Goal: Task Accomplishment & Management: Use online tool/utility

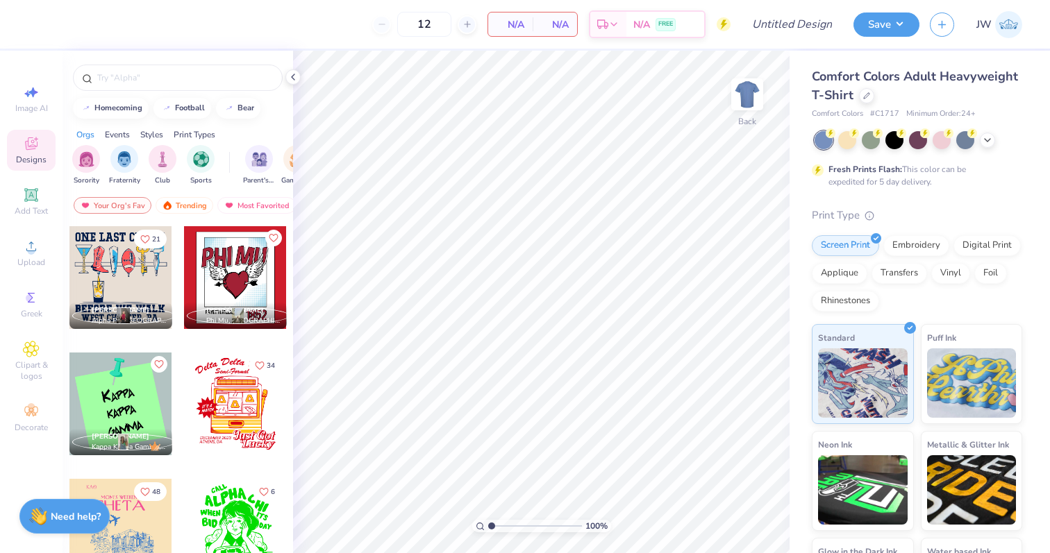
scroll to position [638, 0]
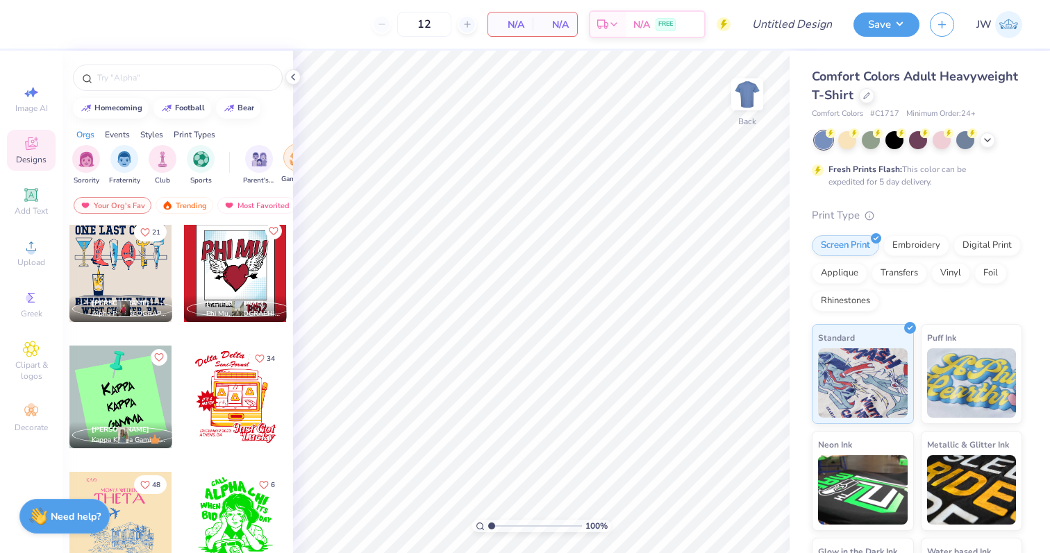
click at [288, 164] on div "filter for Game Day" at bounding box center [297, 158] width 28 height 28
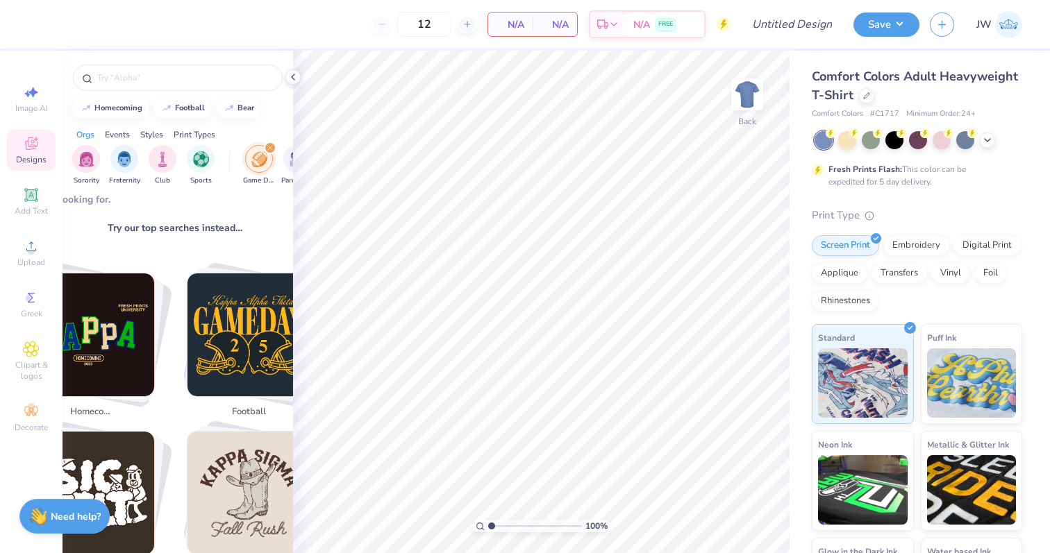
scroll to position [0, 3]
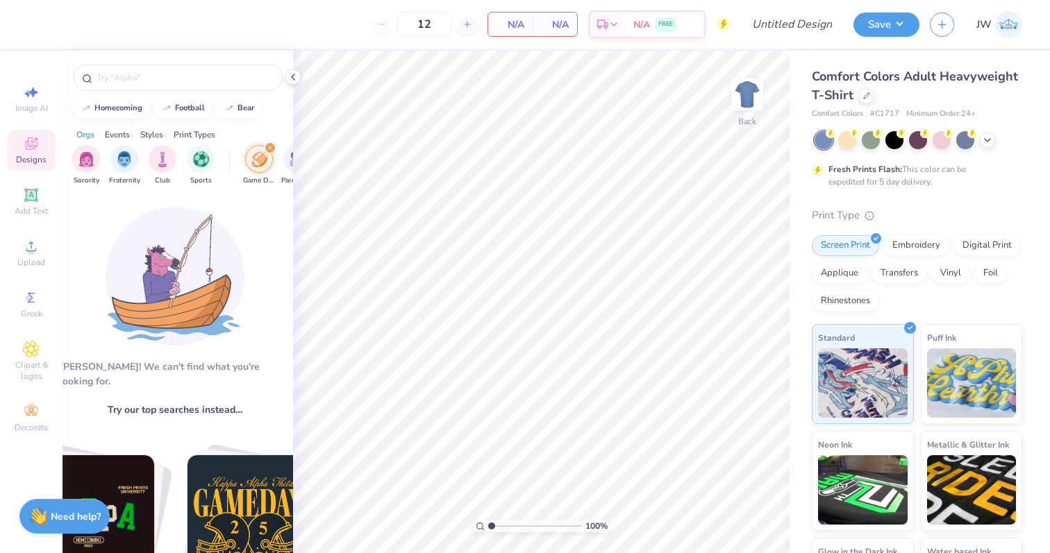
click at [267, 144] on div "filter for Game Day" at bounding box center [270, 148] width 12 height 12
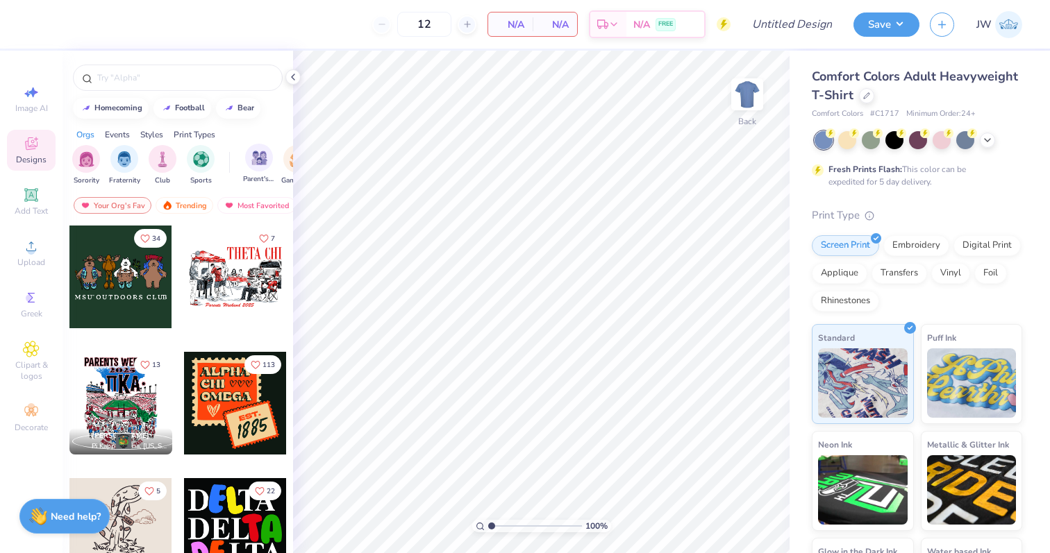
scroll to position [0, 35]
click at [271, 166] on div "filter for Game Day" at bounding box center [262, 159] width 28 height 28
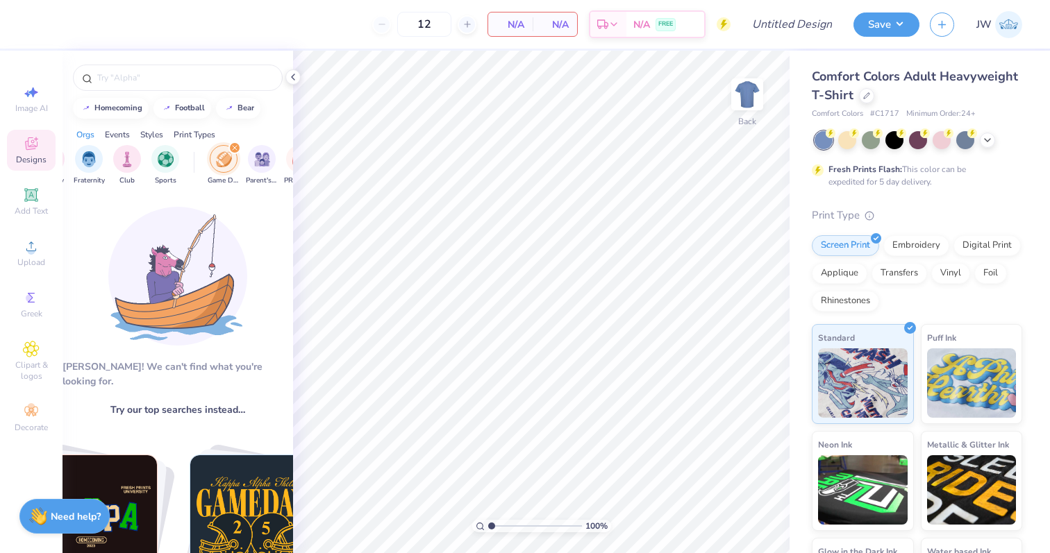
click at [233, 162] on div "filter for Game Day" at bounding box center [224, 159] width 28 height 28
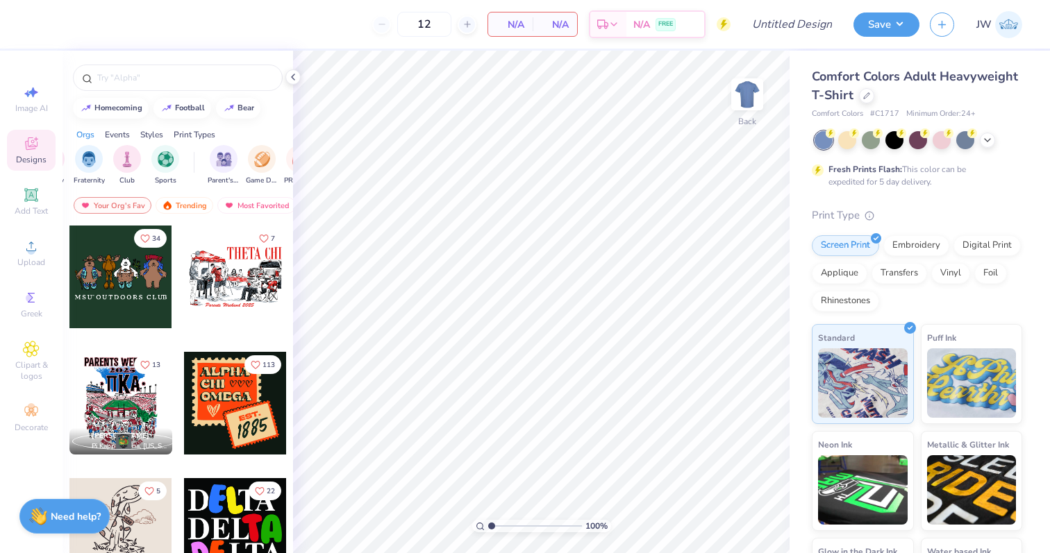
click at [167, 62] on div at bounding box center [177, 74] width 230 height 47
click at [167, 74] on input "text" at bounding box center [185, 78] width 178 height 14
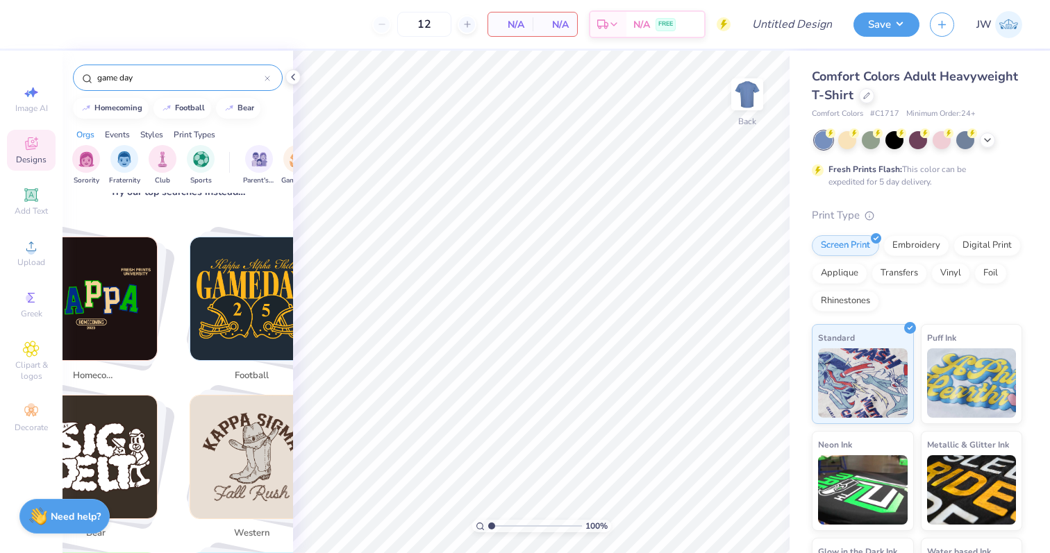
scroll to position [209, 0]
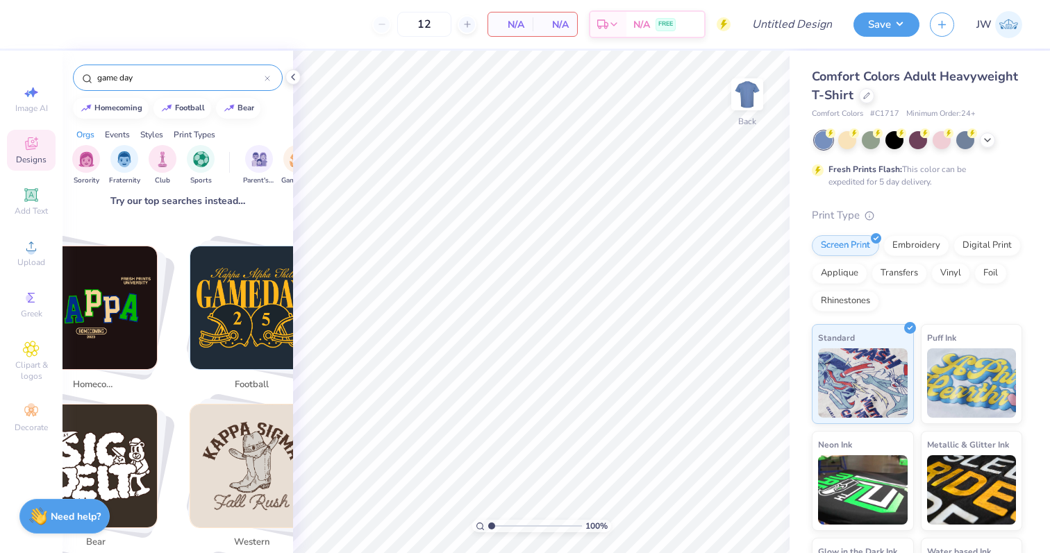
click at [245, 308] on img "Stack Card Button football" at bounding box center [251, 307] width 123 height 123
type input "football"
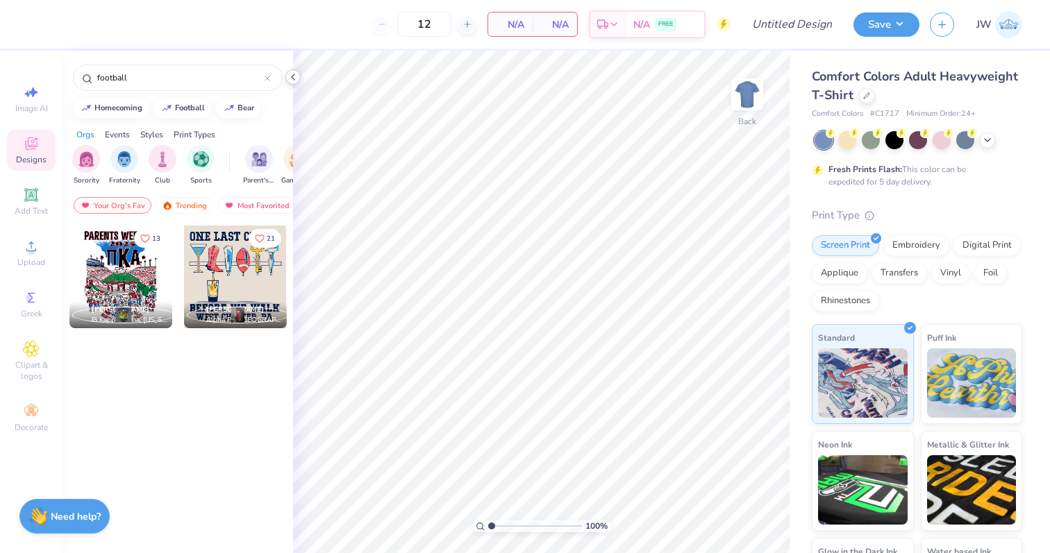
click at [297, 76] on icon at bounding box center [292, 77] width 11 height 11
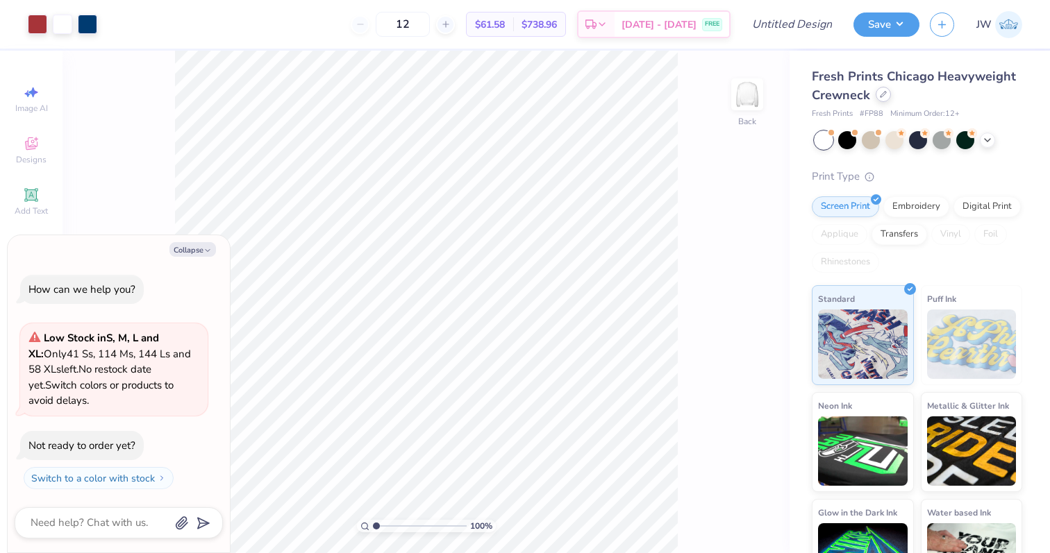
click at [876, 100] on div "Fresh Prints Chicago Heavyweight Crewneck" at bounding box center [917, 85] width 210 height 37
click at [885, 99] on div at bounding box center [882, 94] width 15 height 15
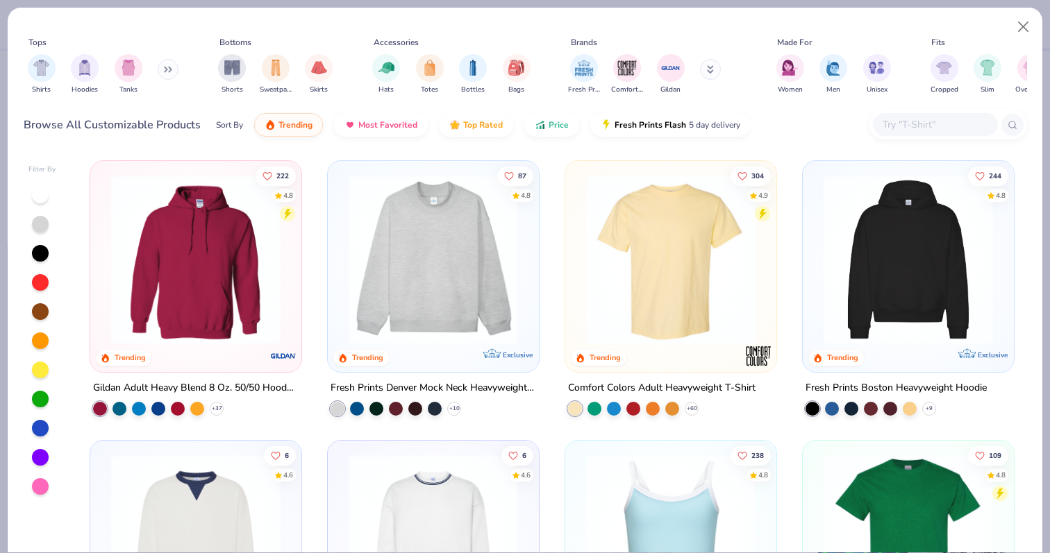
type textarea "x"
click at [923, 120] on input "text" at bounding box center [934, 125] width 107 height 16
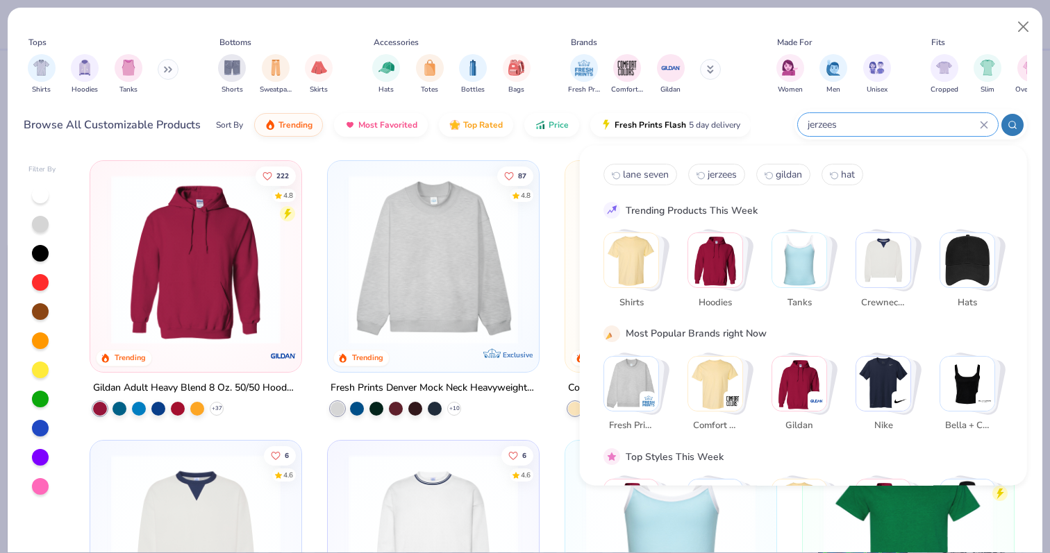
type input "jerzees"
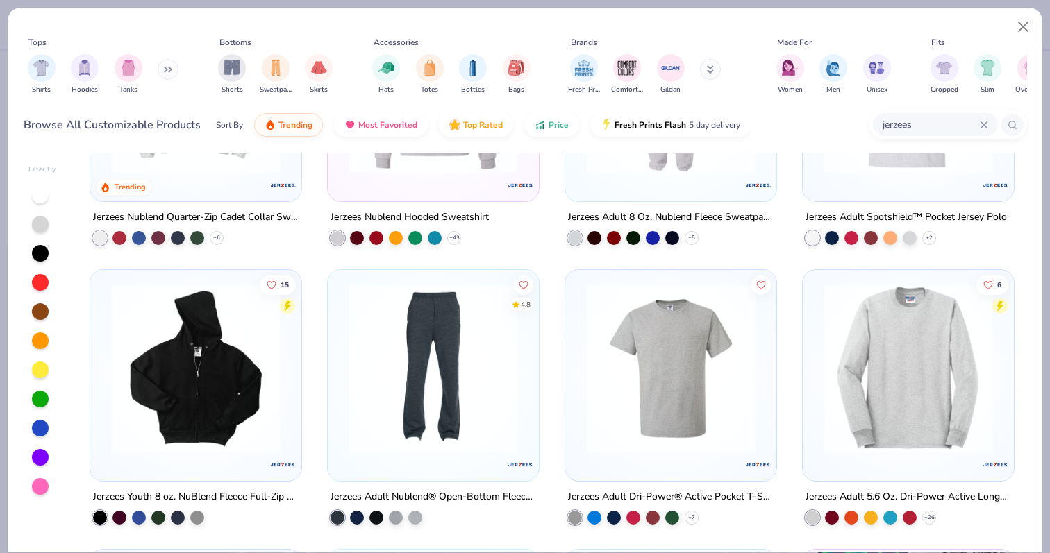
scroll to position [163, 0]
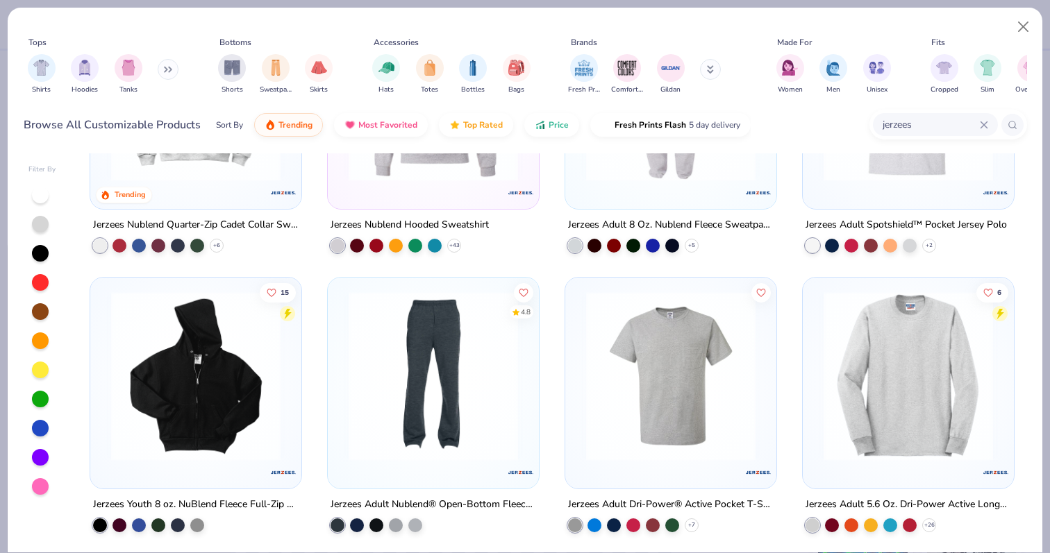
click at [937, 355] on img at bounding box center [907, 376] width 183 height 169
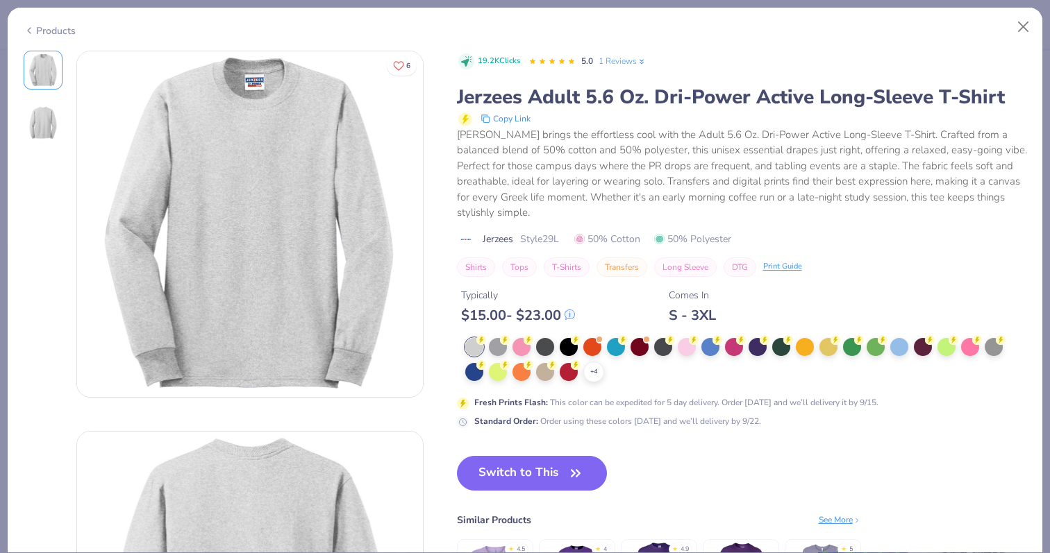
click at [562, 451] on div "19.2K Clicks 5.0 1 Reviews Jerzees Adult 5.6 Oz. Dri-Power Active Long-Sleeve T…" at bounding box center [742, 347] width 570 height 593
click at [558, 464] on button "Switch to This" at bounding box center [532, 473] width 151 height 35
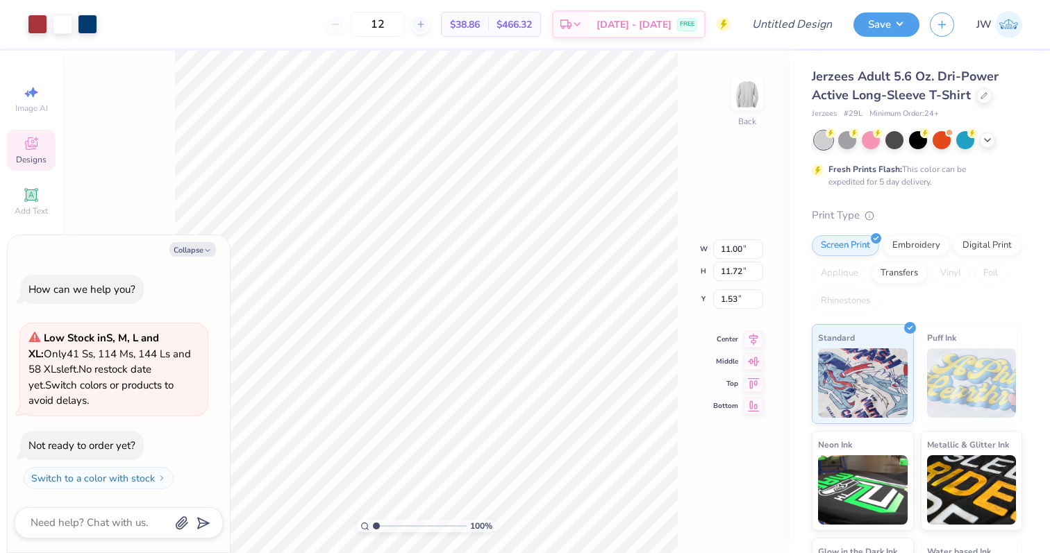
type textarea "x"
type input "3.00"
type textarea "x"
type input "2.18"
type input "1.07"
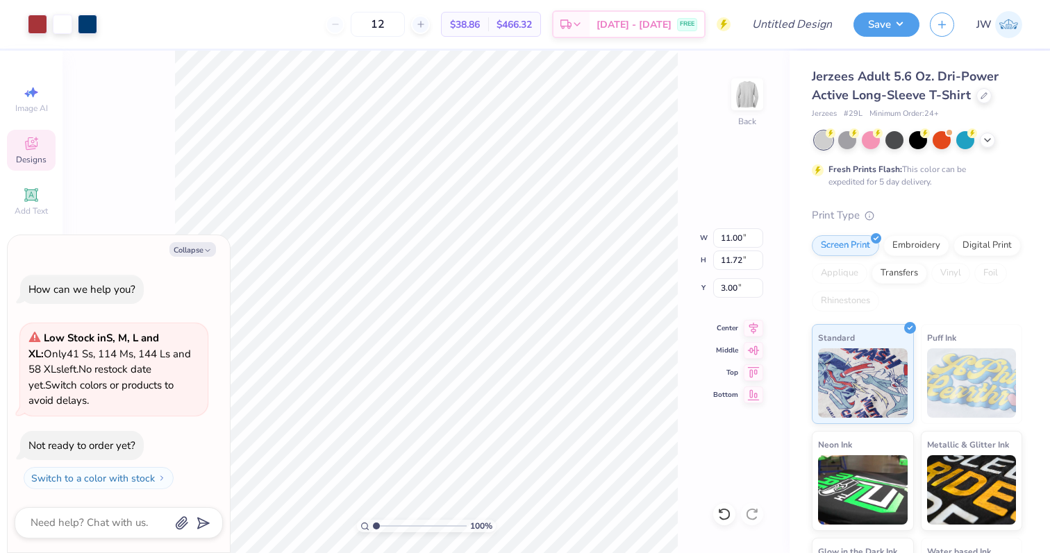
type input "10.79"
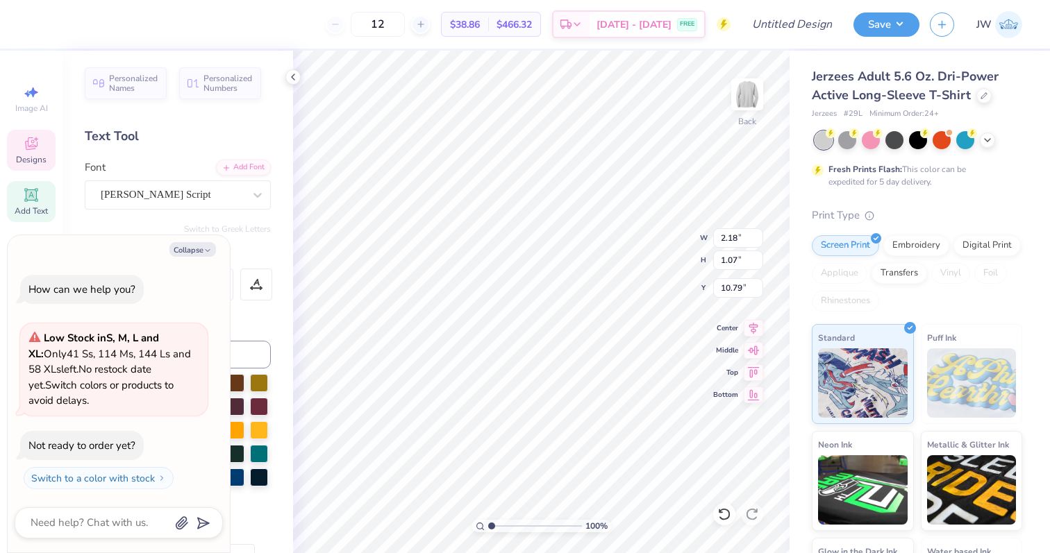
type textarea "x"
type textarea "De"
type textarea "x"
type textarea "Dela"
type textarea "x"
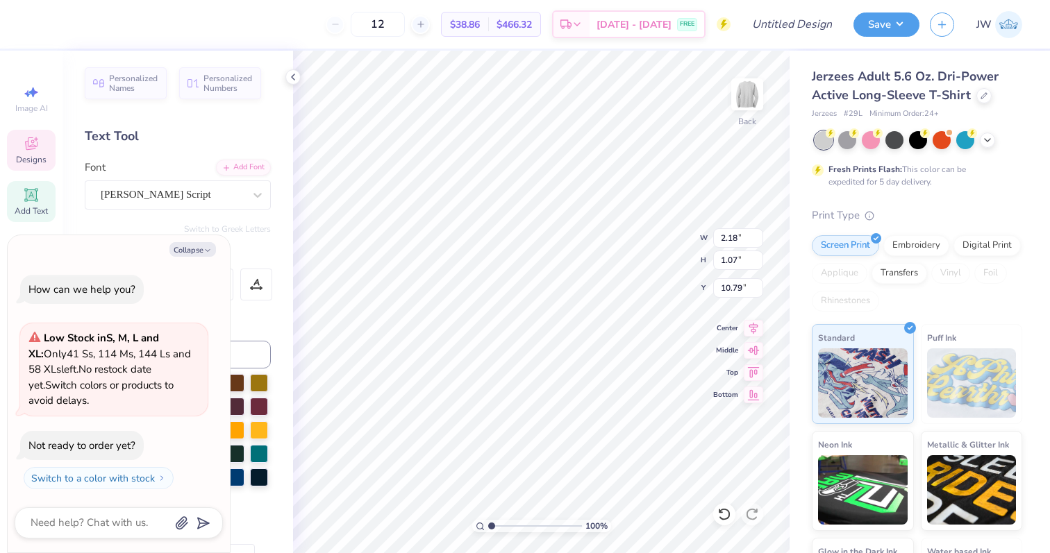
type textarea "Delat"
type textarea "x"
type textarea "Delata"
type textarea "x"
type textarea "Delat"
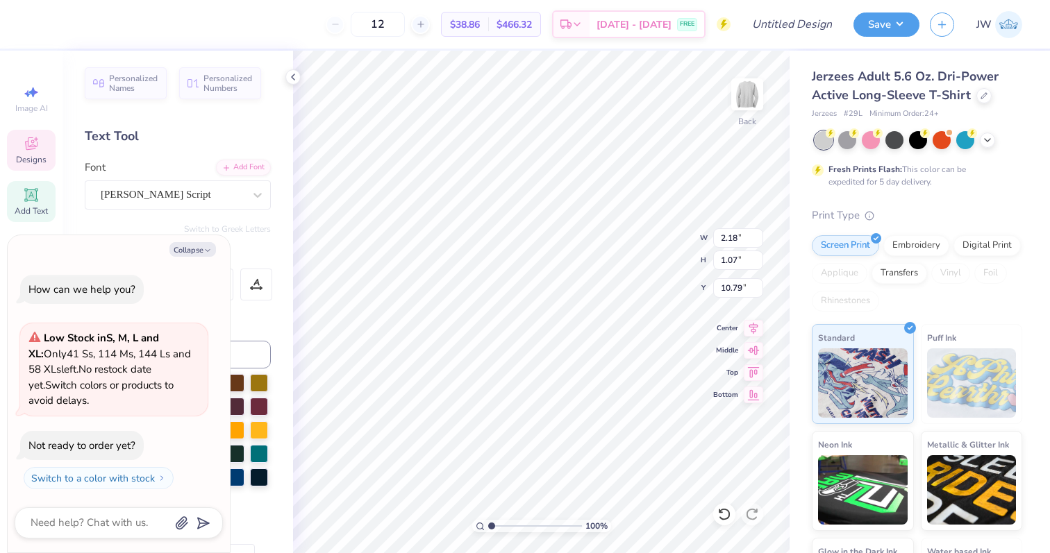
type textarea "x"
type textarea "Dela"
type textarea "x"
type textarea "Del"
type textarea "x"
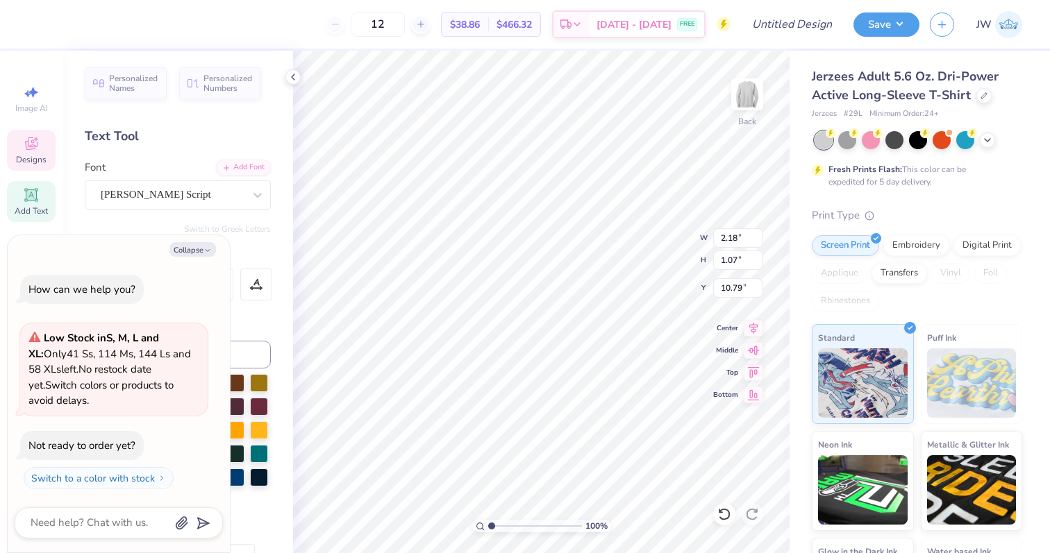
type textarea "Delt"
type textarea "x"
type textarea "Delta"
type textarea "x"
type input "1.11"
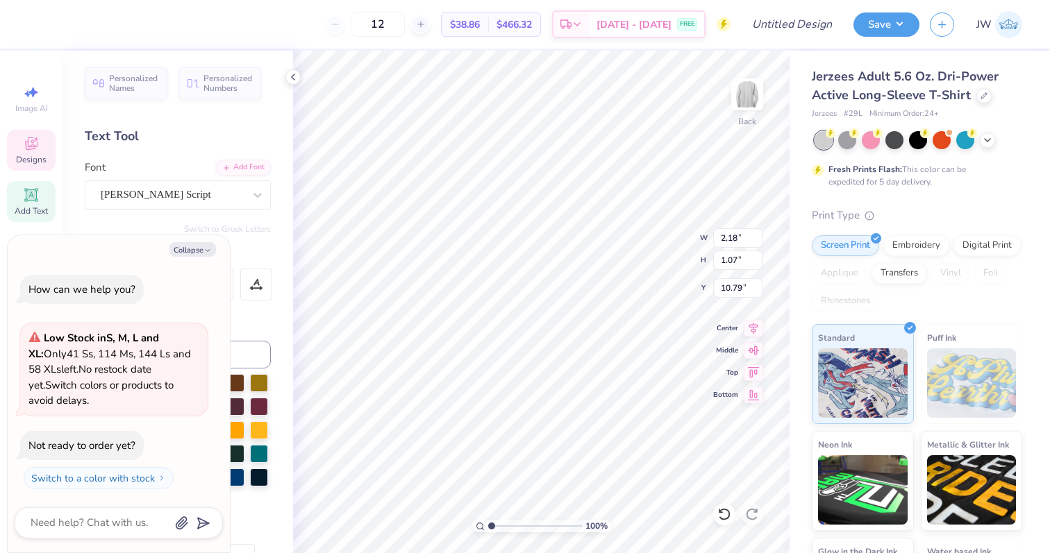
type input "0.93"
type input "11.53"
type textarea "x"
type textarea "P"
type textarea "x"
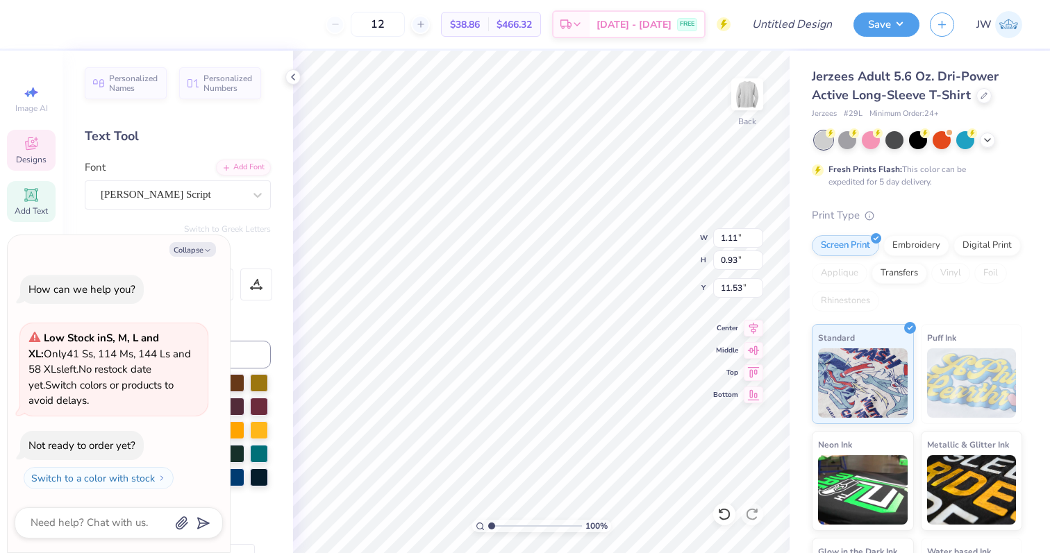
type textarea "Pi"
click at [989, 135] on icon at bounding box center [987, 138] width 11 height 11
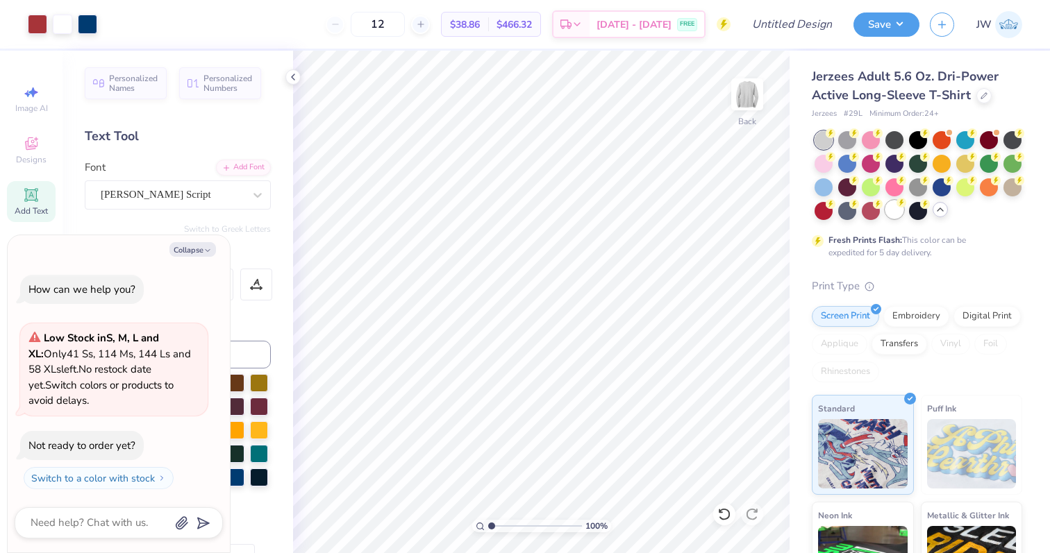
click at [891, 213] on div at bounding box center [894, 210] width 18 height 18
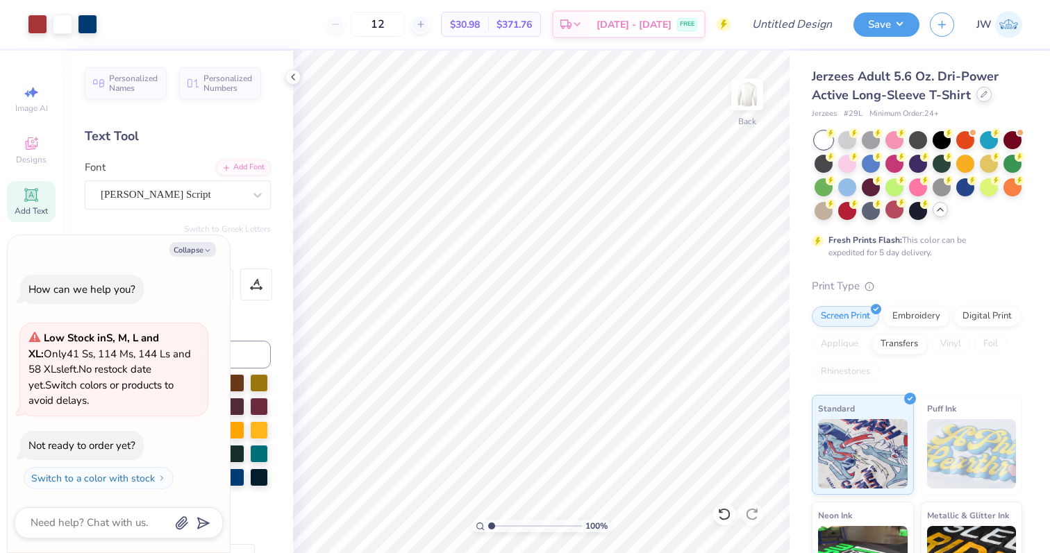
click at [979, 98] on div at bounding box center [983, 94] width 15 height 15
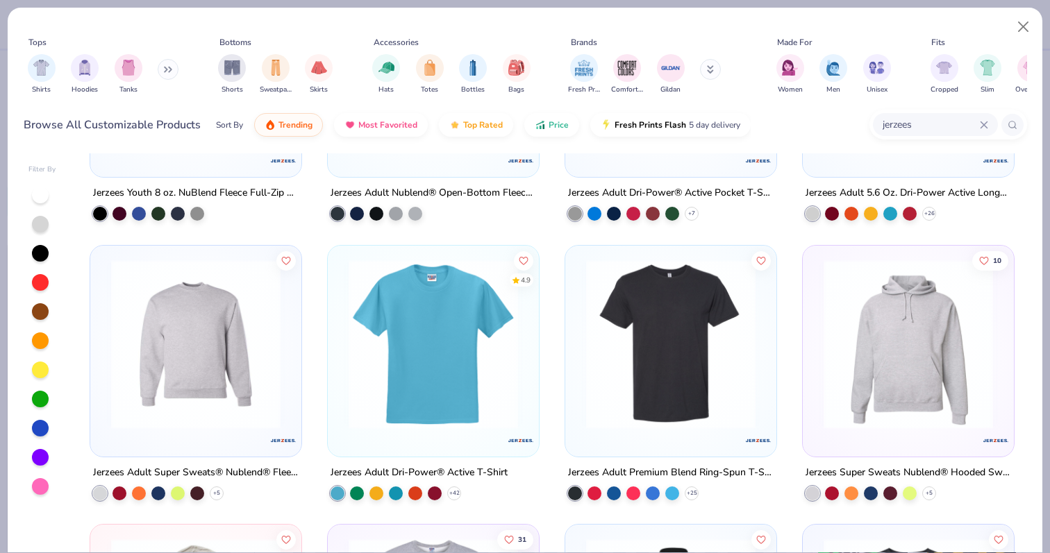
scroll to position [471, 0]
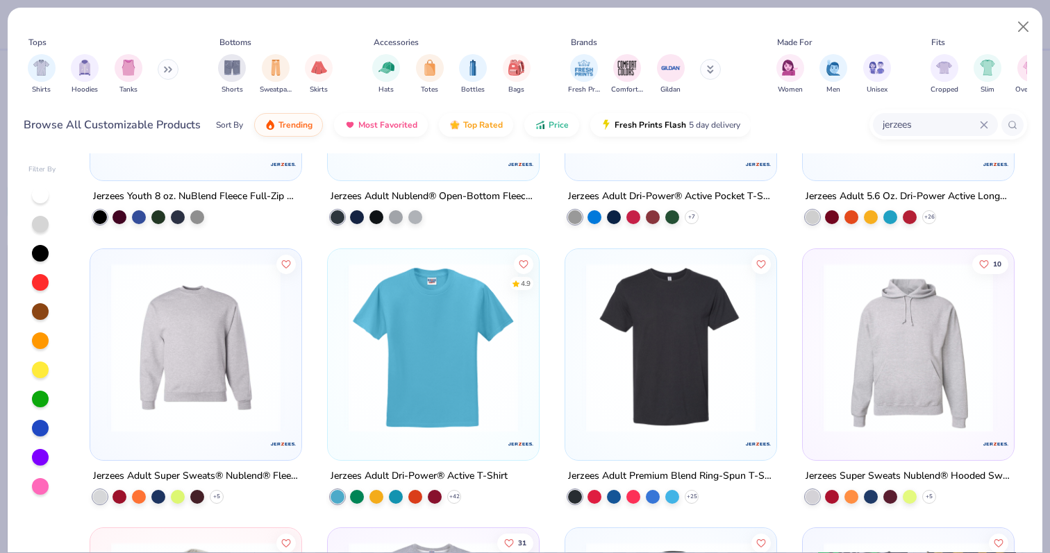
click at [219, 371] on img at bounding box center [195, 346] width 183 height 169
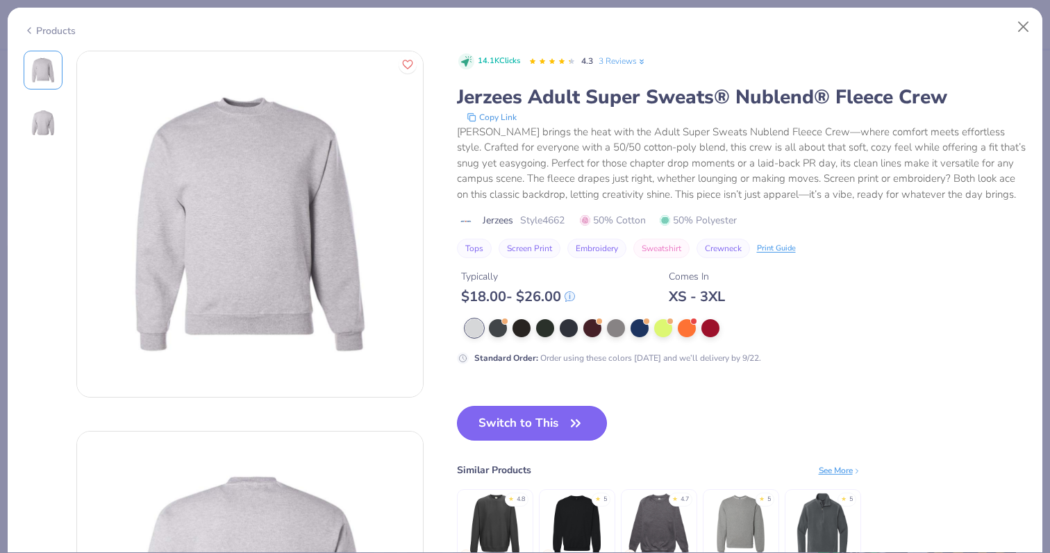
click at [514, 436] on button "Switch to This" at bounding box center [532, 423] width 151 height 35
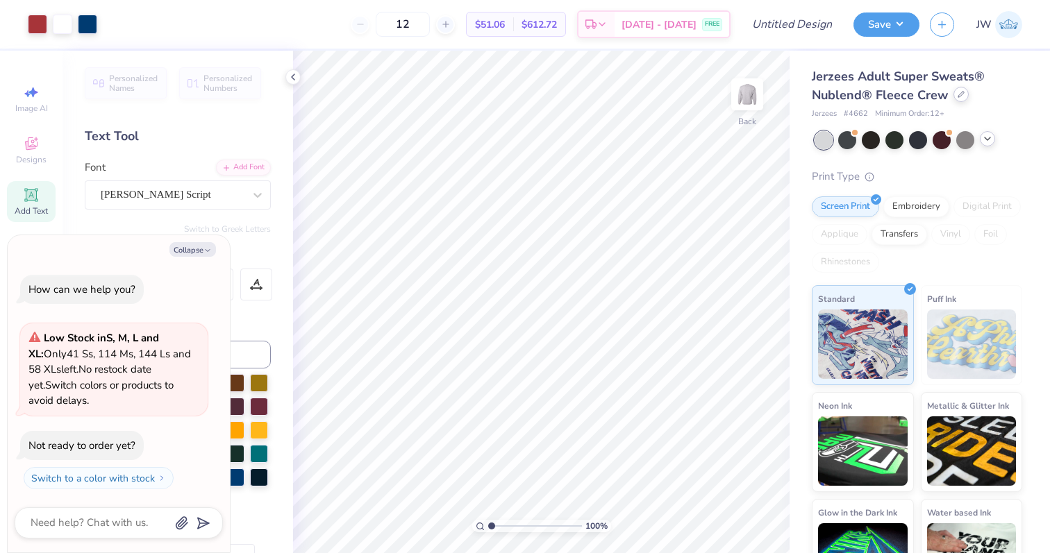
click at [963, 94] on div at bounding box center [960, 94] width 15 height 15
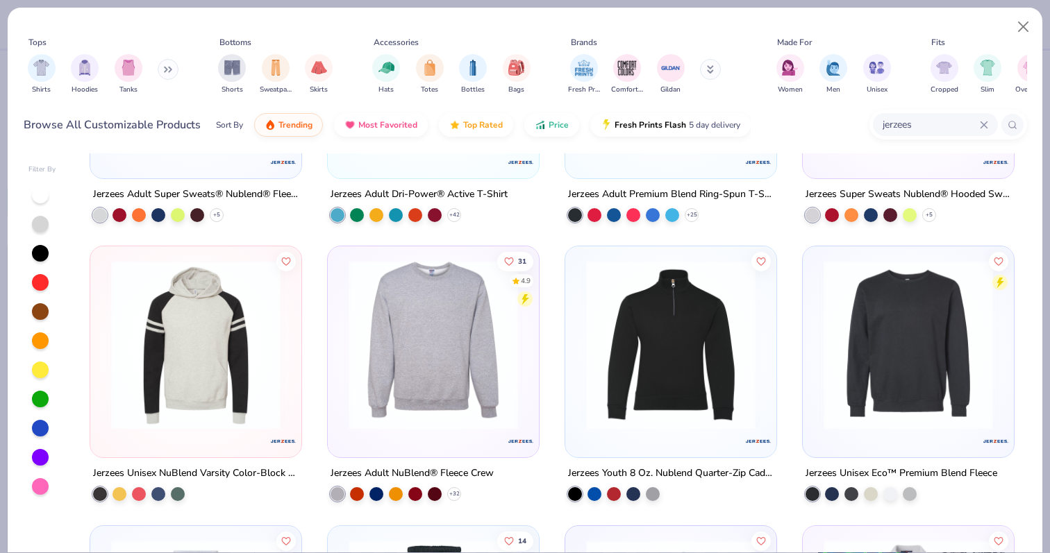
scroll to position [755, 0]
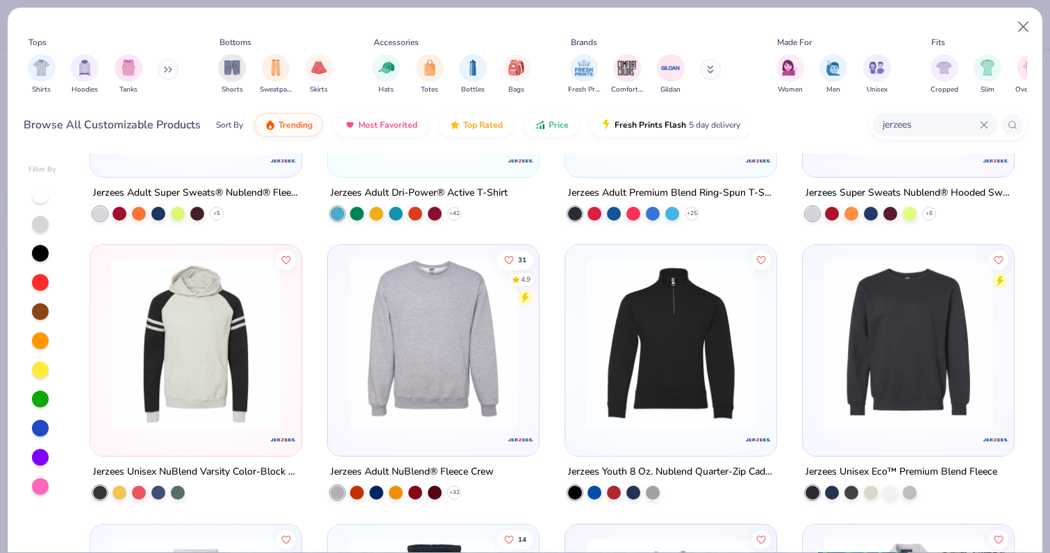
click at [445, 359] on img at bounding box center [433, 343] width 183 height 169
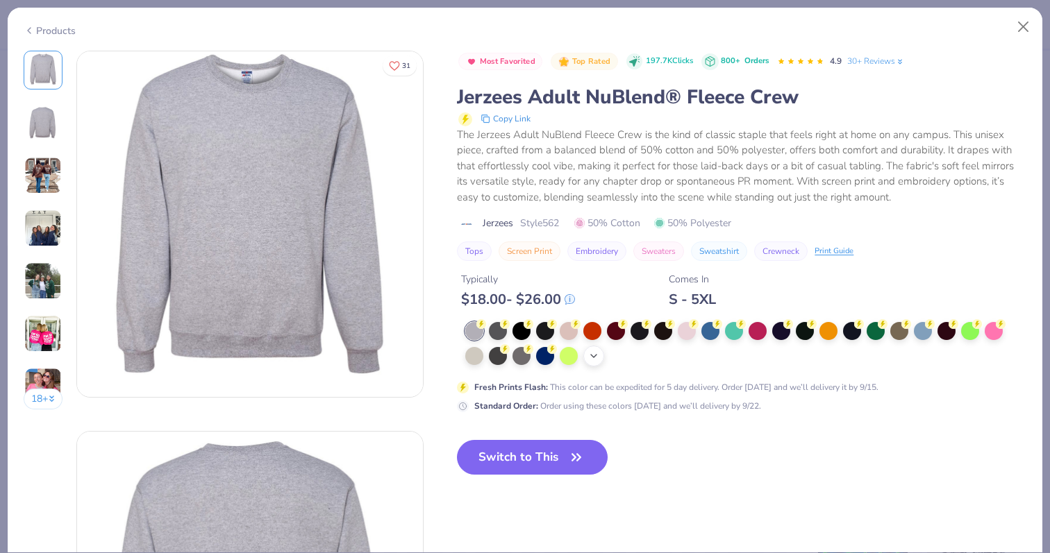
click at [600, 362] on div "+ 10" at bounding box center [593, 356] width 21 height 21
click at [809, 356] on div at bounding box center [805, 355] width 18 height 18
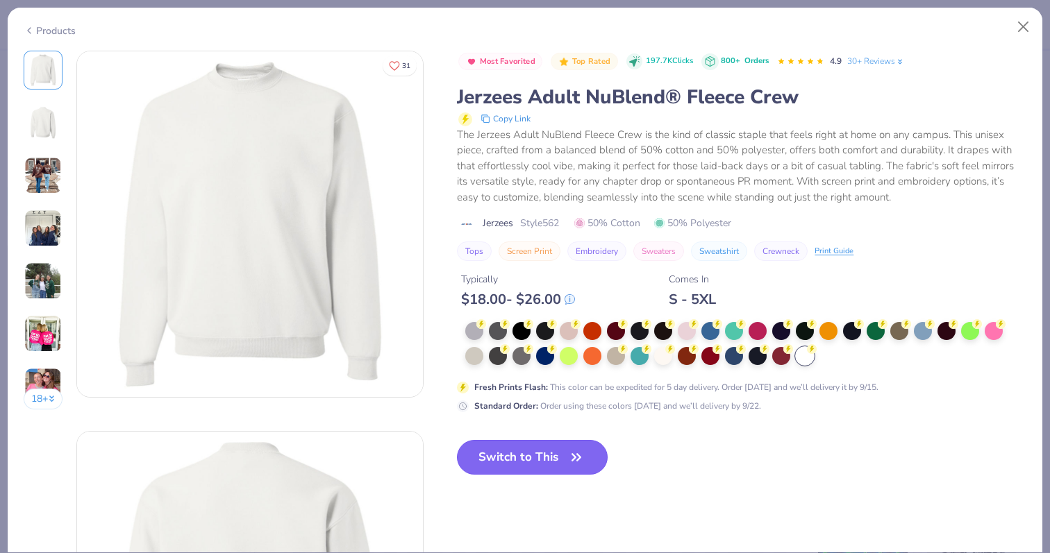
click at [485, 457] on button "Switch to This" at bounding box center [532, 457] width 151 height 35
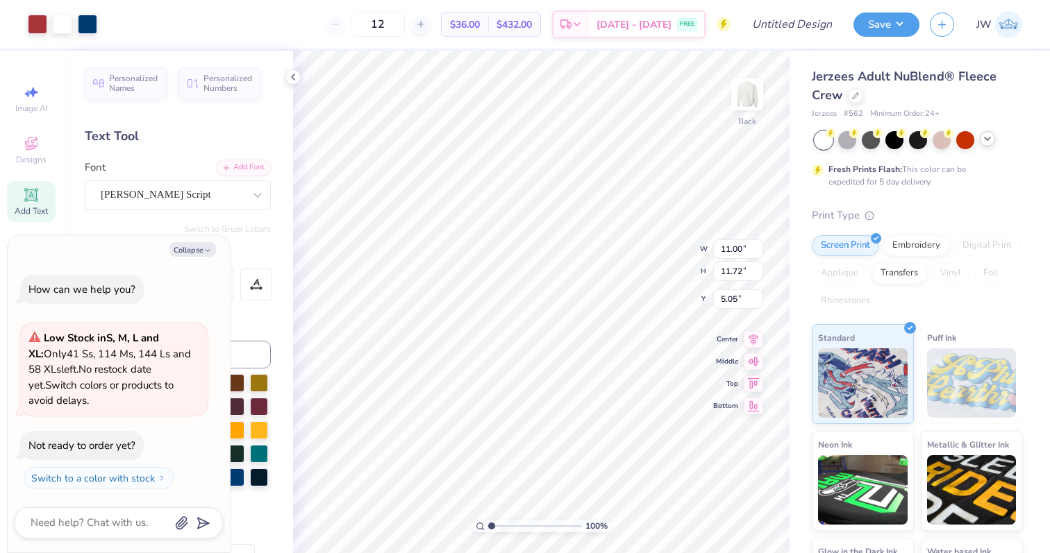
type textarea "x"
type input "3.00"
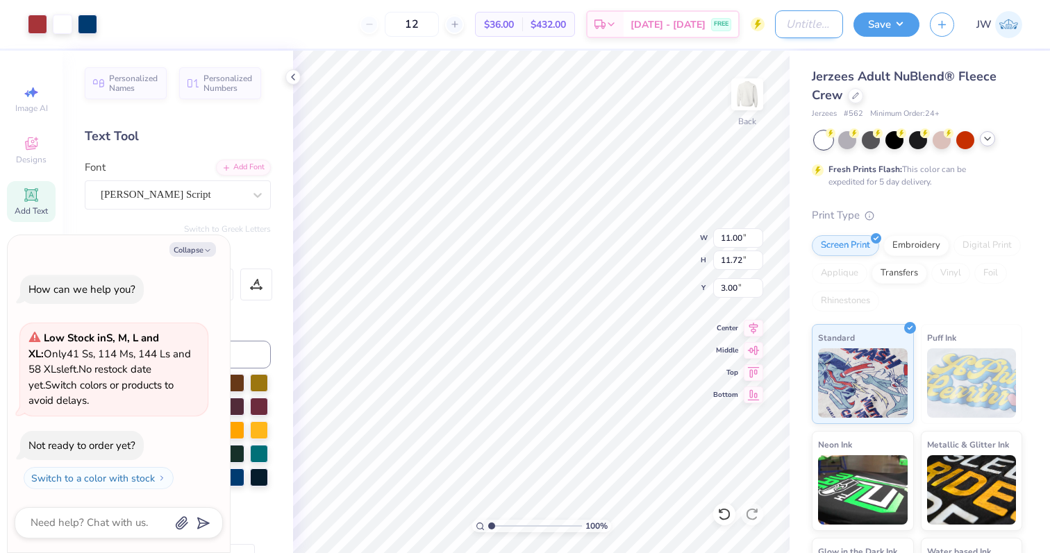
click at [775, 26] on input "Design Title" at bounding box center [809, 24] width 68 height 28
type input "A"
type textarea "x"
type input "AD"
type textarea "x"
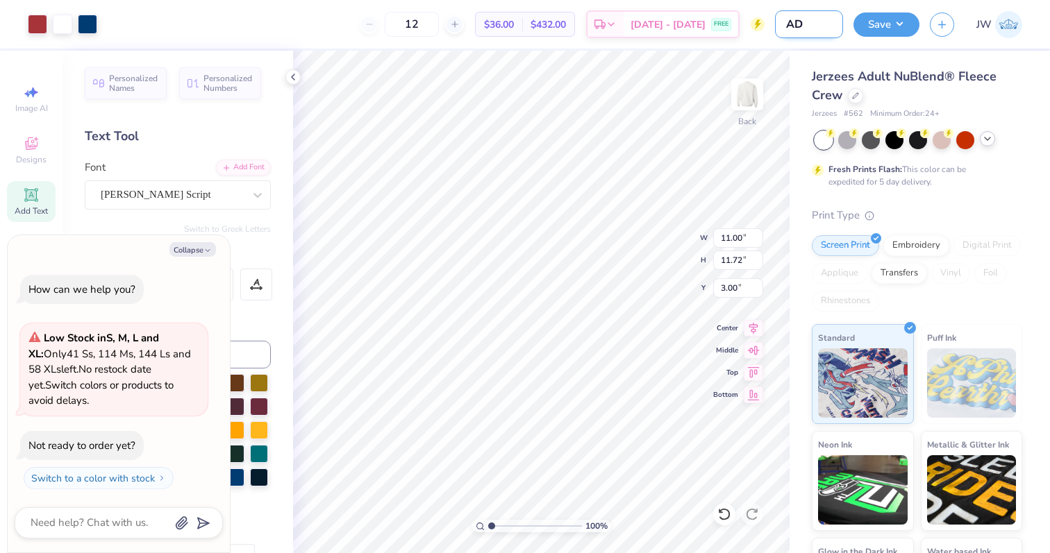
type input "ADP"
type textarea "x"
type input "ADPi"
type textarea "x"
type input "ADPi"
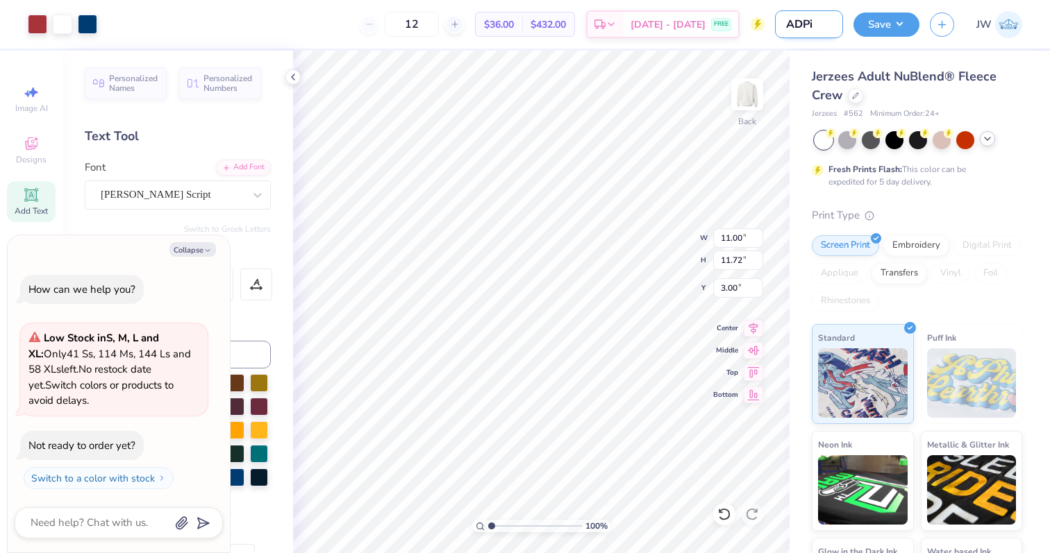
type textarea "x"
type input "ADPi GH"
type textarea "x"
type input "ADPi GHa"
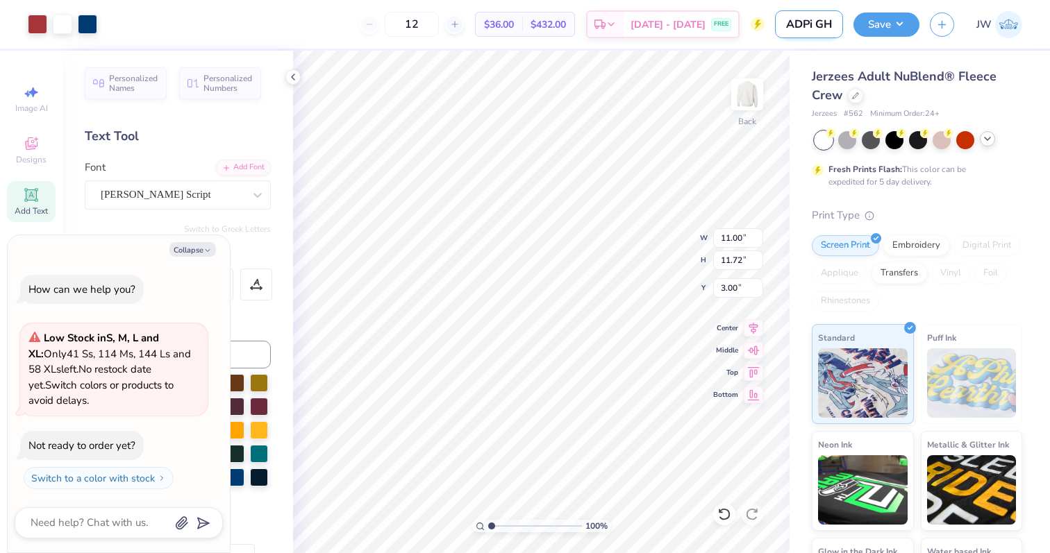
type textarea "x"
type input "ADPi GH"
type textarea "x"
type input "ADPi G"
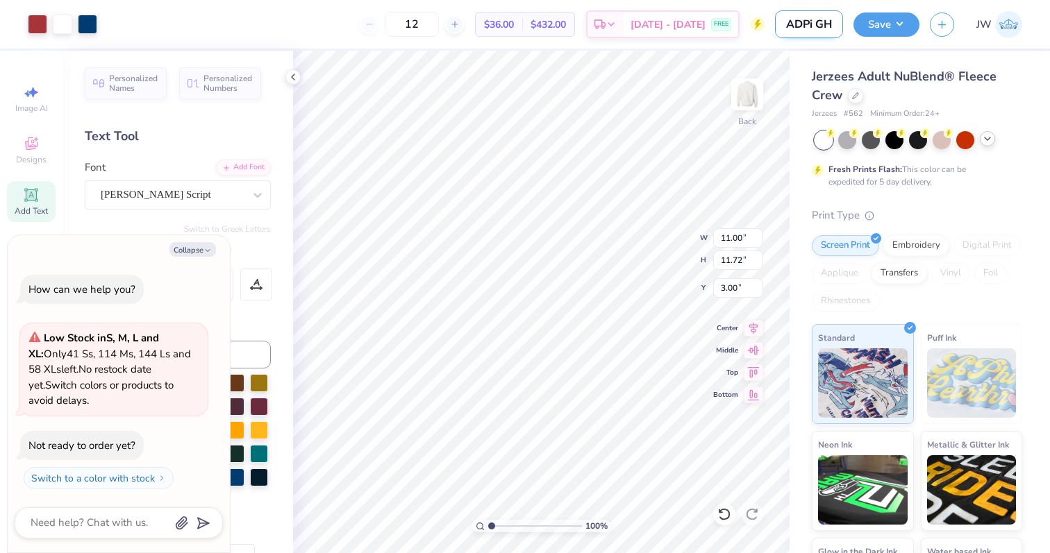
type textarea "x"
type input "ADPi Ga"
type textarea "x"
type input "ADPi Gam"
type textarea "x"
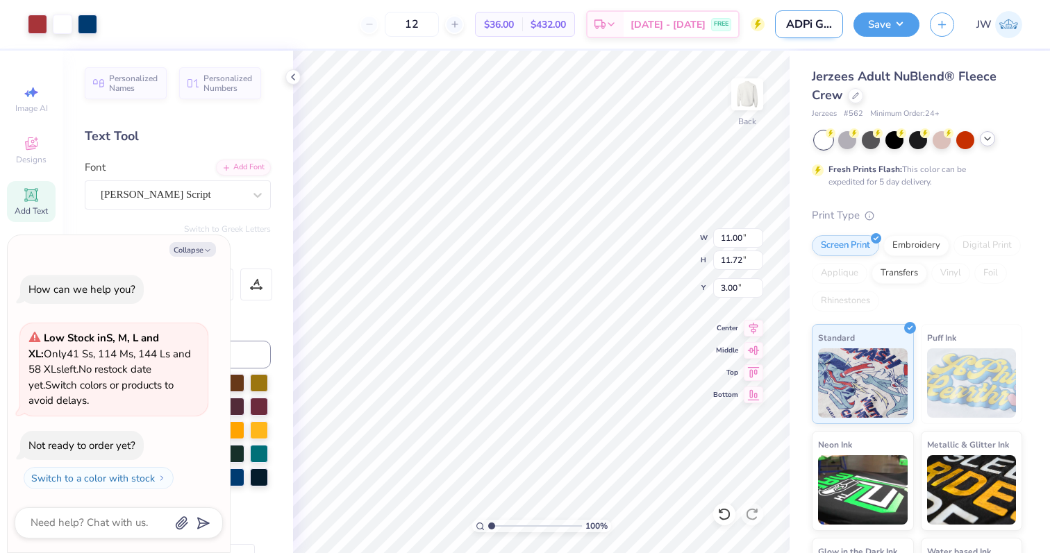
type input "ADPi Game"
type textarea "x"
type input "ADPi Game"
type textarea "x"
type input "ADPi Game"
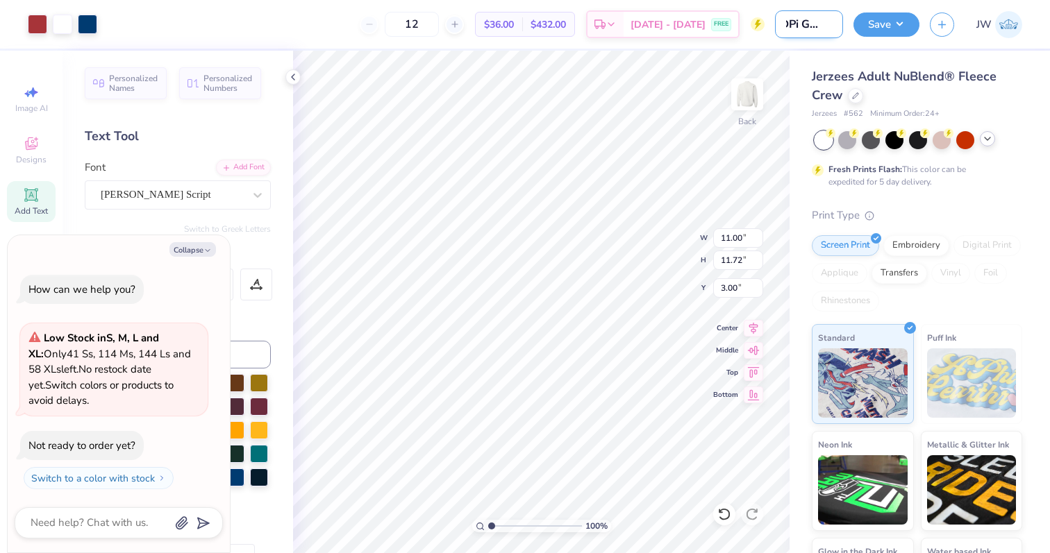
type textarea "x"
type input "ADPi Gamed"
type textarea "x"
type input "ADPi Gameda"
type textarea "x"
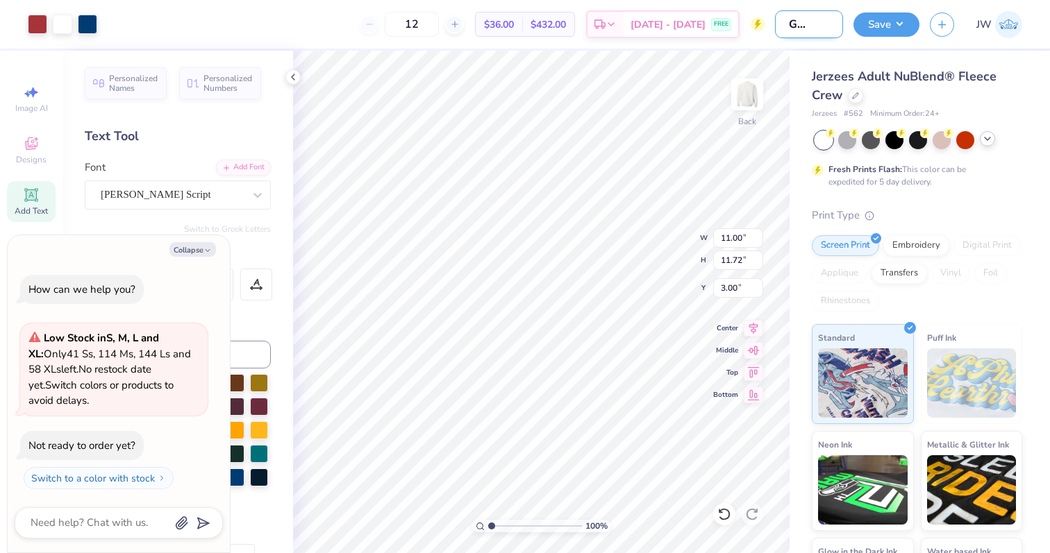
type input "ADPi Gameday"
type textarea "x"
type input "ADPi Gameday"
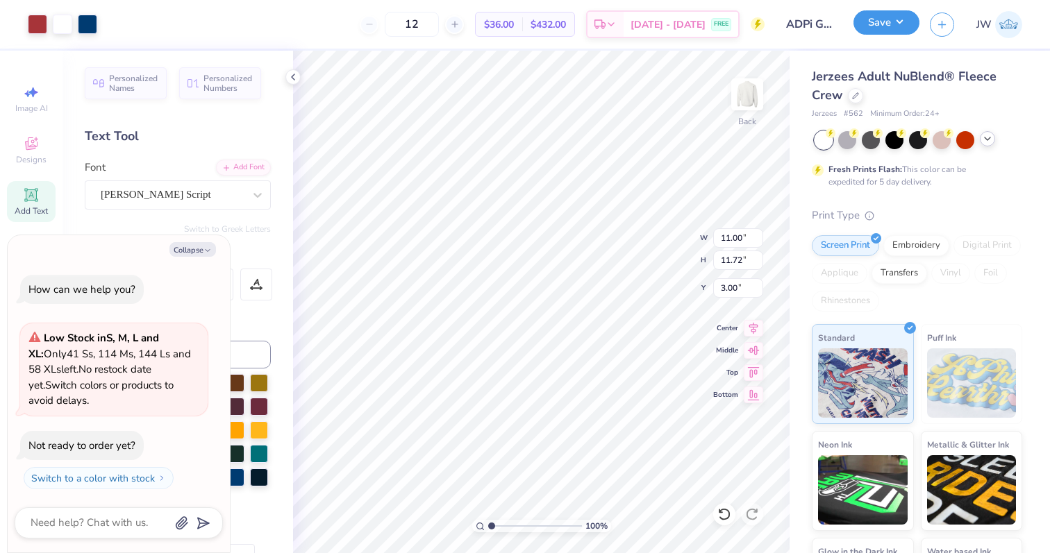
click at [875, 33] on button "Save" at bounding box center [886, 22] width 66 height 24
type textarea "x"
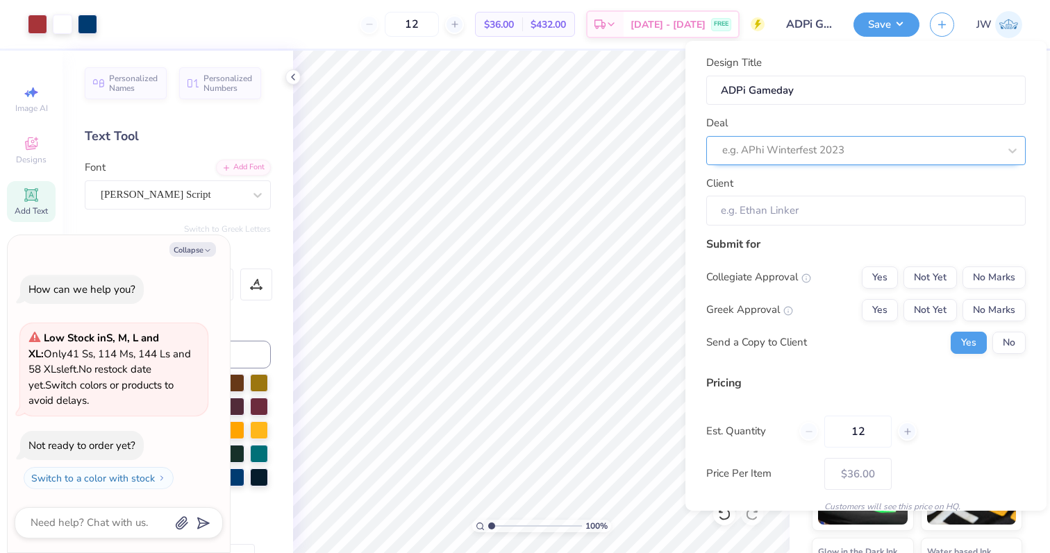
click at [934, 148] on div at bounding box center [860, 150] width 276 height 19
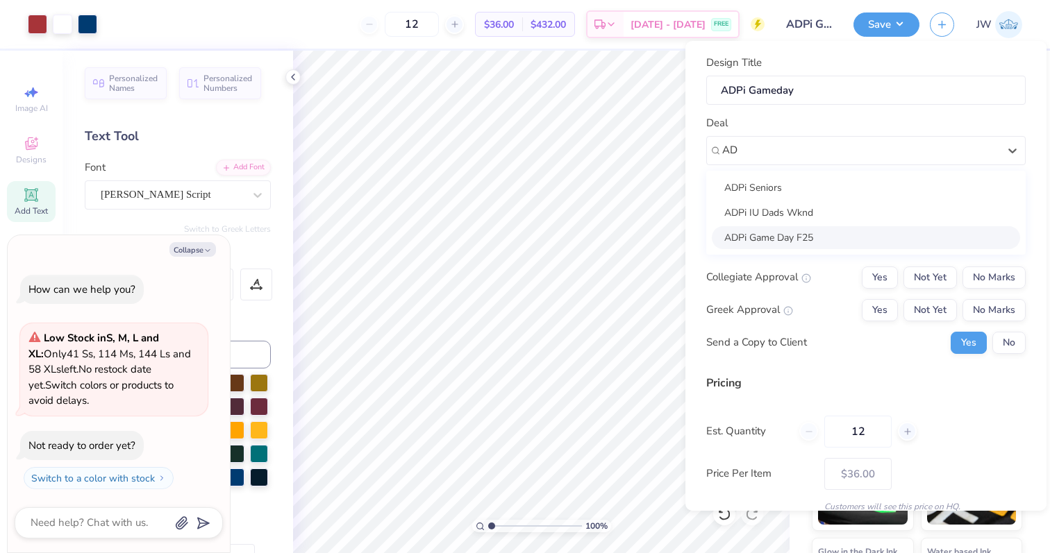
click at [794, 240] on div "ADPi Game Day F25" at bounding box center [866, 237] width 308 height 23
type input "AD"
type textarea "x"
type input "[PERSON_NAME]"
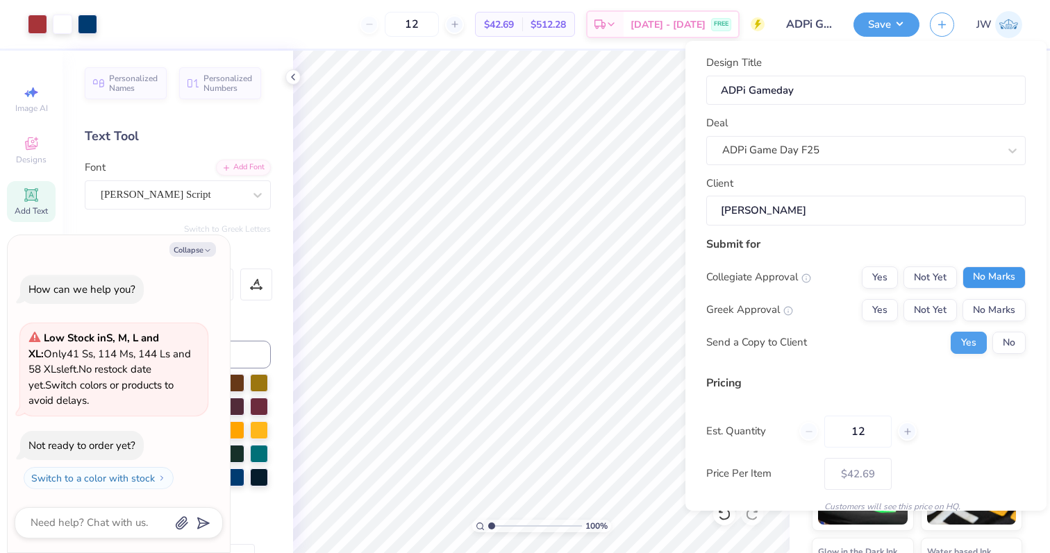
click at [1017, 284] on button "No Marks" at bounding box center [993, 278] width 63 height 22
click at [869, 309] on button "Yes" at bounding box center [880, 310] width 36 height 22
type input "$42.69"
click at [1002, 342] on button "No" at bounding box center [1008, 343] width 33 height 22
type textarea "x"
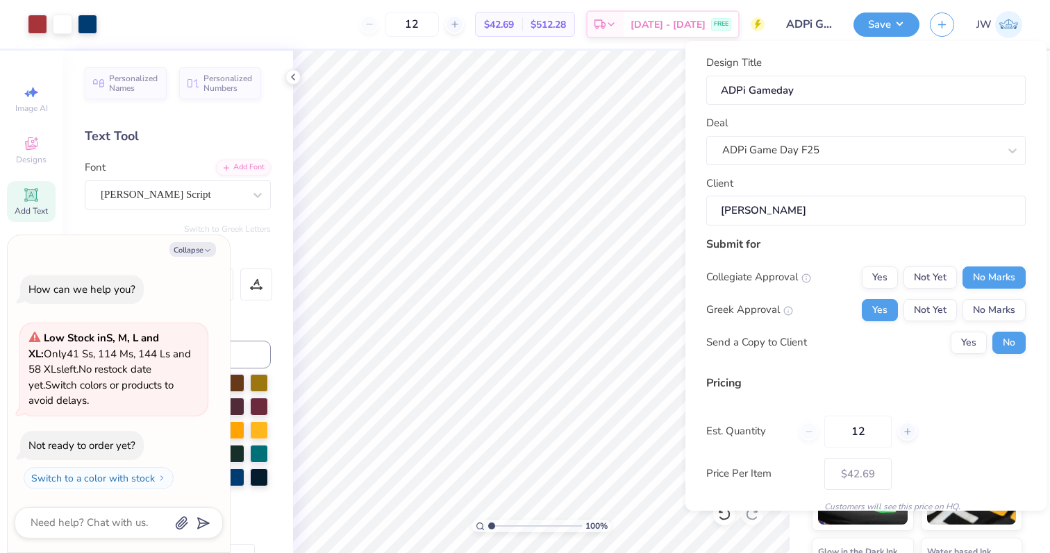
scroll to position [59, 0]
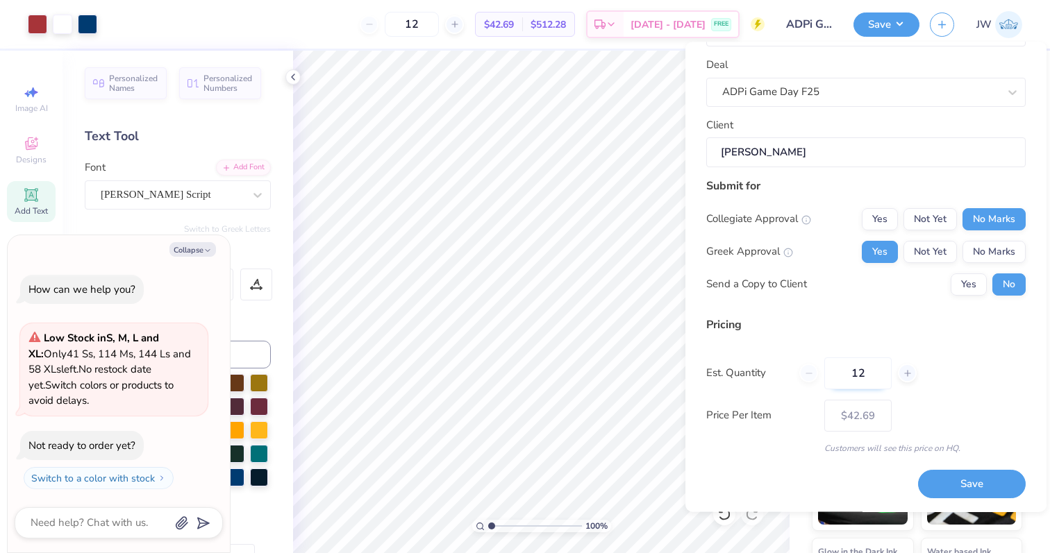
click at [853, 358] on input "12" at bounding box center [857, 374] width 67 height 32
type input "50"
type input "$23.14"
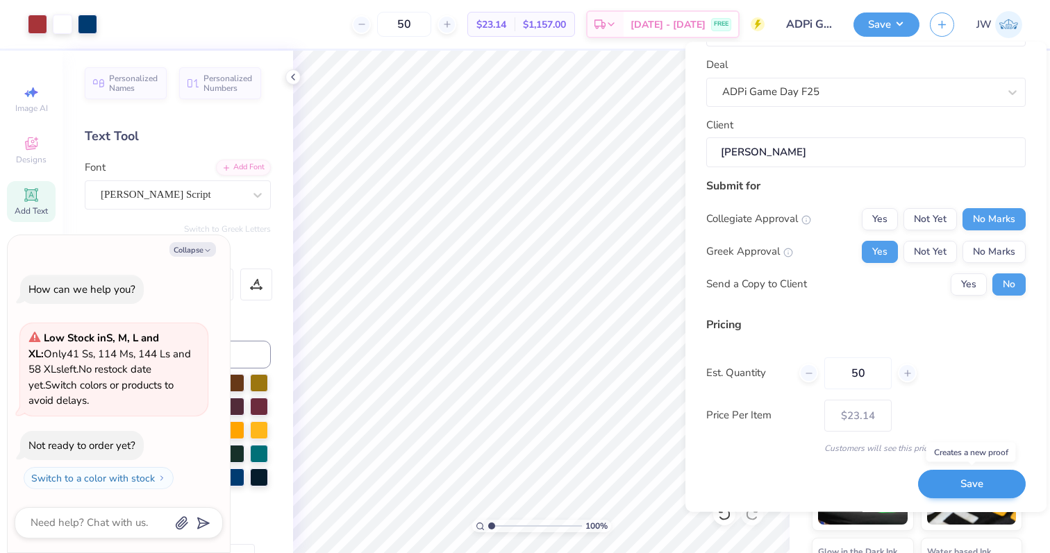
type input "50"
click at [980, 478] on button "Save" at bounding box center [972, 485] width 108 height 28
type input "$23.14"
type textarea "x"
type input "$19.51"
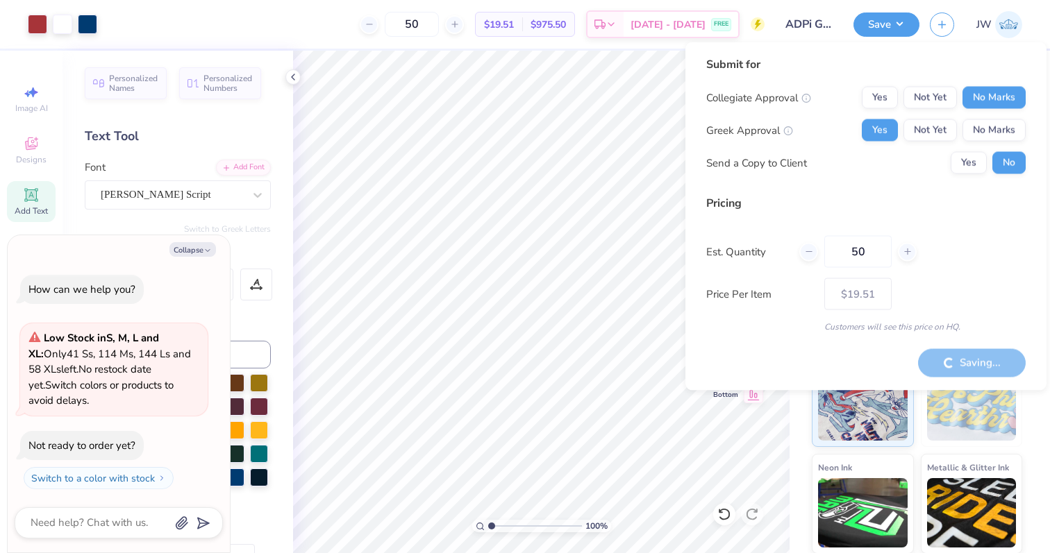
type textarea "x"
type input "$23.14"
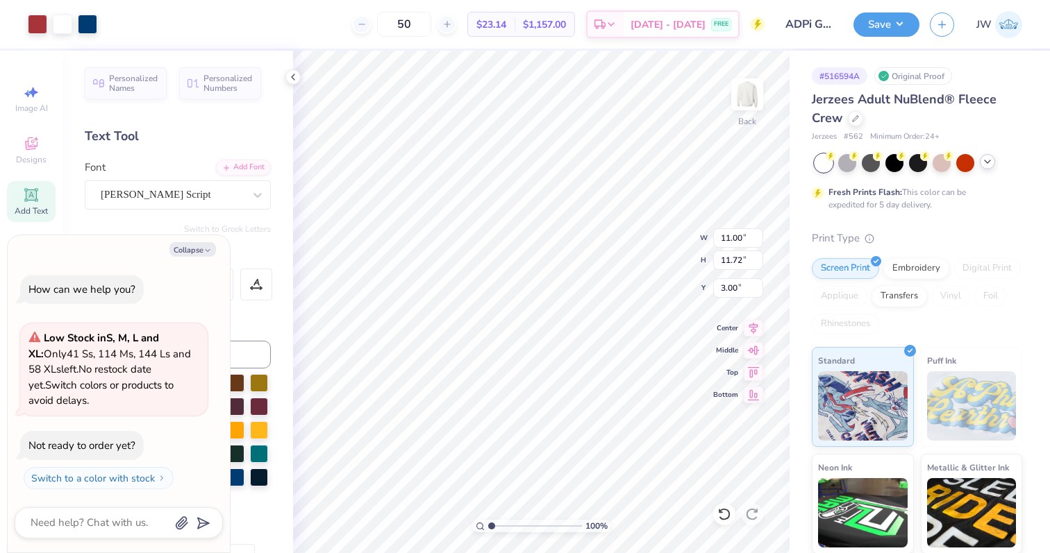
click at [878, 40] on div "Save JW" at bounding box center [951, 24] width 196 height 49
click at [874, 29] on button "Save" at bounding box center [886, 22] width 66 height 24
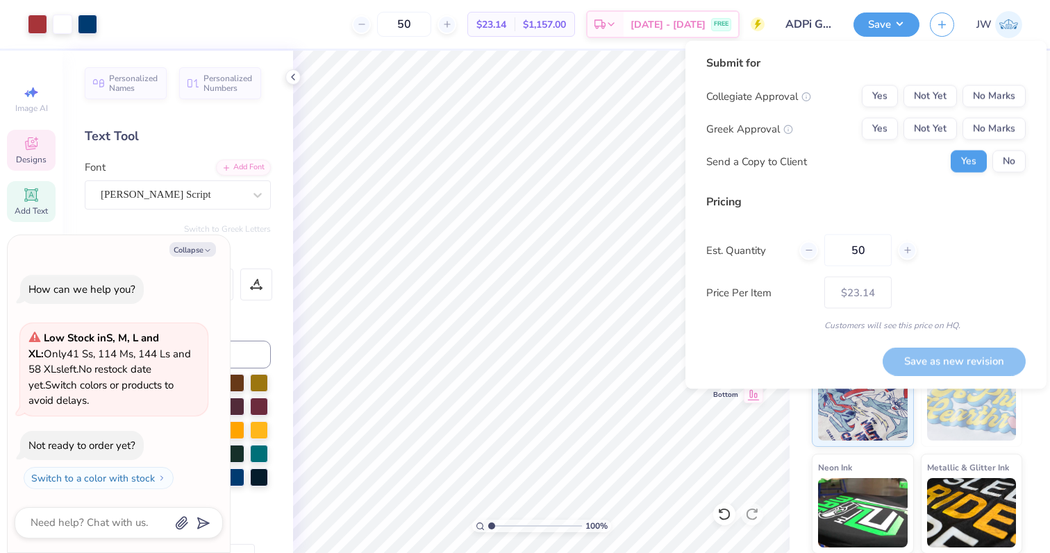
click at [39, 146] on icon at bounding box center [31, 143] width 17 height 17
type textarea "x"
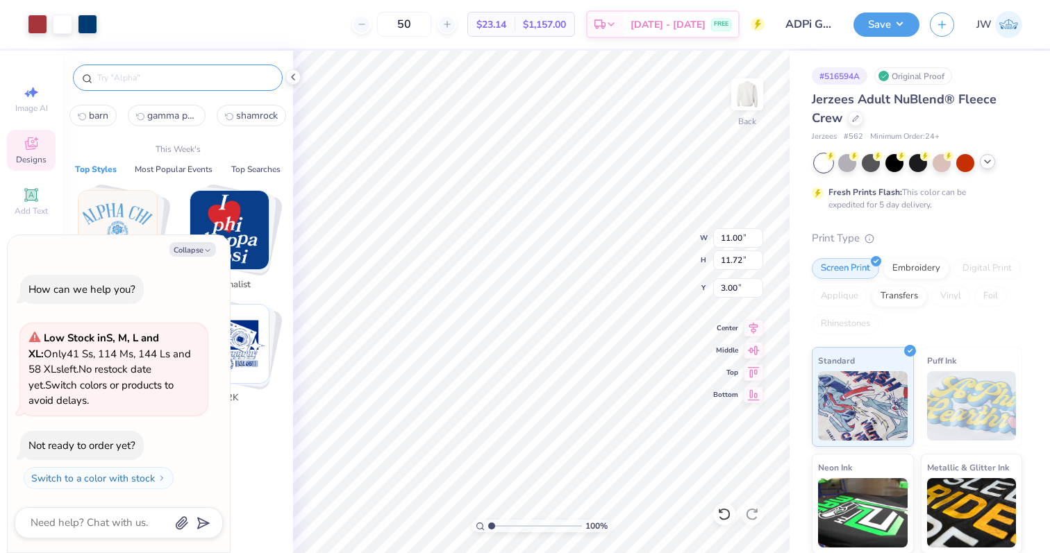
click at [137, 80] on input "text" at bounding box center [185, 78] width 178 height 14
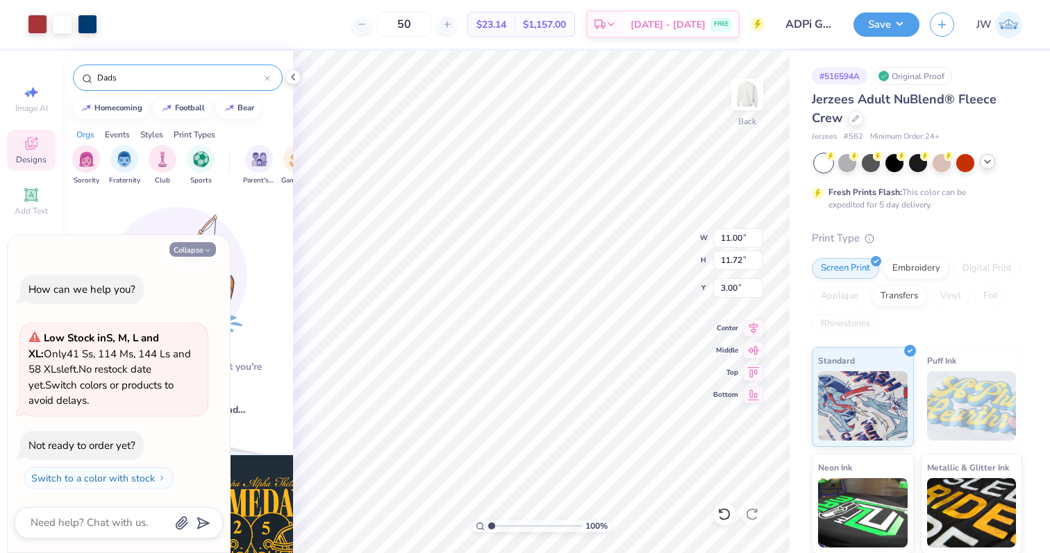
type input "Dads"
click at [183, 252] on button "Collapse" at bounding box center [192, 249] width 47 height 15
type textarea "x"
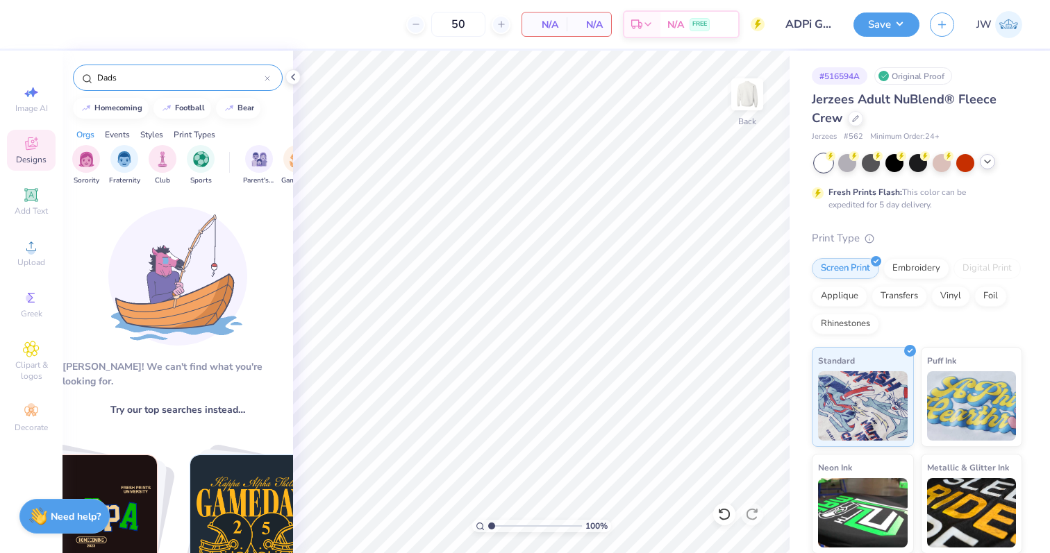
click at [137, 83] on input "Dads" at bounding box center [180, 78] width 169 height 14
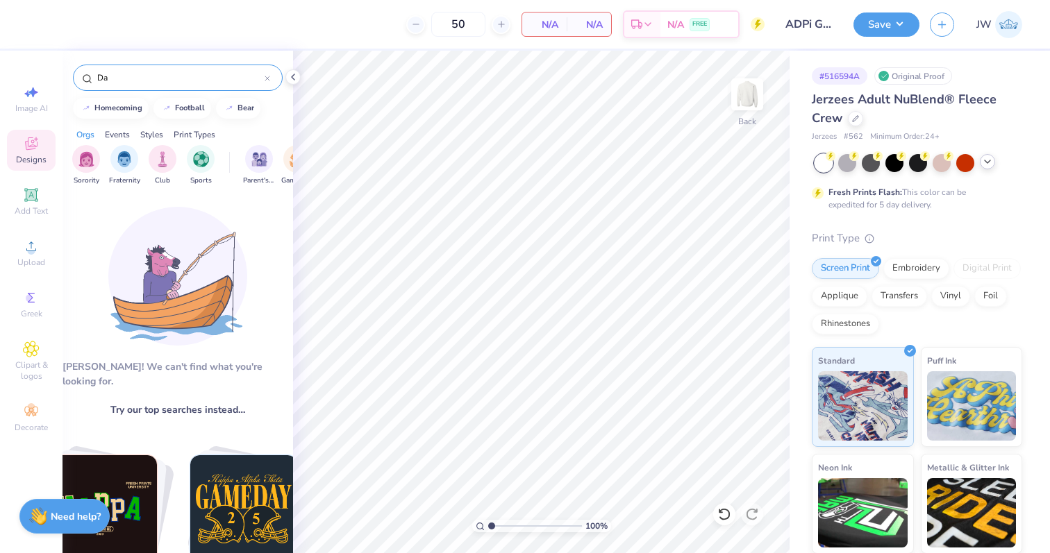
type input "D"
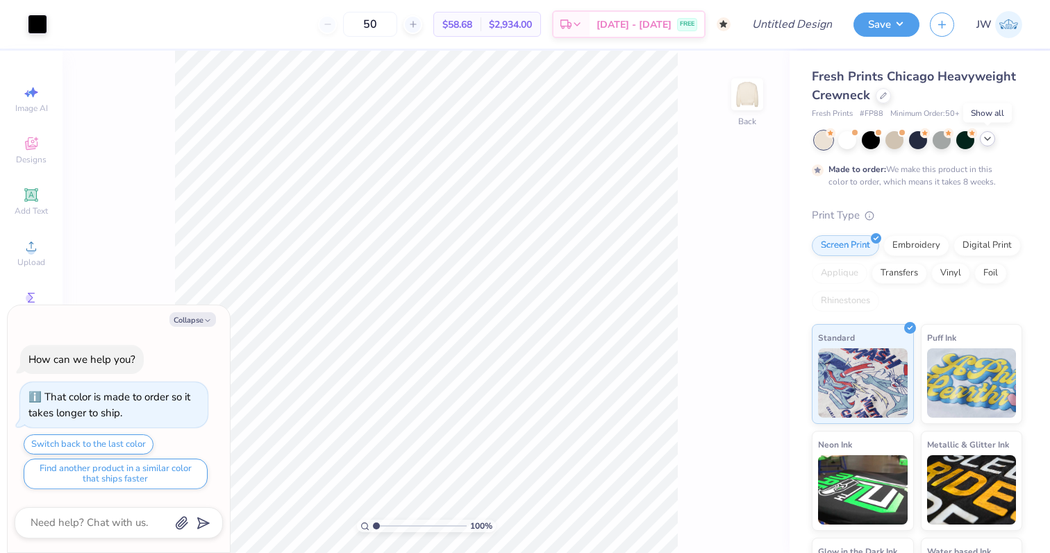
click at [988, 138] on polyline at bounding box center [987, 138] width 6 height 3
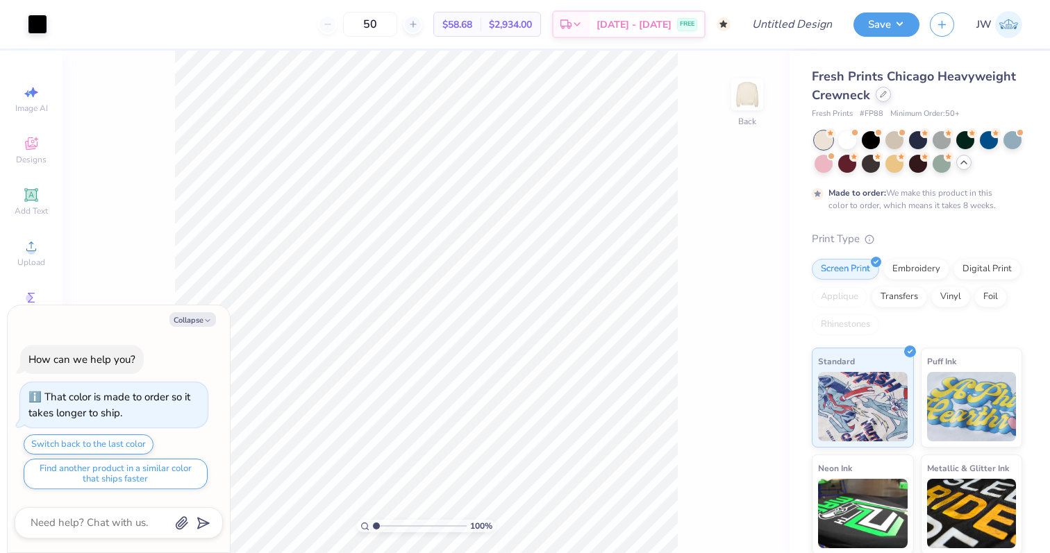
click at [882, 95] on icon at bounding box center [883, 94] width 7 height 7
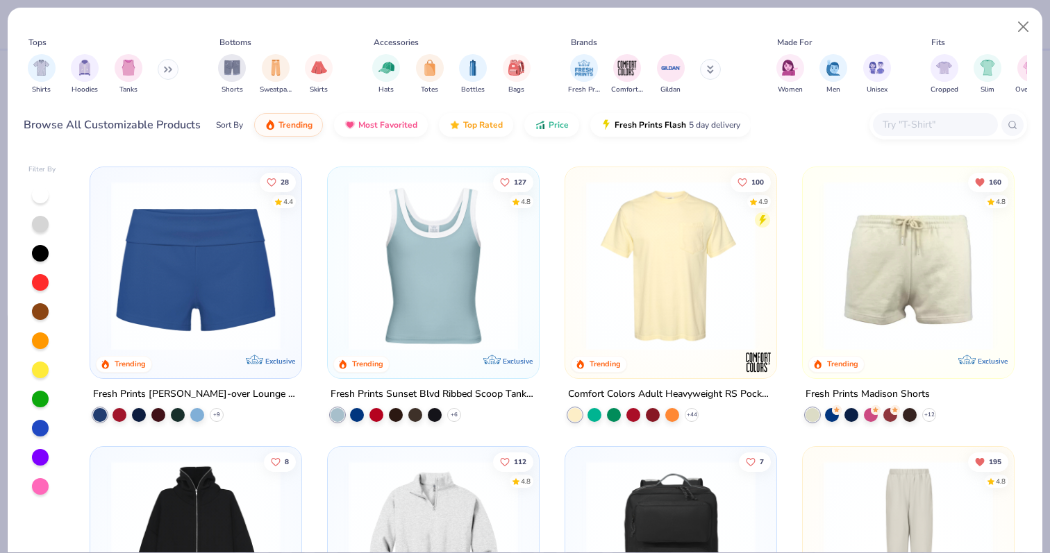
scroll to position [1100, 0]
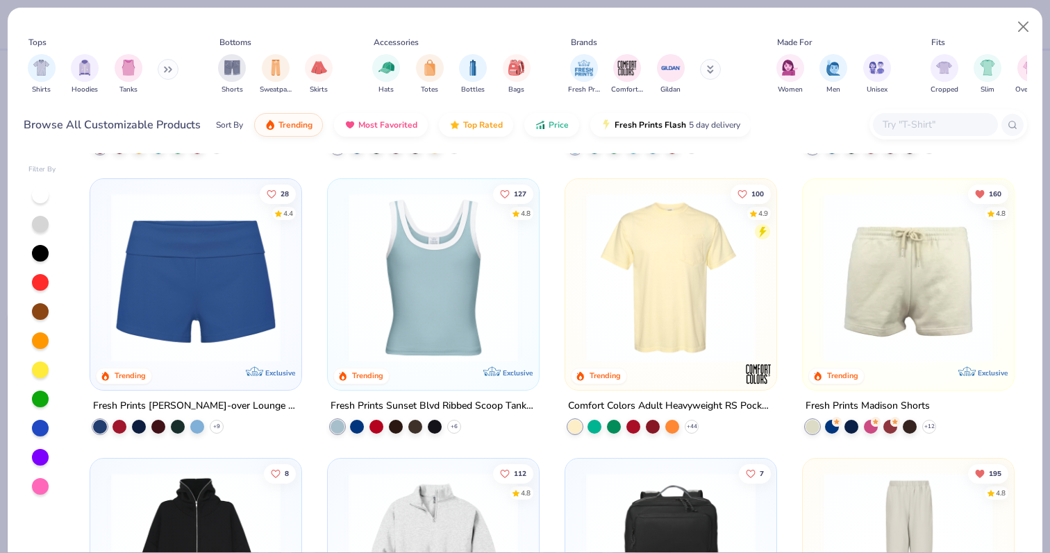
click at [691, 271] on img at bounding box center [670, 277] width 183 height 169
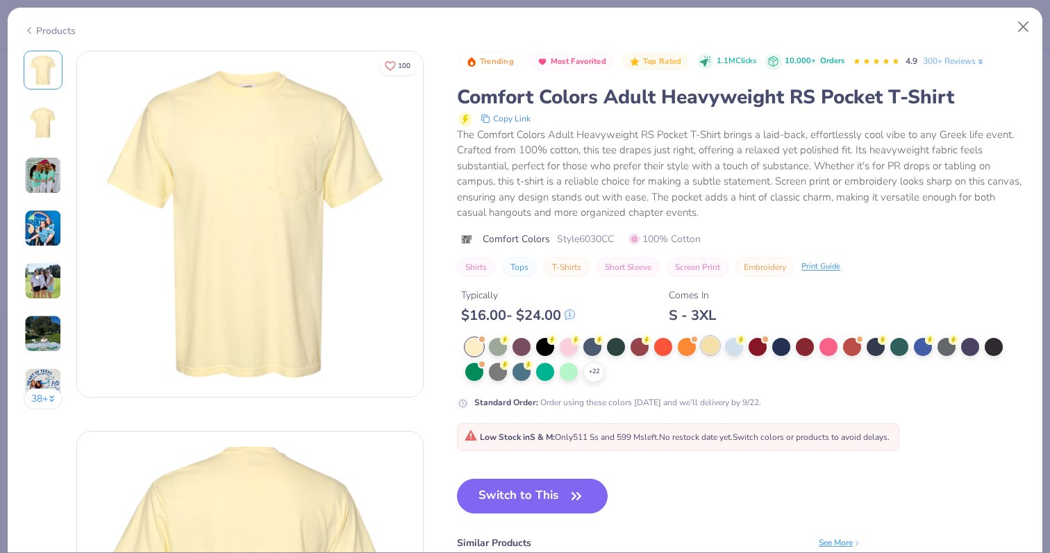
click at [712, 344] on div at bounding box center [710, 346] width 18 height 18
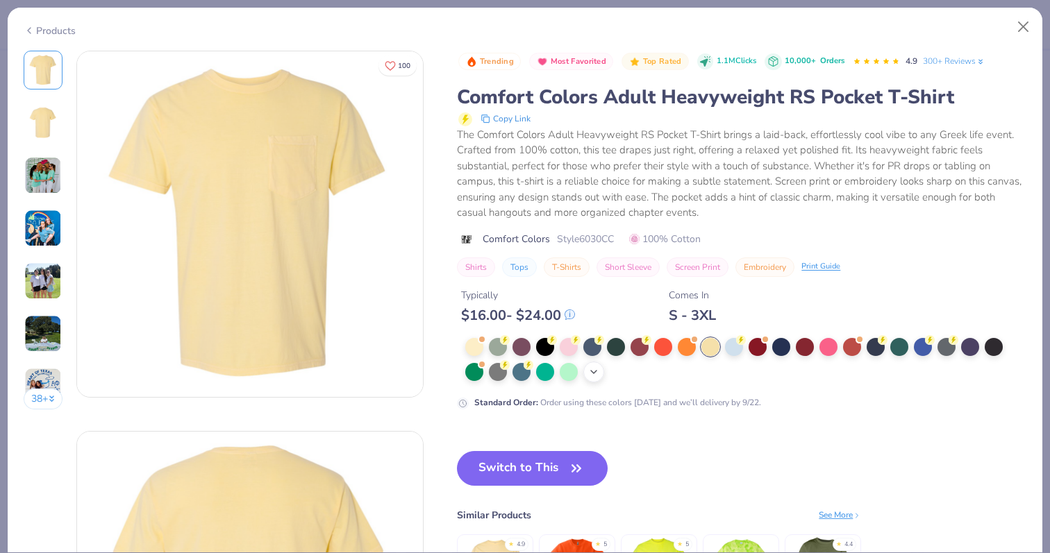
click at [593, 367] on icon at bounding box center [593, 372] width 11 height 11
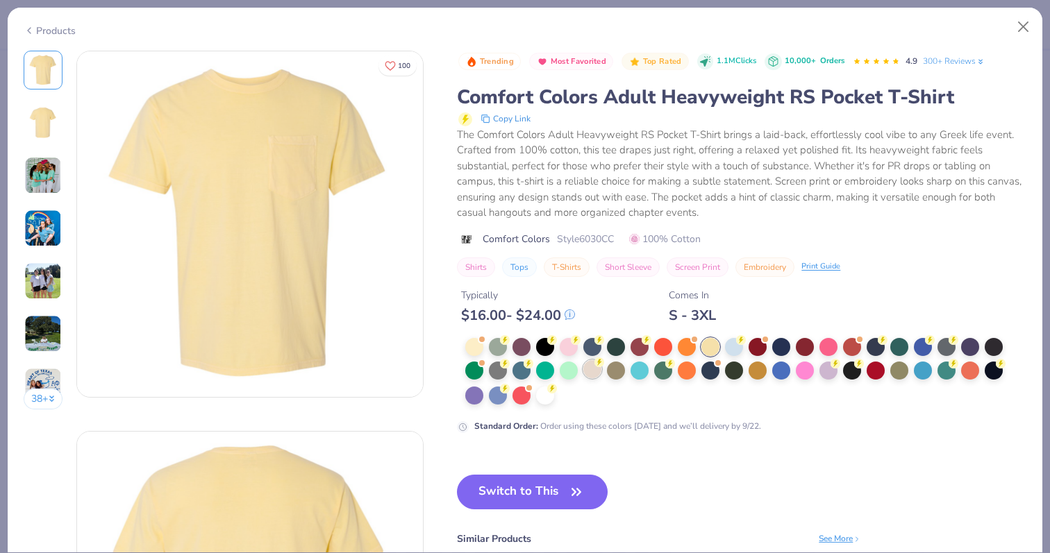
click at [594, 373] on div at bounding box center [592, 369] width 18 height 18
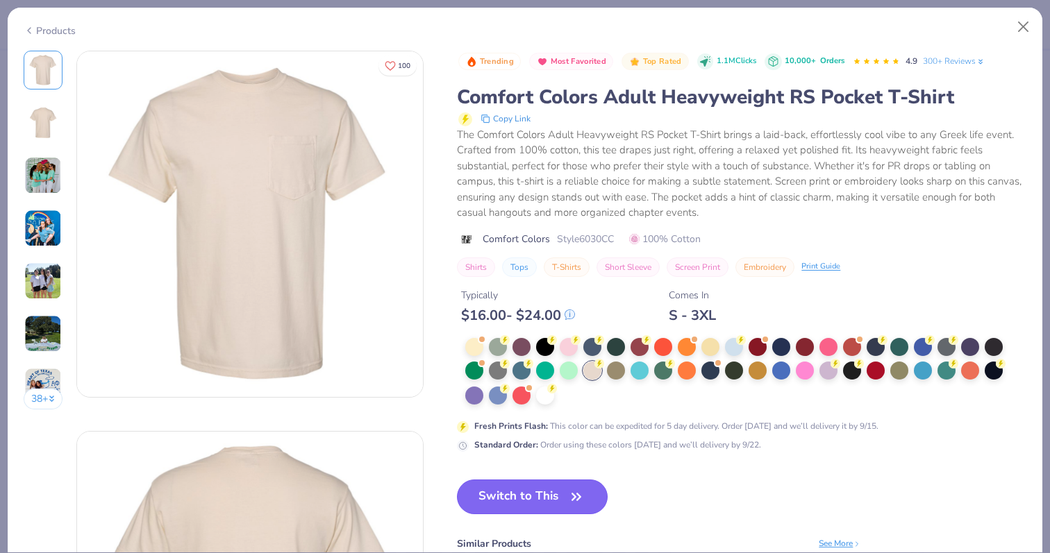
click at [532, 498] on button "Switch to This" at bounding box center [532, 497] width 151 height 35
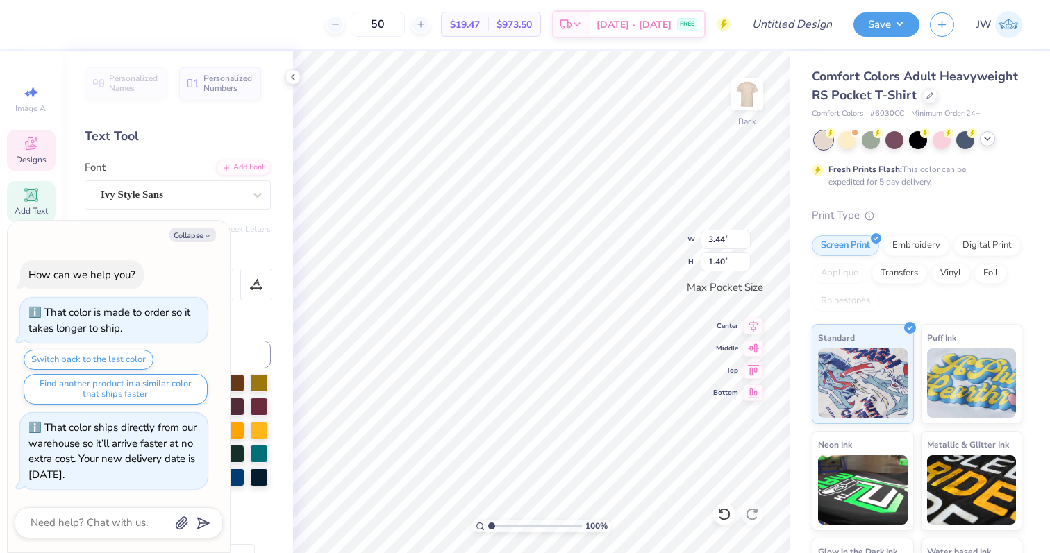
type textarea "x"
type textarea "DA’S WEEKEND"
type textarea "x"
type textarea "D’S WEEKEND"
type textarea "x"
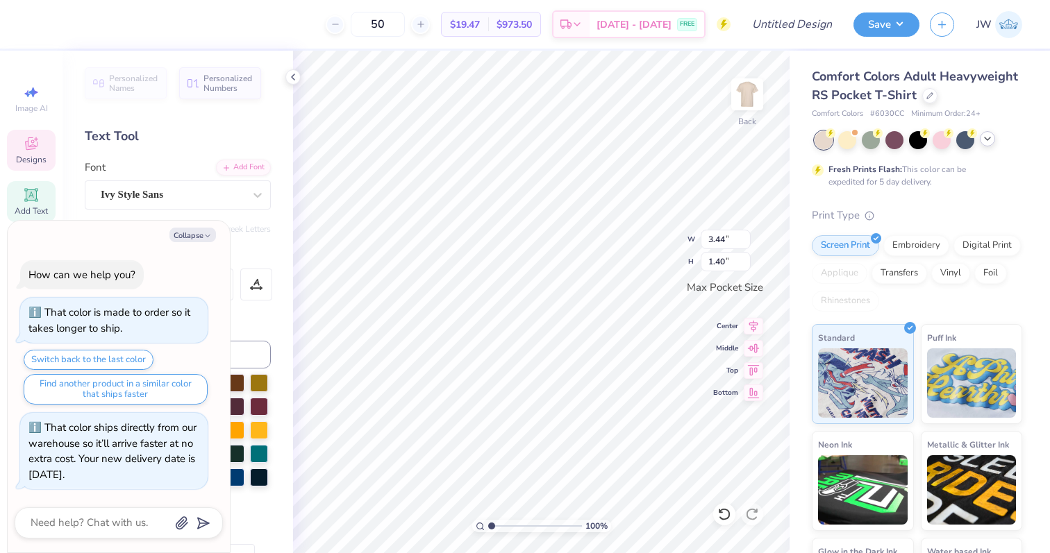
type textarea "’S WEEKEND"
type textarea "x"
type textarea "P’S WEEKEND"
type textarea "x"
type textarea "PA’S WEEKEND"
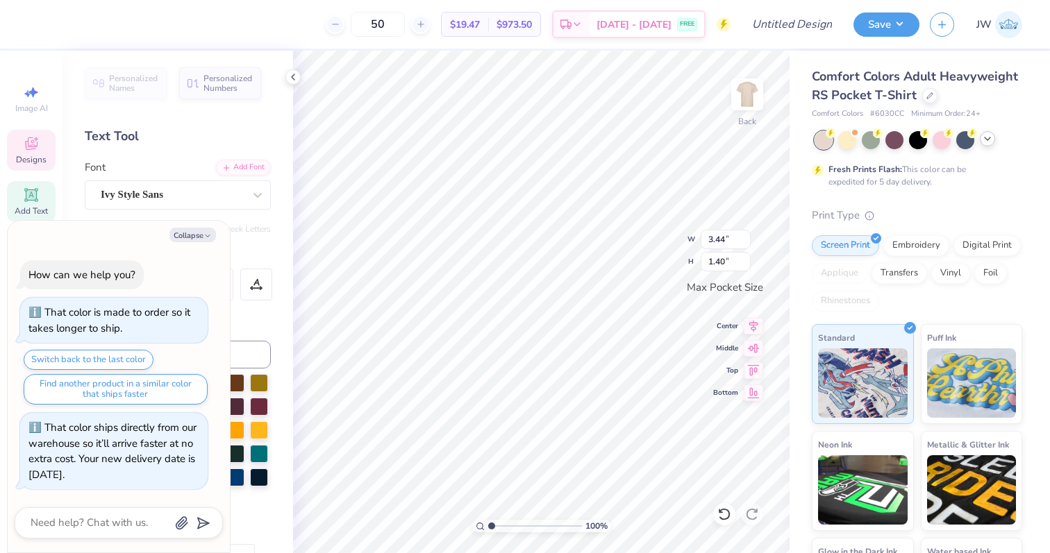
type textarea "x"
type textarea "PAr’S WEEKEND"
type textarea "x"
type textarea "PAr’S WEEKEND"
type textarea "x"
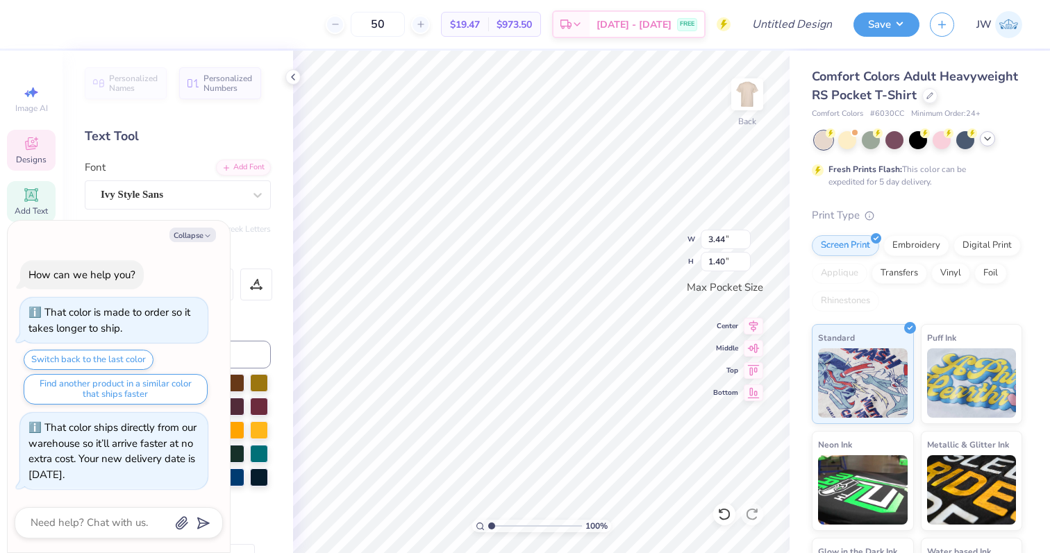
type textarea "PA’S WEEKEND"
type textarea "x"
type textarea "PAR’S WEEKEND"
type textarea "x"
type textarea "PARE’S WEEKEND"
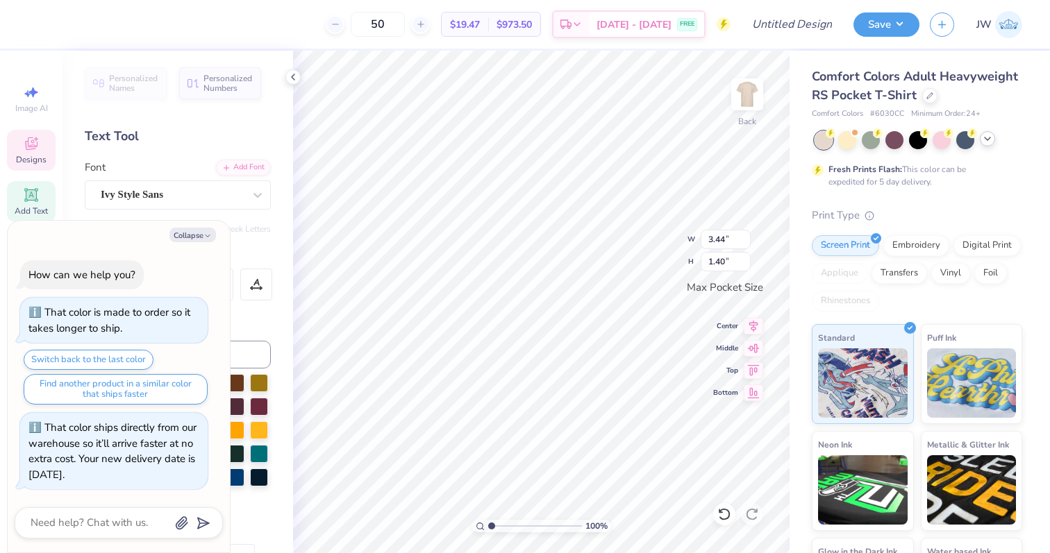
type textarea "x"
type textarea "PAREN’S WEEKEND"
type textarea "x"
type textarea "PARENT’S WEEKEND"
type textarea "x"
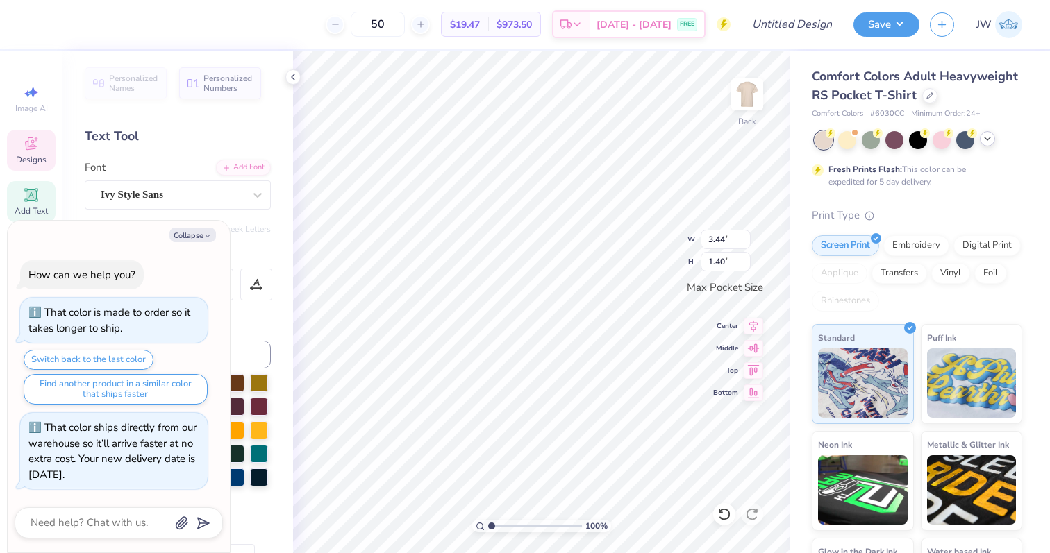
scroll to position [0, 2]
type textarea "PARENT’S WEEKEND"
type textarea "x"
type textarea "SA"
type textarea "x"
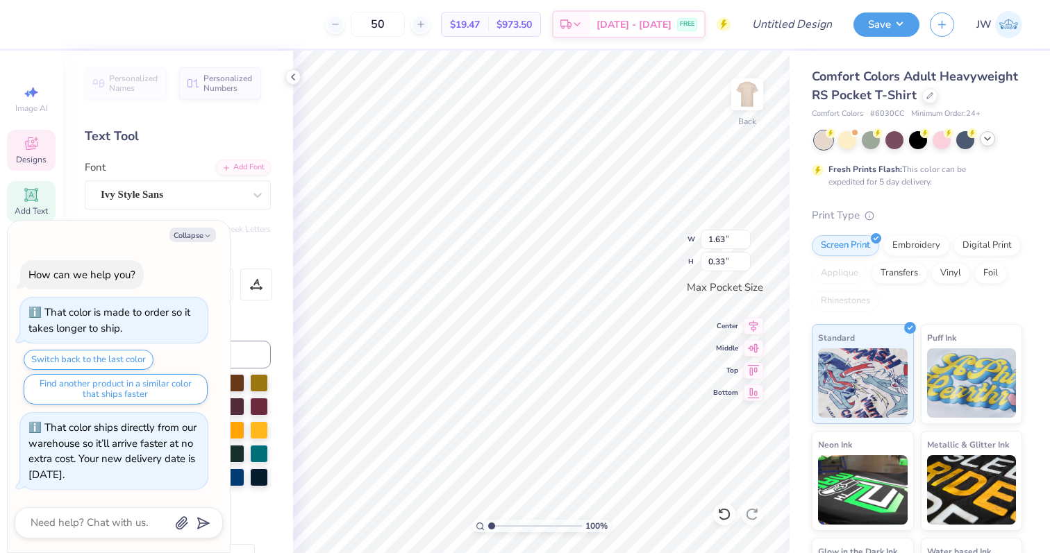
type textarea "S"
type textarea "x"
type textarea "A"
type textarea "x"
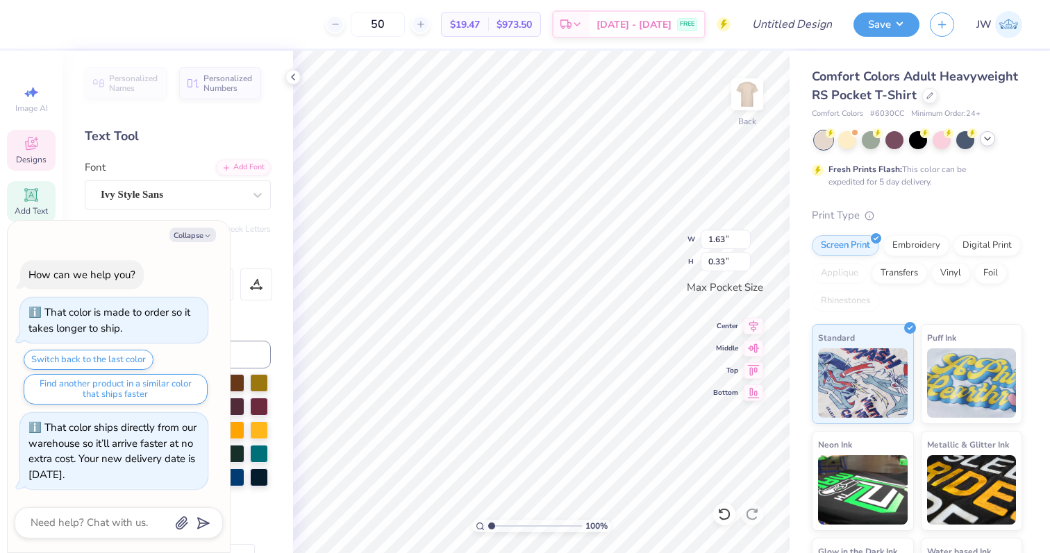
type textarea "A"
type textarea "x"
type textarea "A D"
type textarea "x"
type textarea "A"
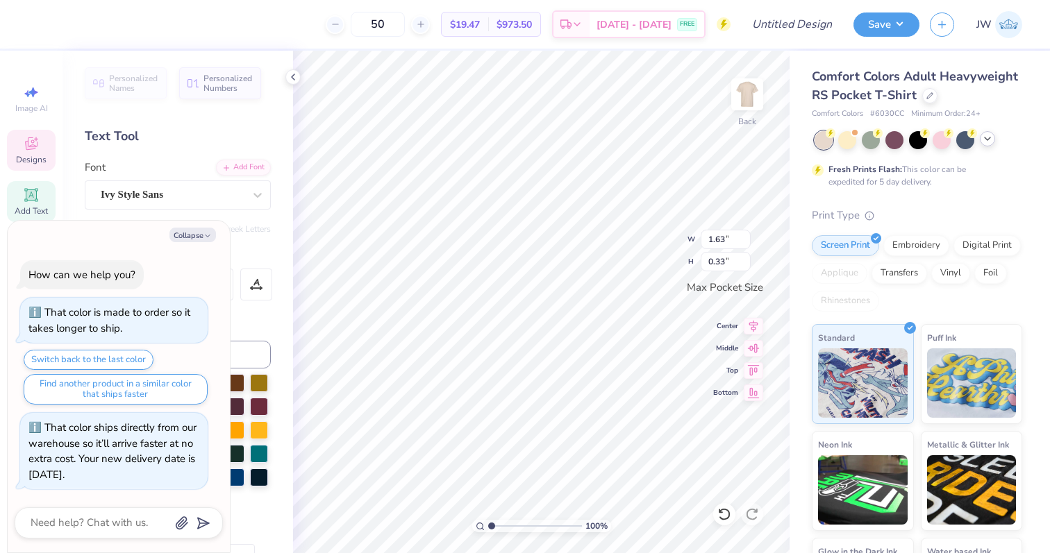
type textarea "x"
type textarea "A D"
type textarea "x"
type textarea "A"
type textarea "x"
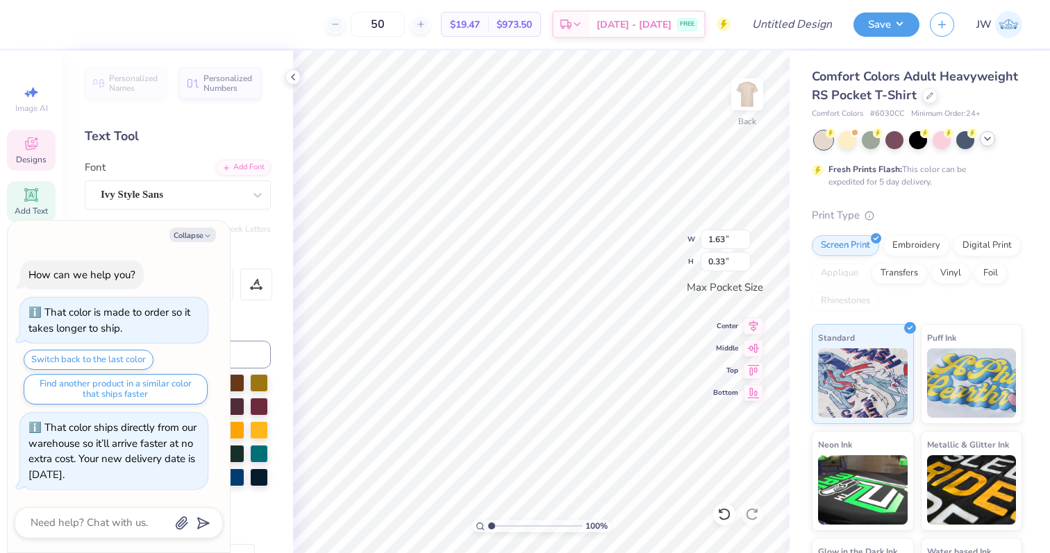
type textarea "A"
type textarea "x"
type textarea "AD"
type textarea "x"
type textarea "ADPi"
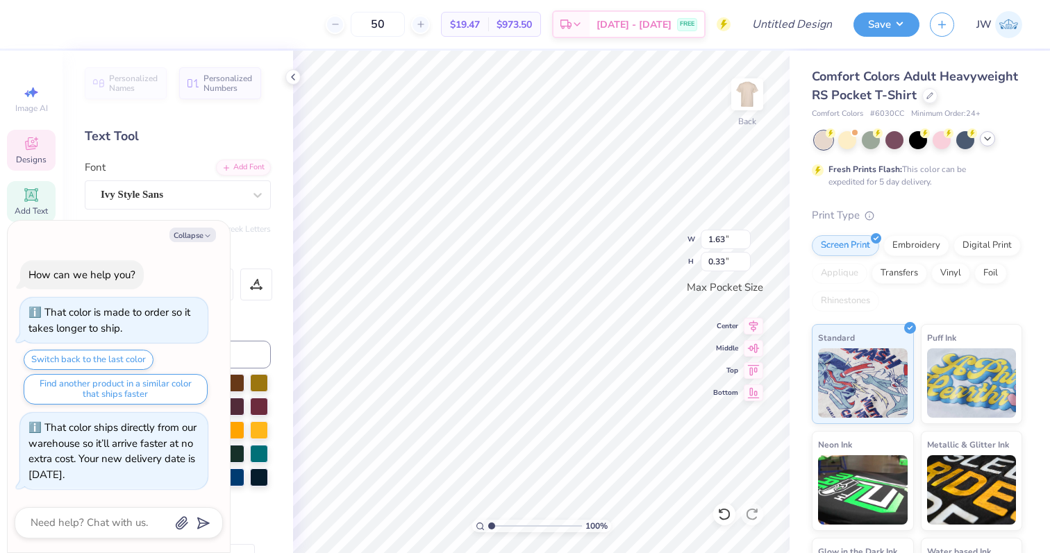
type textarea "x"
type textarea "ADP"
type textarea "x"
type textarea "AD"
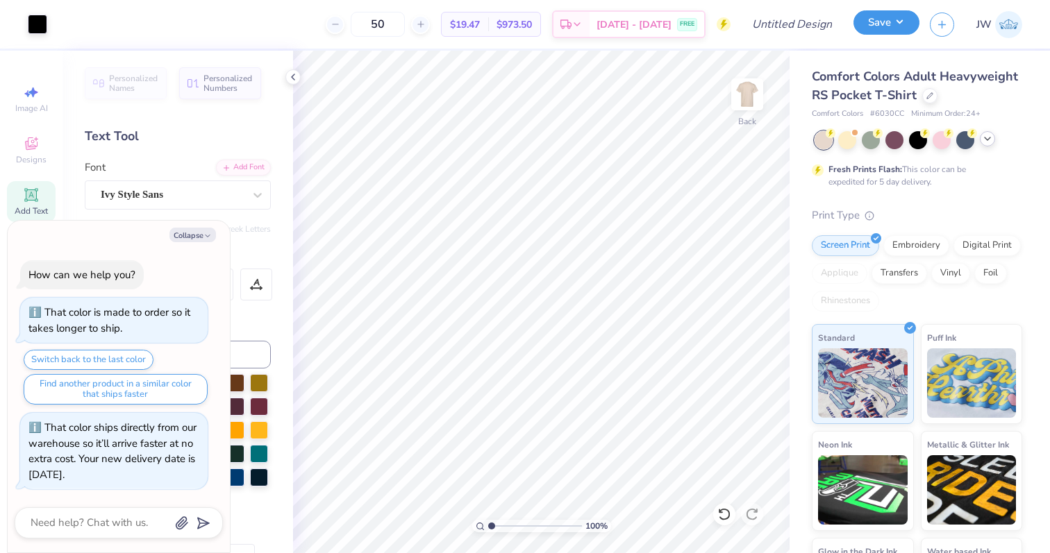
click at [887, 33] on button "Save" at bounding box center [886, 22] width 66 height 24
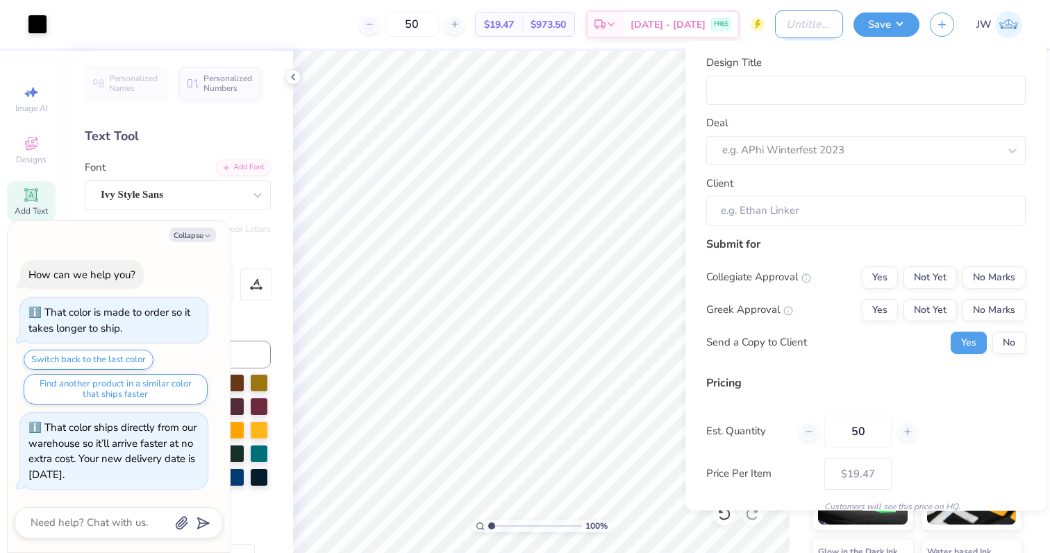
click at [787, 23] on input "Design Title" at bounding box center [809, 24] width 68 height 28
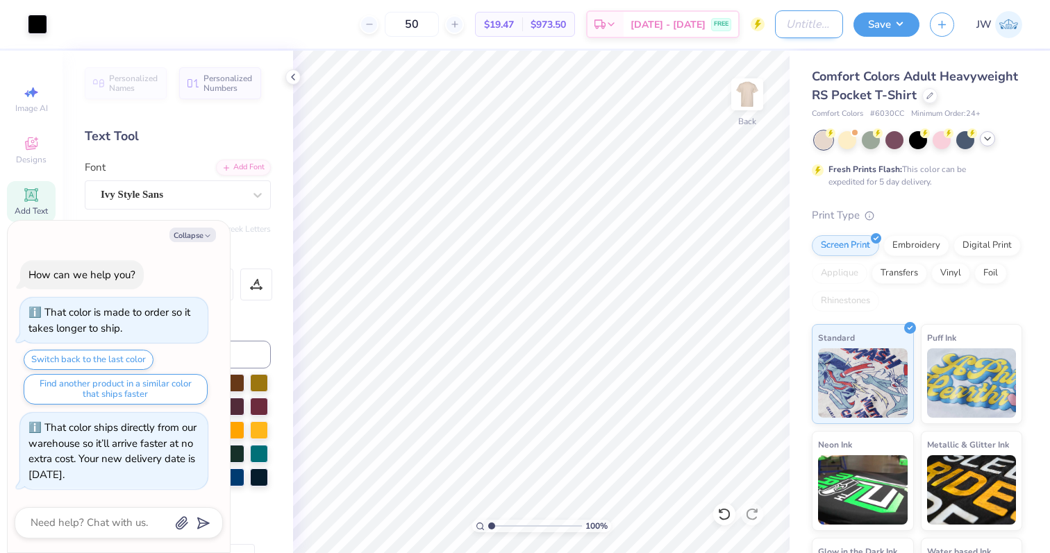
type textarea "x"
type input "A"
type textarea "x"
type input "AD"
type textarea "x"
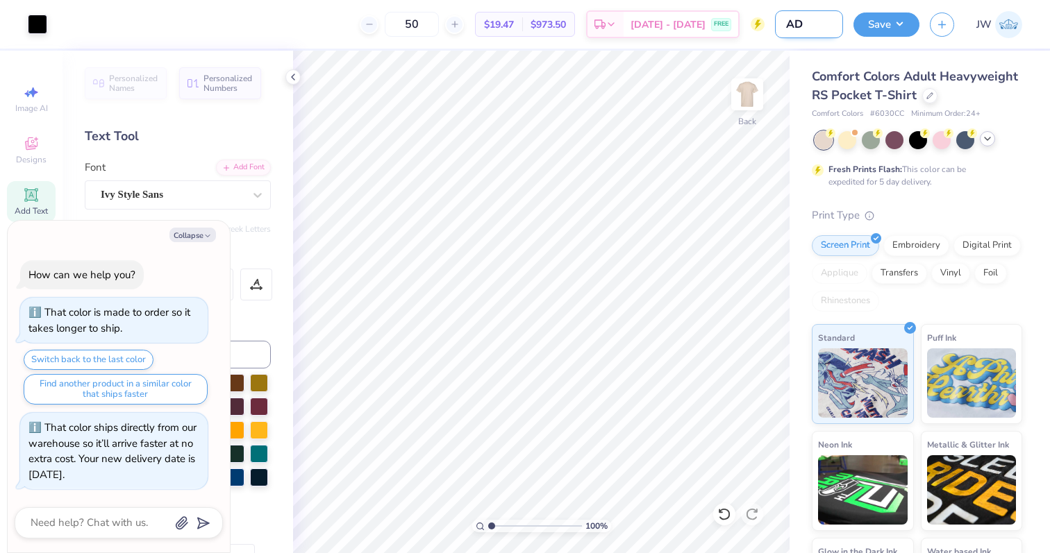
type input "ADP"
type textarea "x"
type input "ADPU"
type textarea "x"
type input "ADP"
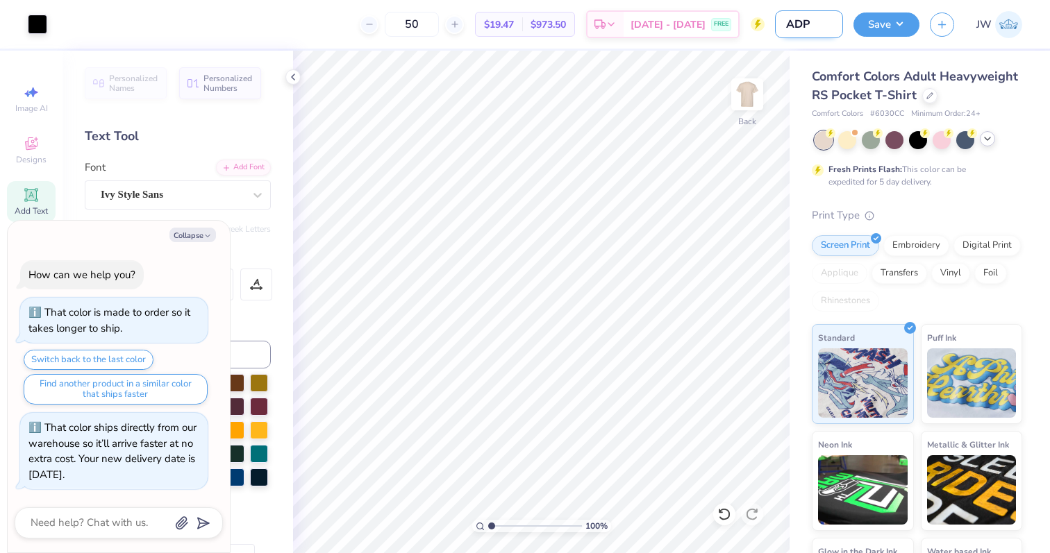
type textarea "x"
type input "ADP"
type textarea "x"
type input "ADP"
type textarea "x"
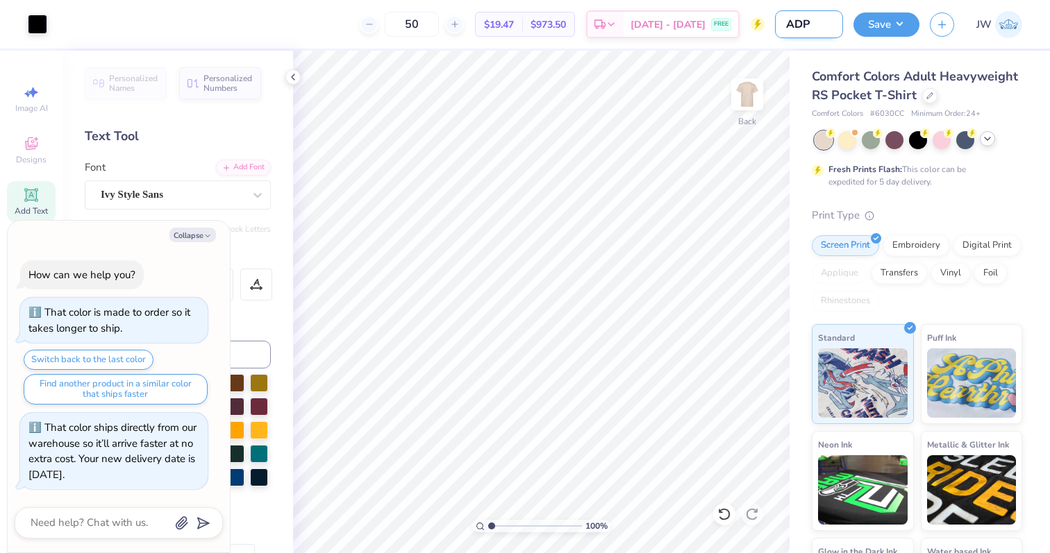
type input "ADPI"
type textarea "x"
type input "ADPI"
type textarea "x"
type input "ADPI G"
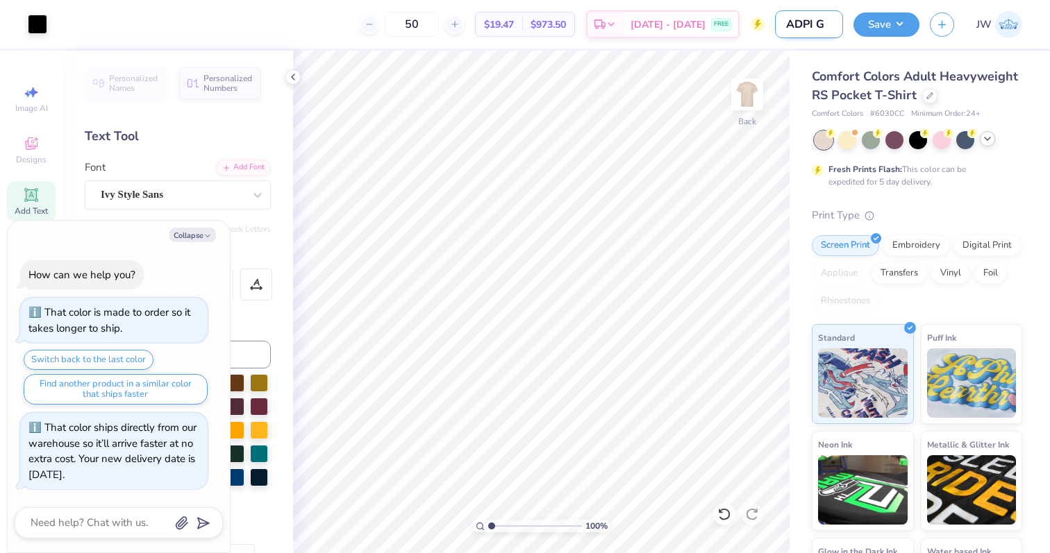
type textarea "x"
type input "ADPI Go"
type textarea "x"
type input "ADPI Gold"
type textarea "x"
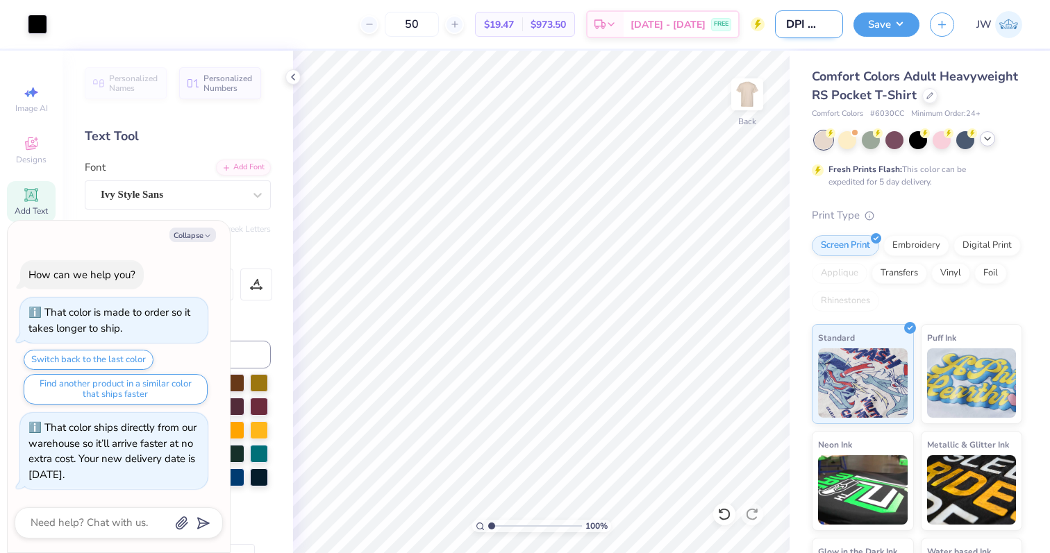
type input "ADPI Gol"
type textarea "x"
type input "ADPI Golf"
click at [884, 33] on button "Save" at bounding box center [886, 22] width 66 height 24
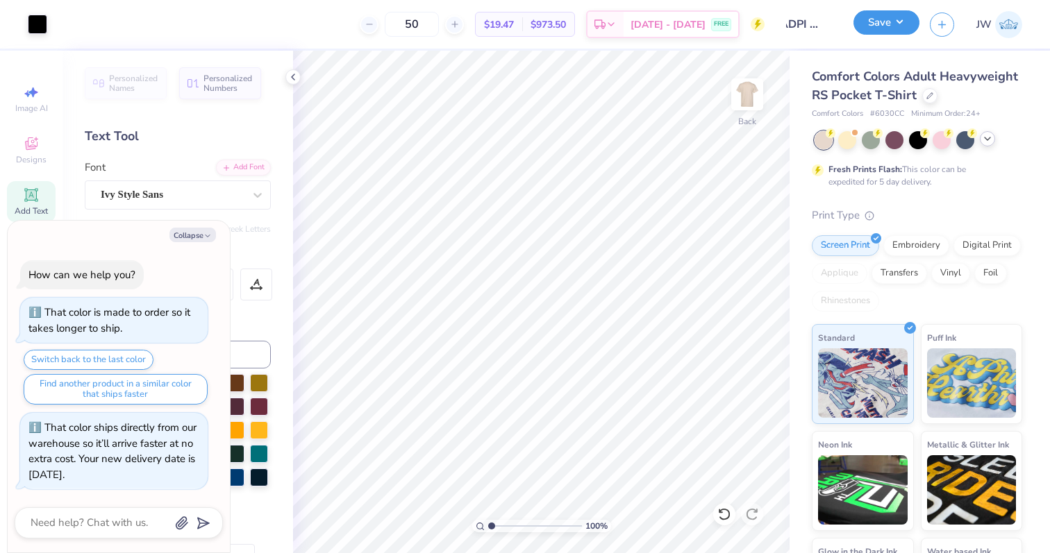
scroll to position [0, 0]
type textarea "x"
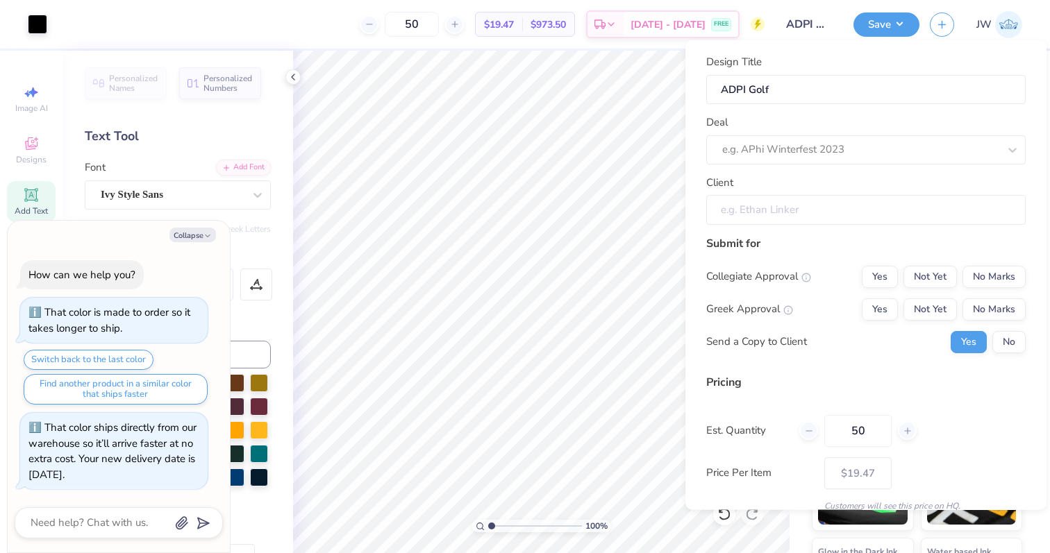
click at [916, 198] on input "Client" at bounding box center [865, 210] width 319 height 30
click at [902, 218] on input "Client" at bounding box center [865, 210] width 319 height 30
click at [855, 156] on div at bounding box center [846, 149] width 249 height 19
click at [794, 239] on div "ADPi Game Day F25" at bounding box center [866, 236] width 308 height 23
type input "Adpi"
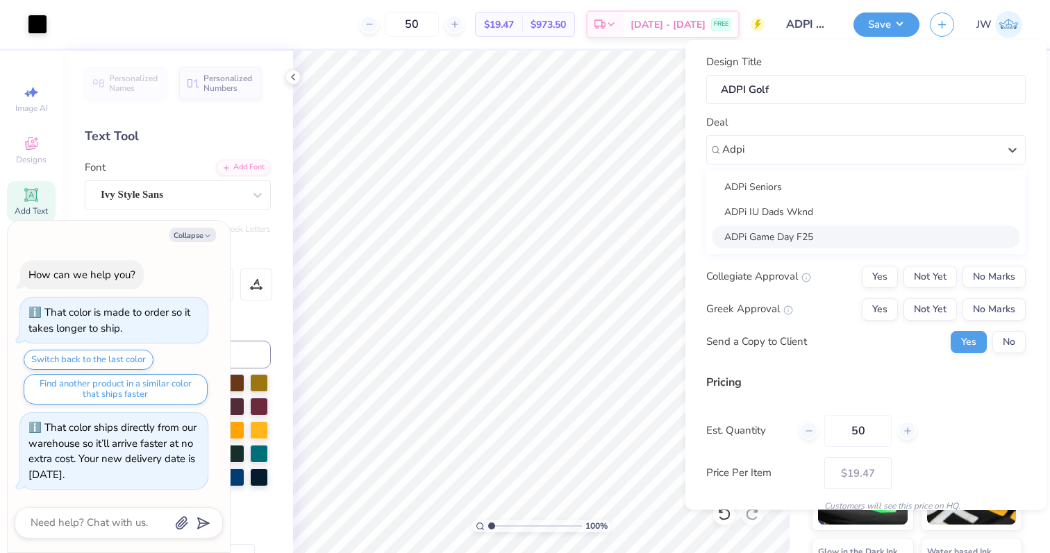
type textarea "x"
type input "[PERSON_NAME]"
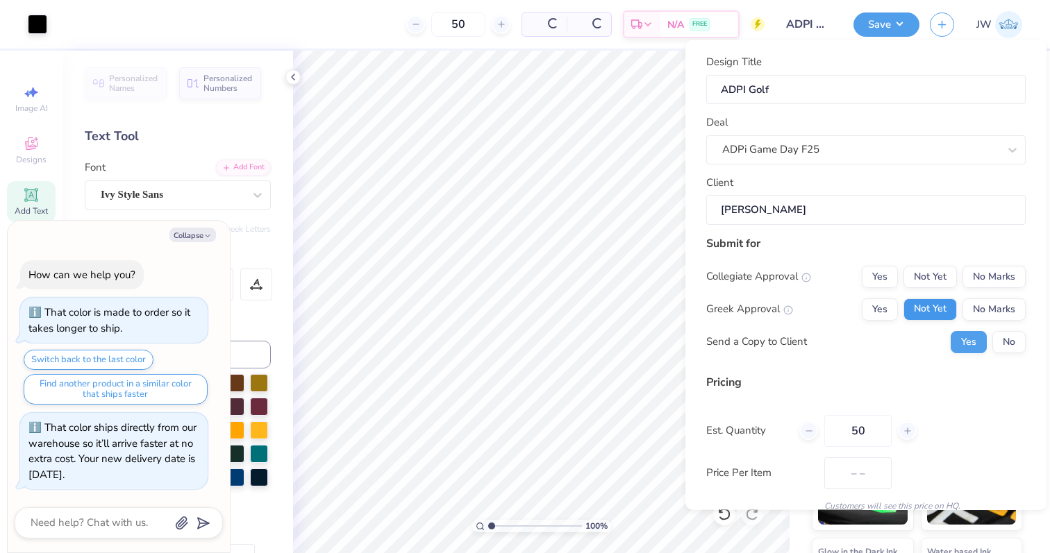
type input "$23.09"
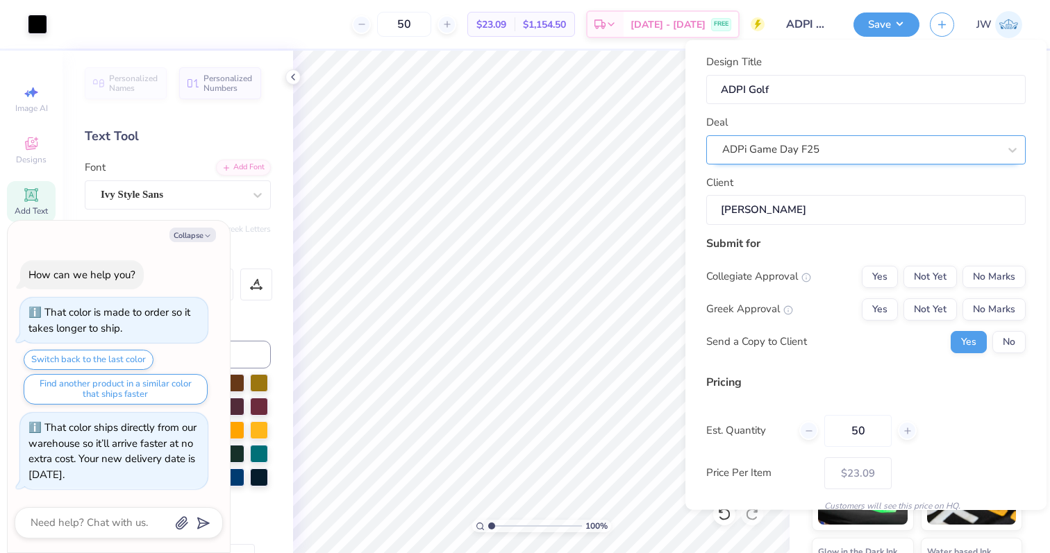
click at [821, 140] on div at bounding box center [860, 149] width 276 height 19
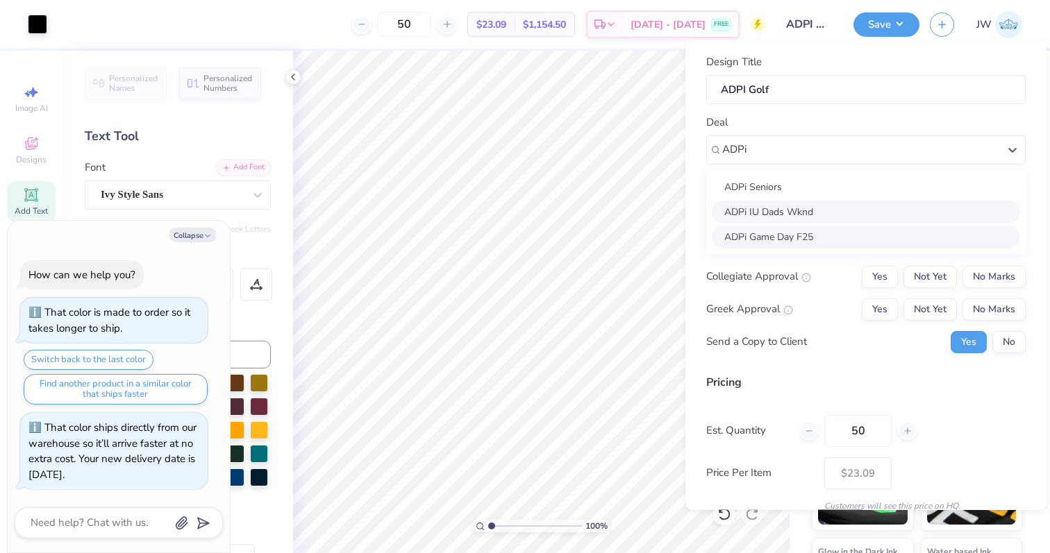
click at [775, 210] on div "ADPi IU Dads Wknd" at bounding box center [866, 211] width 308 height 23
type input "ADPi"
type textarea "x"
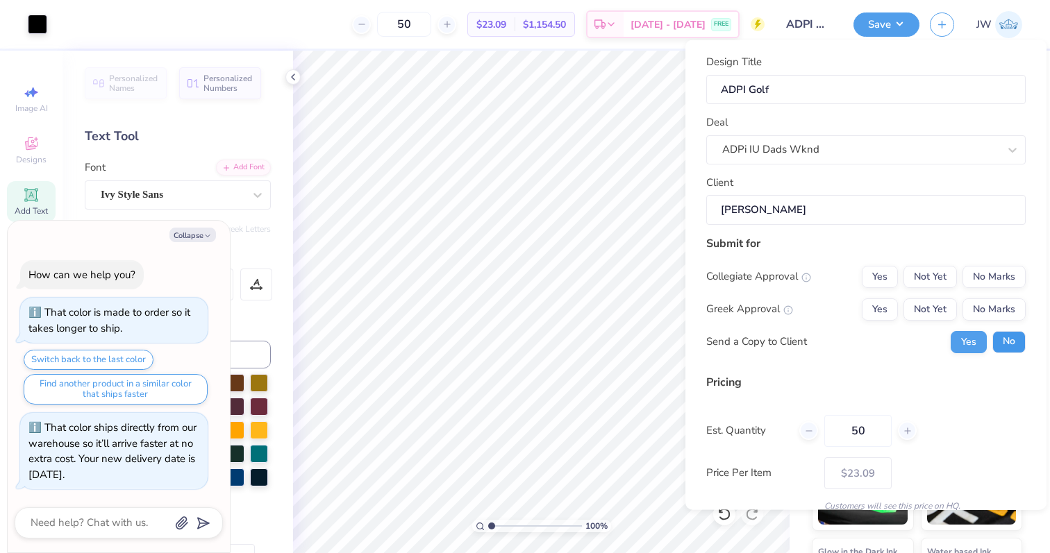
click at [1014, 342] on button "No" at bounding box center [1008, 341] width 33 height 22
type textarea "x"
click at [882, 319] on button "Yes" at bounding box center [880, 309] width 36 height 22
click at [1001, 268] on button "No Marks" at bounding box center [993, 276] width 63 height 22
type input "$23.09"
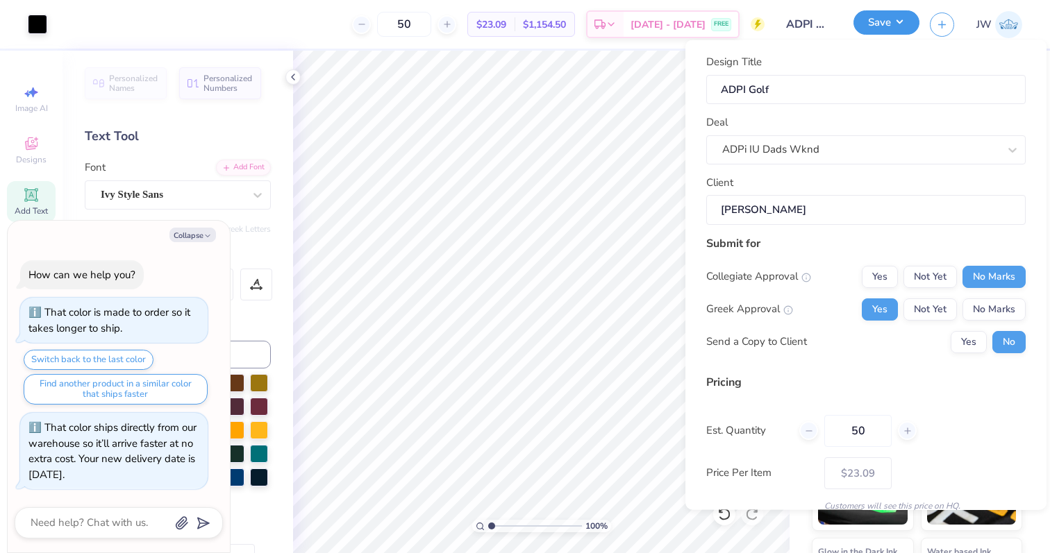
click at [884, 24] on button "Save" at bounding box center [886, 22] width 66 height 24
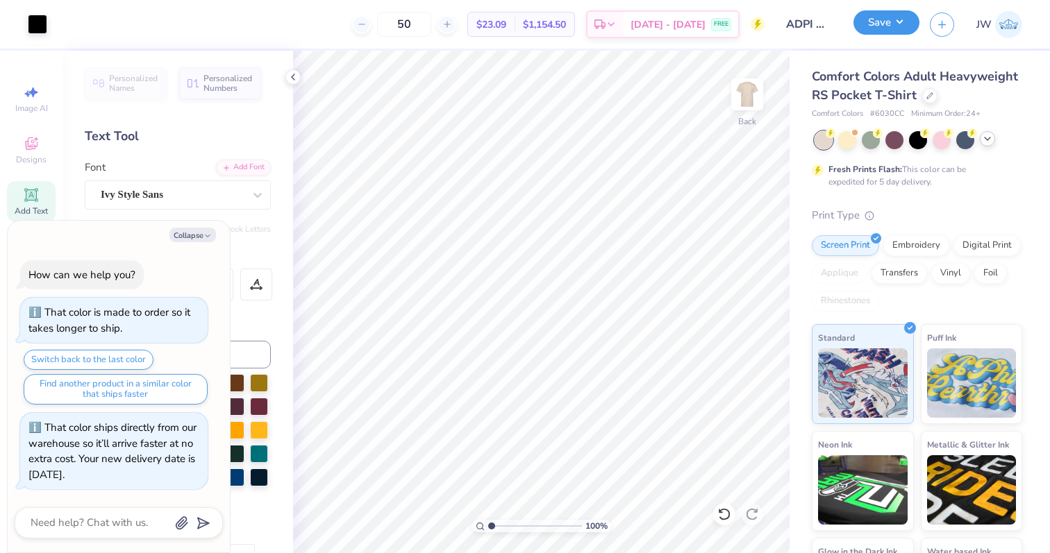
click at [872, 19] on button "Save" at bounding box center [886, 22] width 66 height 24
type textarea "x"
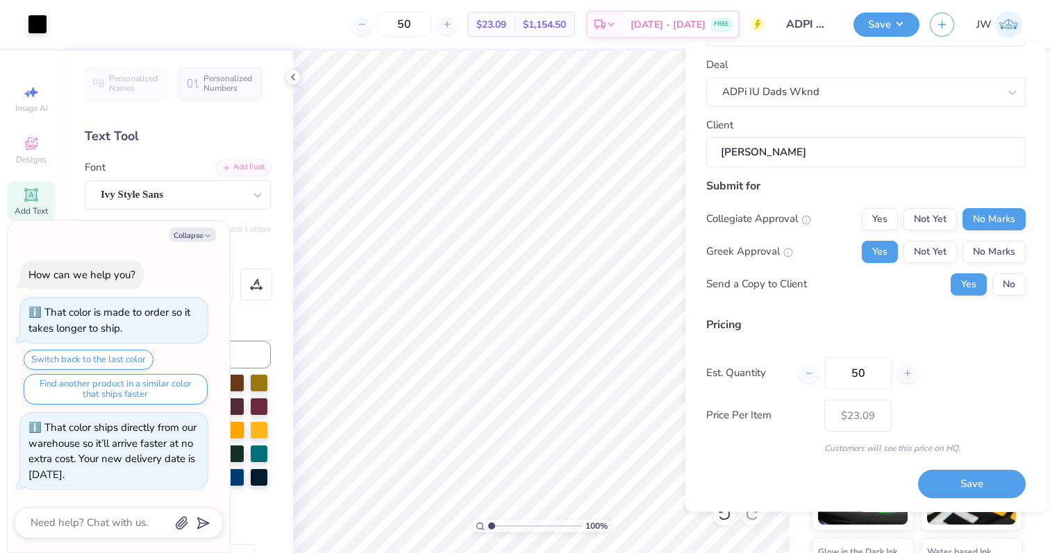
scroll to position [58, 0]
click at [957, 476] on button "Save" at bounding box center [972, 486] width 108 height 28
type input "$23.09"
type textarea "x"
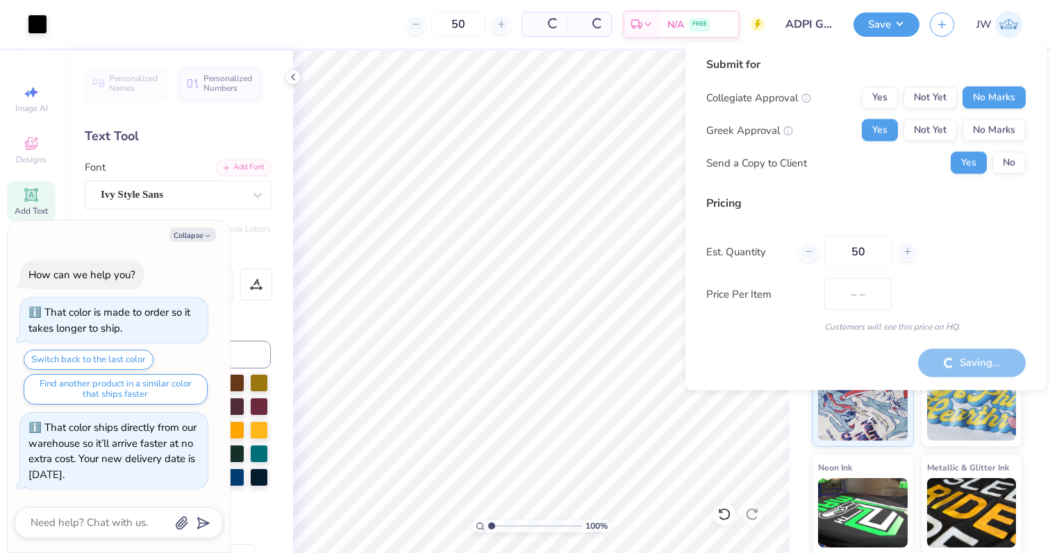
type input "$19.47"
type textarea "x"
type input "$23.09"
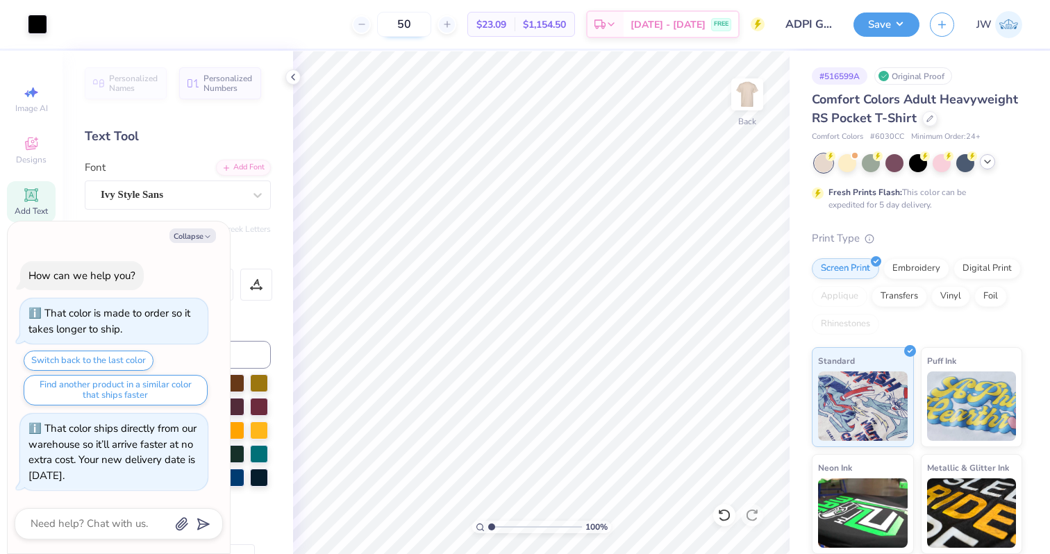
type textarea "x"
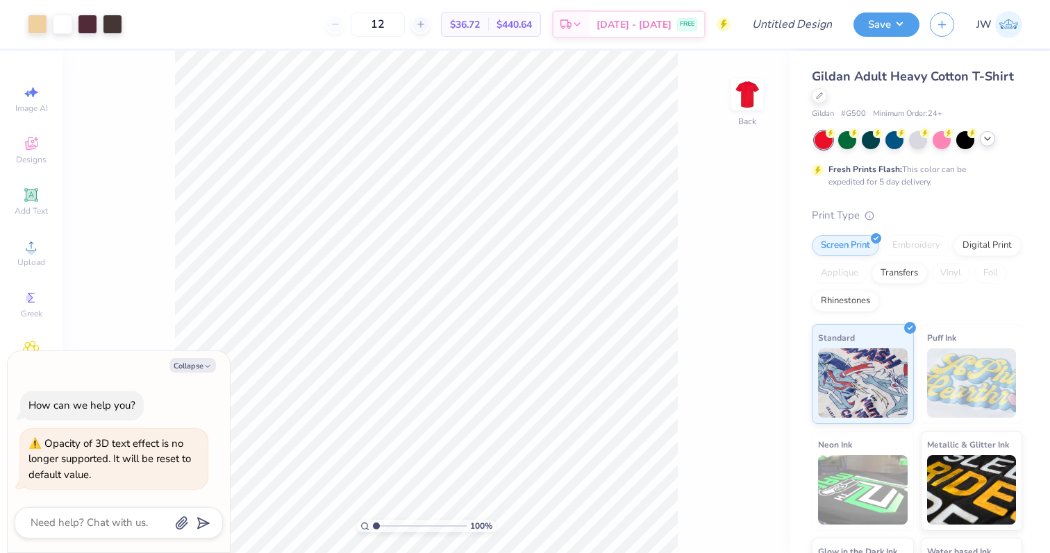
click at [988, 140] on icon at bounding box center [987, 138] width 11 height 11
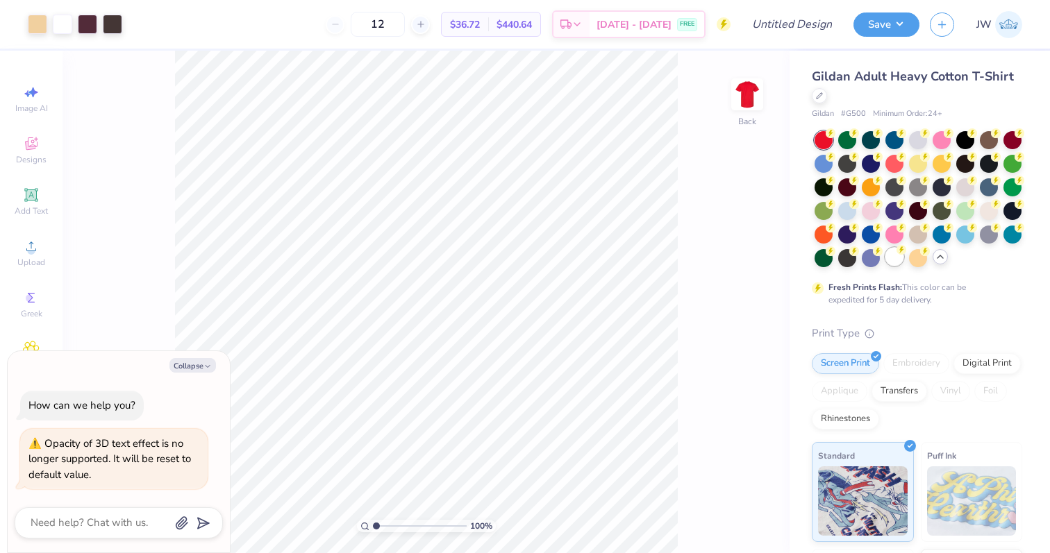
click at [896, 264] on div at bounding box center [894, 257] width 18 height 18
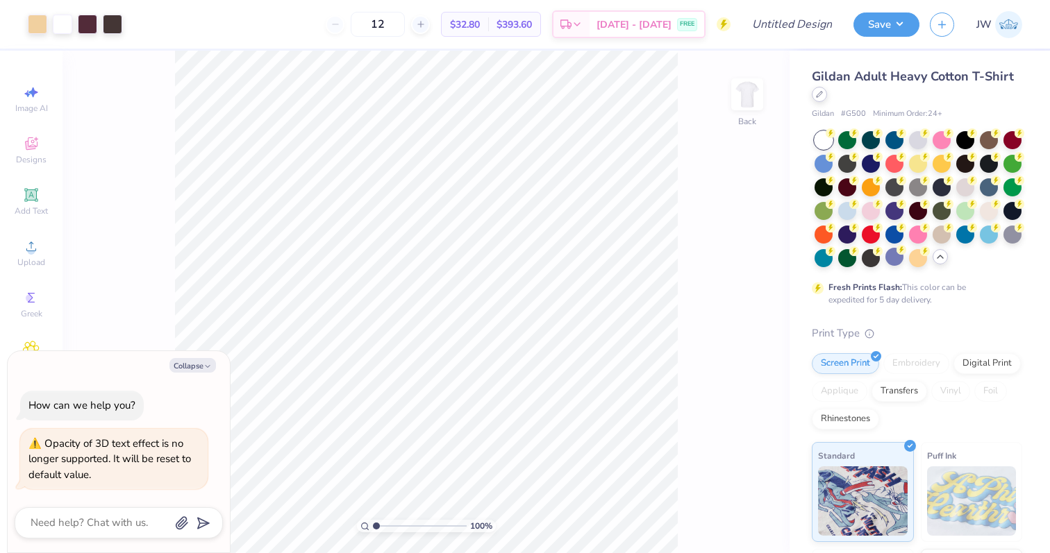
click at [820, 91] on icon at bounding box center [819, 94] width 7 height 7
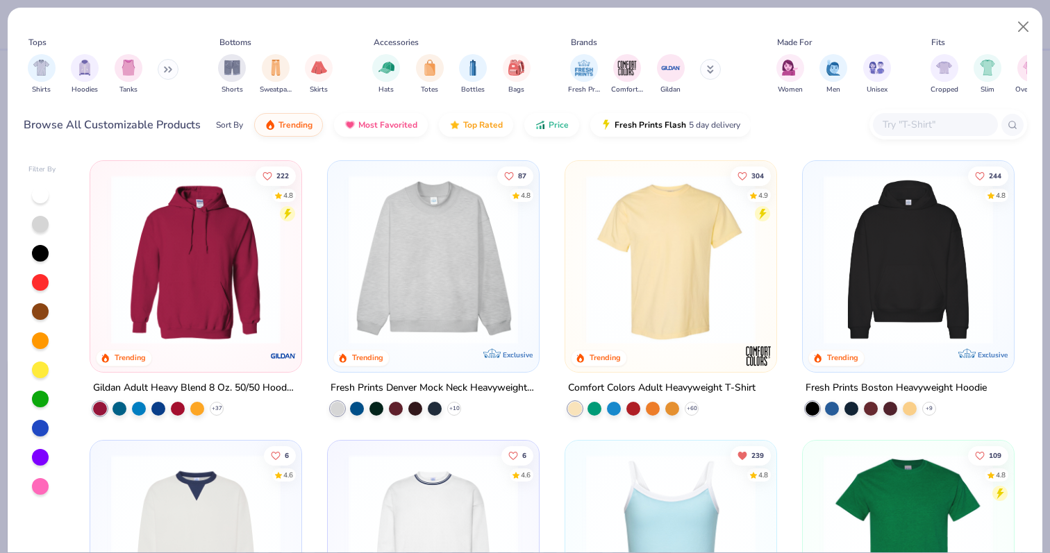
click at [689, 237] on img at bounding box center [670, 259] width 183 height 169
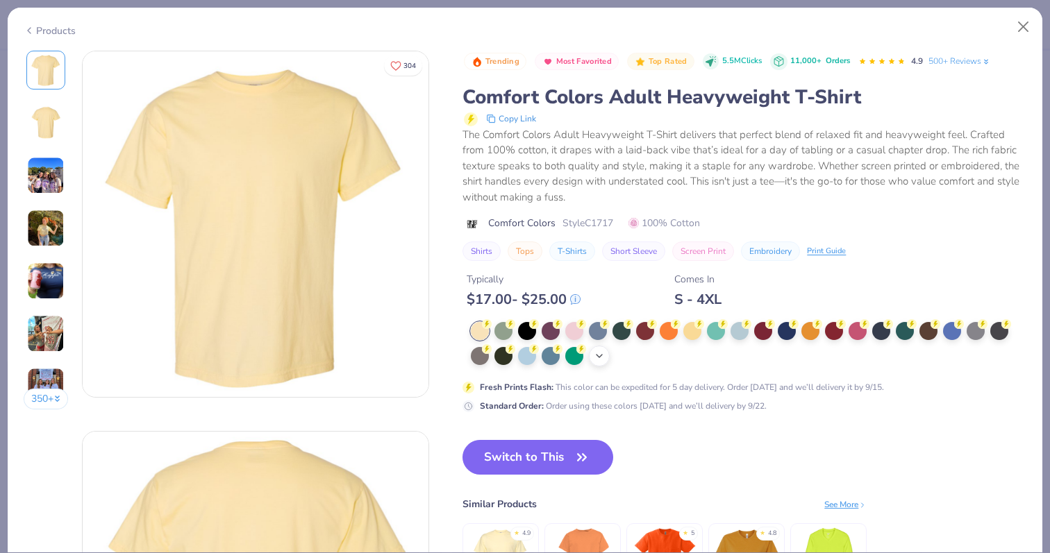
click at [592, 355] on div "+ 38" at bounding box center [599, 356] width 21 height 21
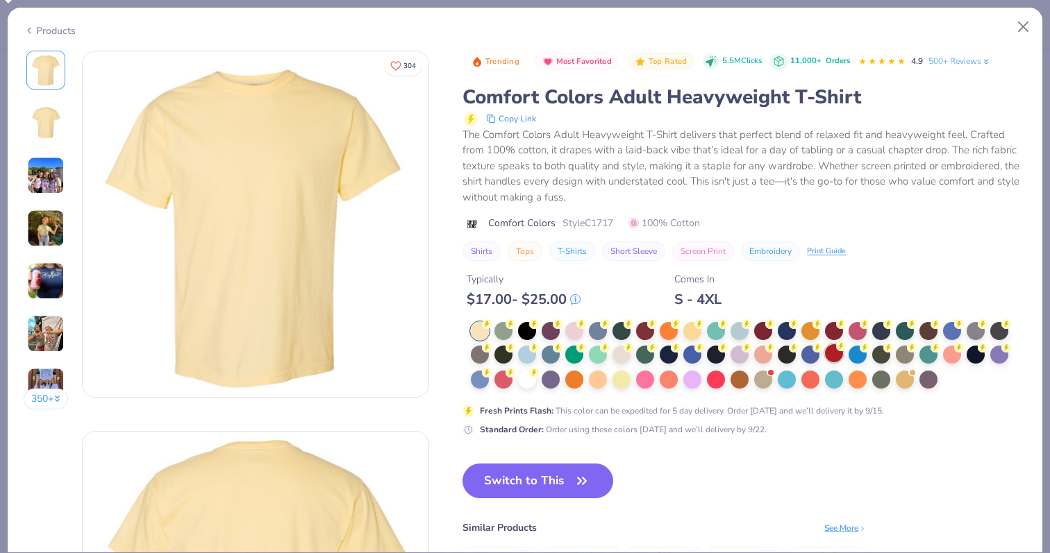
click at [840, 353] on div at bounding box center [834, 353] width 18 height 18
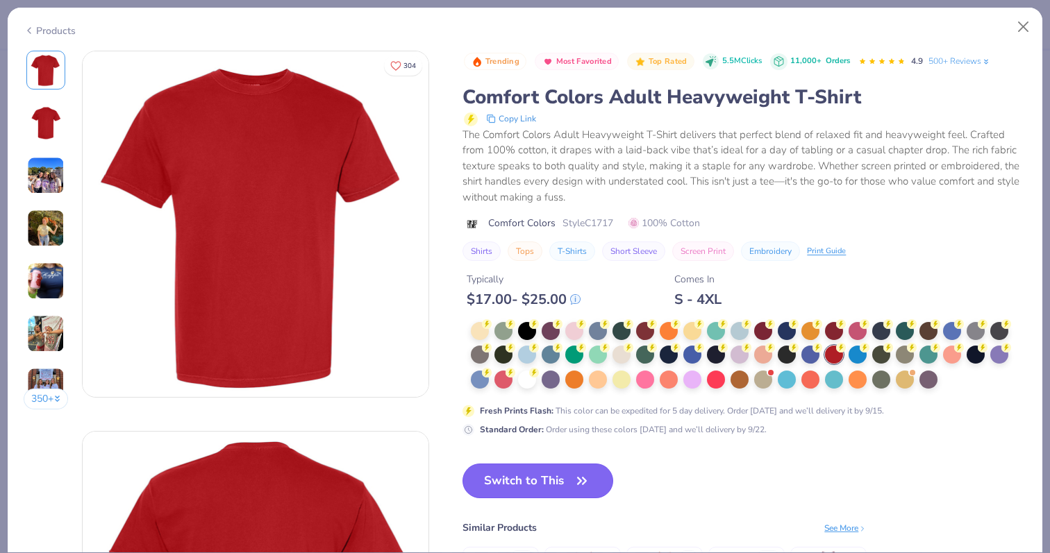
click at [512, 474] on button "Switch to This" at bounding box center [537, 481] width 151 height 35
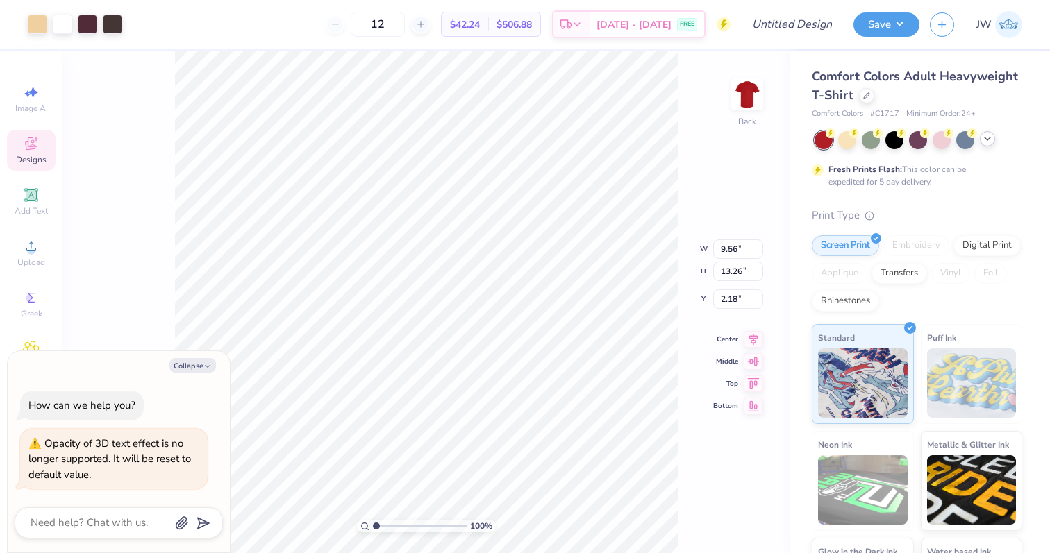
type textarea "x"
type input "3.75"
type input "0.42"
type input "6.20"
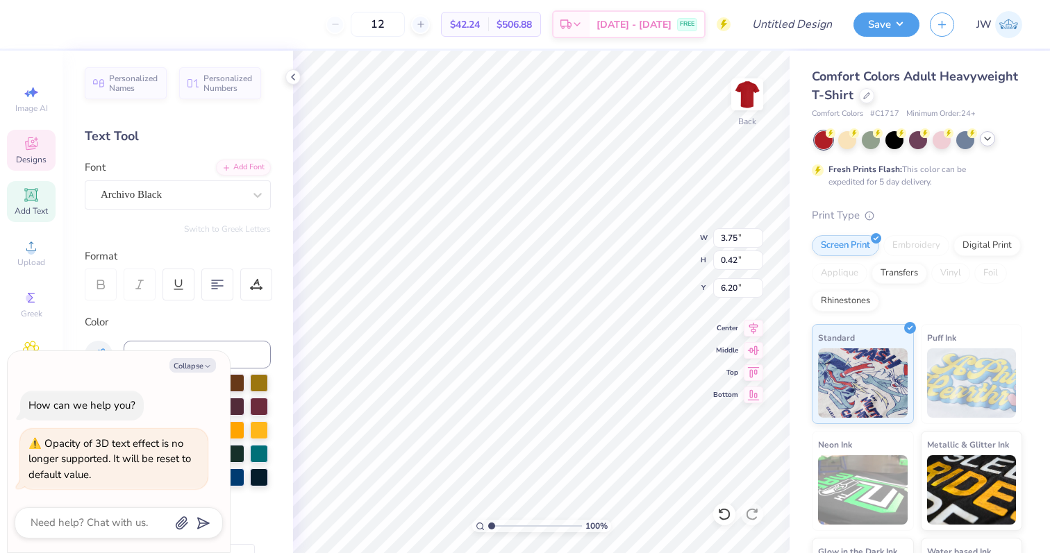
scroll to position [0, 2]
type textarea "x"
type textarea "A"
type textarea "x"
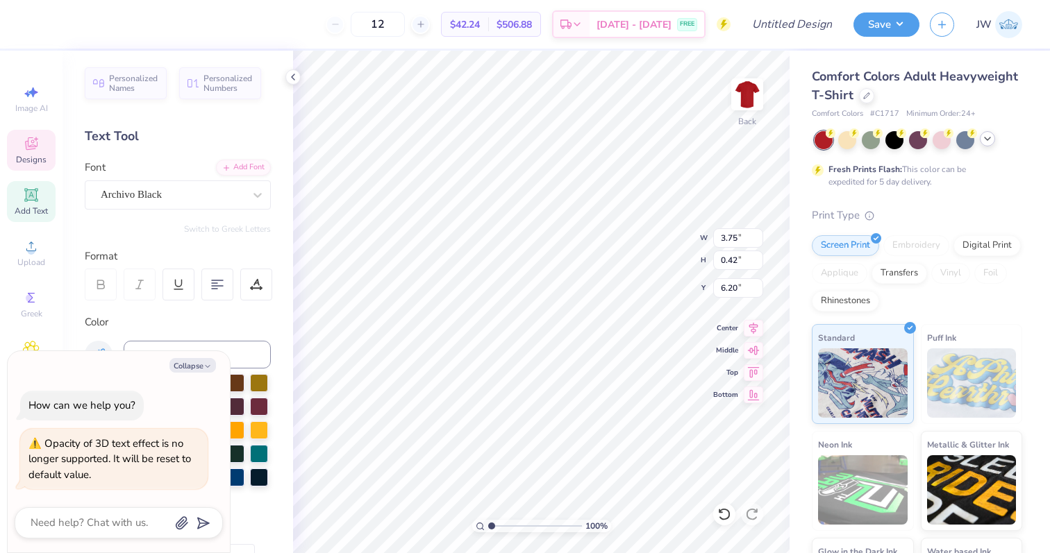
type textarea "Al"
type textarea "x"
type textarea "Alp"
type textarea "x"
type textarea "Al"
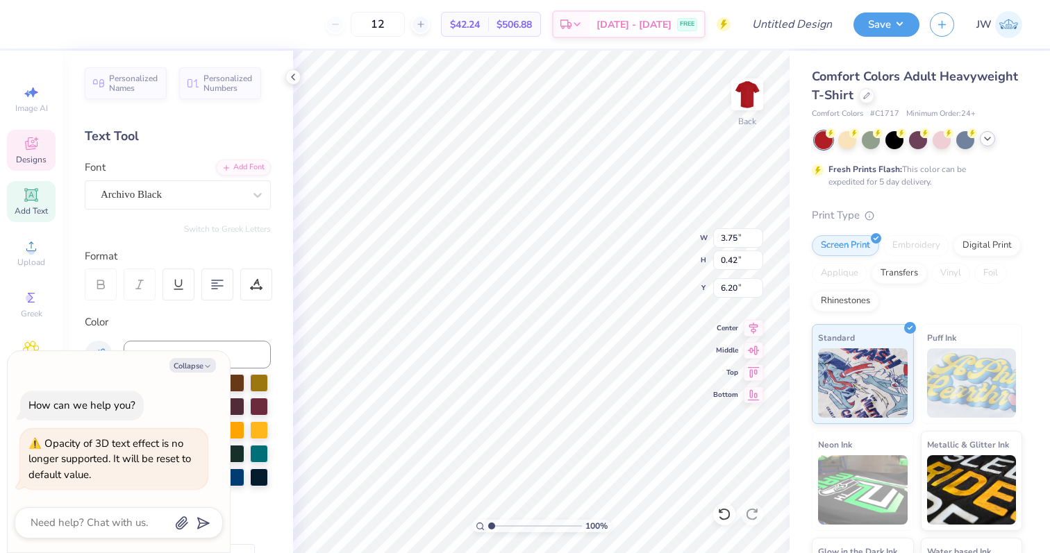
type textarea "x"
type textarea "A"
type textarea "x"
type textarea "AL"
type textarea "x"
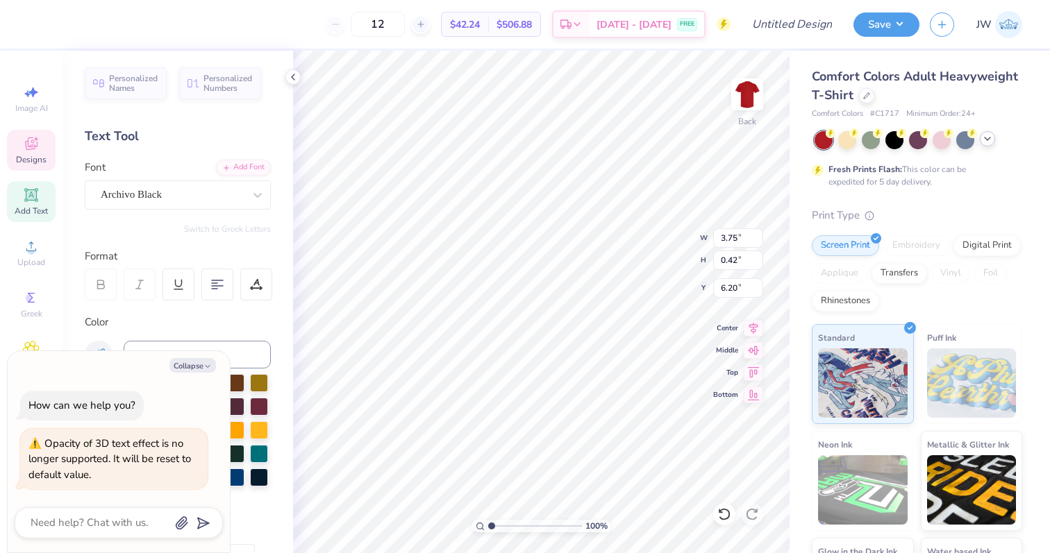
type textarea "ALP"
type textarea "x"
type textarea "ALPH"
type textarea "x"
type textarea "ALPHA"
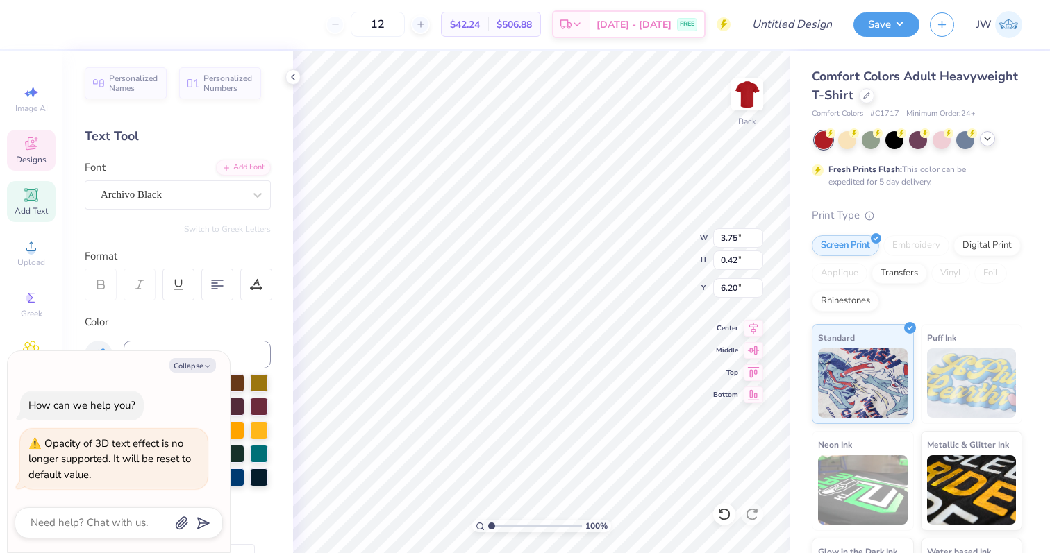
type textarea "x"
type textarea "ALPHA"
type textarea "x"
type textarea "ALPHA D"
type textarea "x"
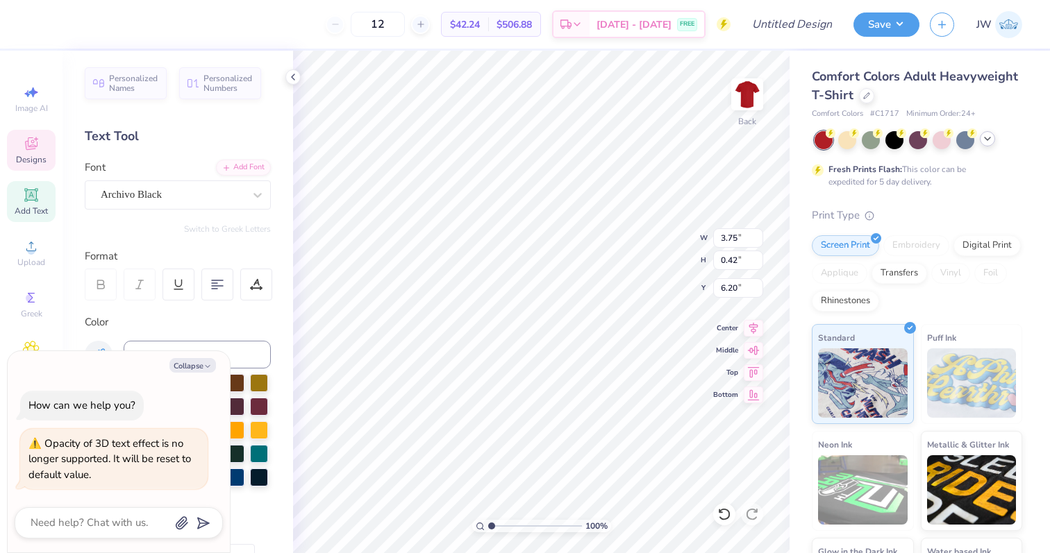
type textarea "ALPHA DE"
type textarea "x"
type textarea "ALPHA DEL"
type textarea "x"
type textarea "ALPHA DELT"
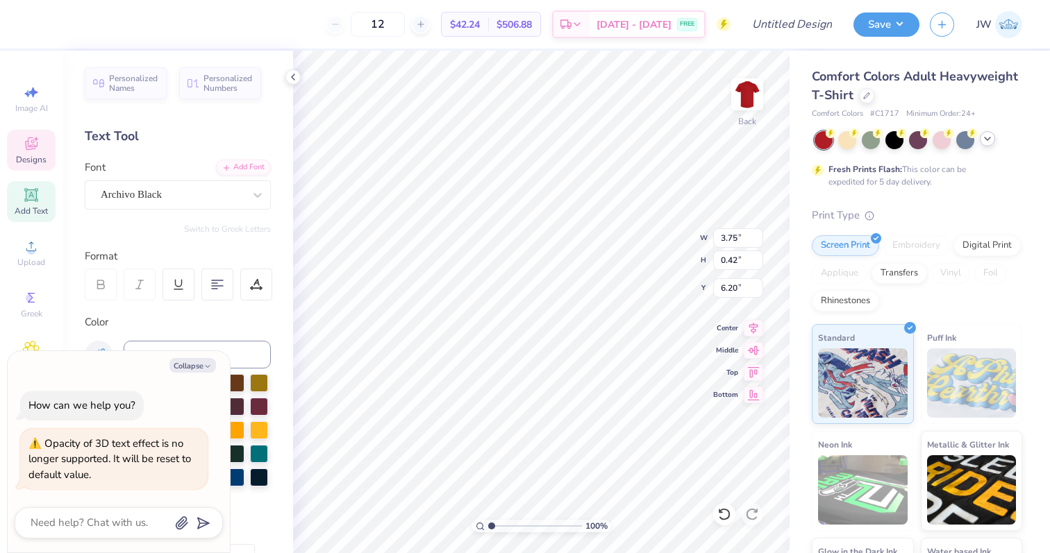
type textarea "x"
type textarea "ALPHA DELTA"
type textarea "x"
type textarea "ALPHA DELTA"
type textarea "x"
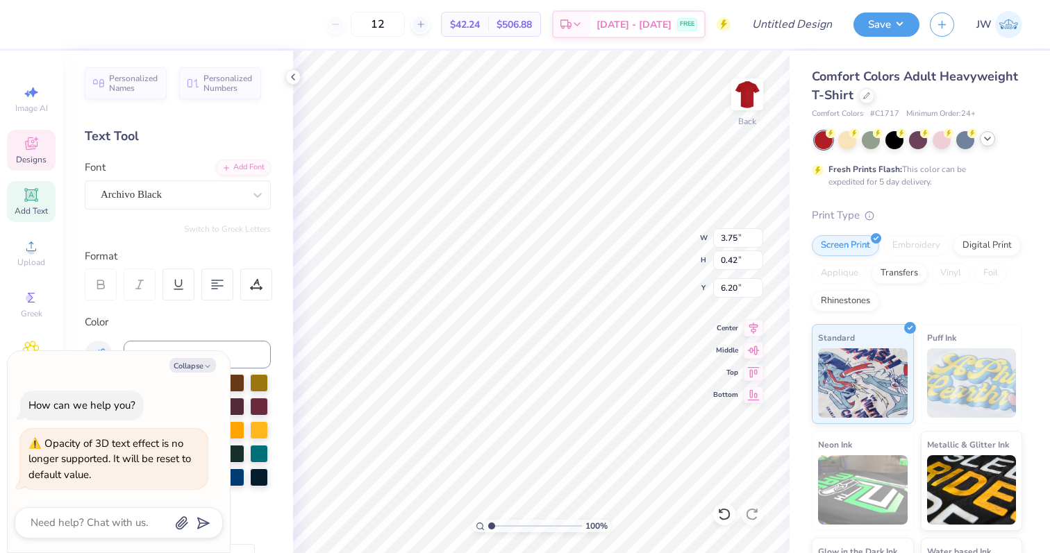
type textarea "ALPHA DELTA P"
type textarea "x"
type textarea "ALPHA DELTA PI"
click at [746, 81] on img at bounding box center [747, 95] width 56 height 56
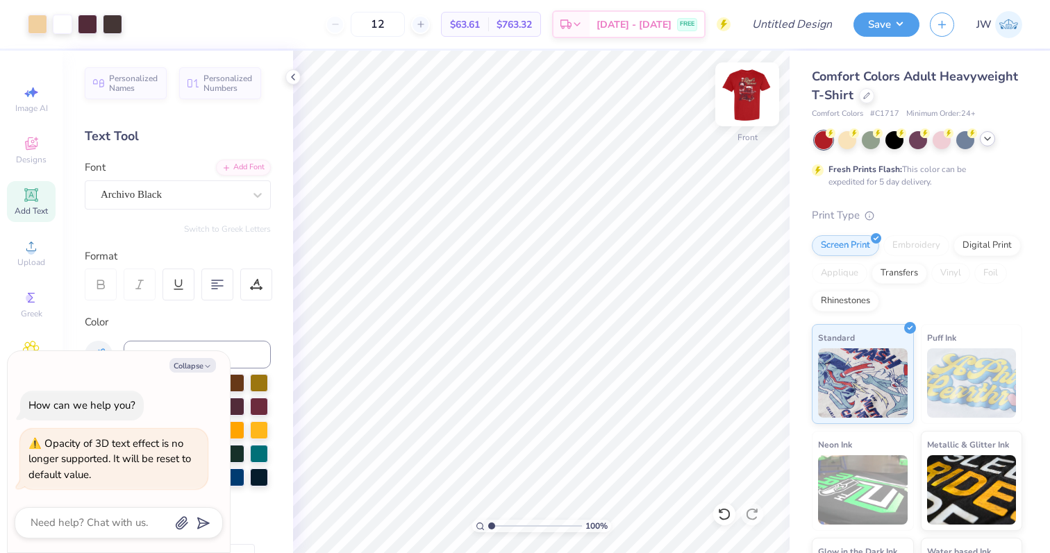
click at [751, 112] on img at bounding box center [747, 95] width 56 height 56
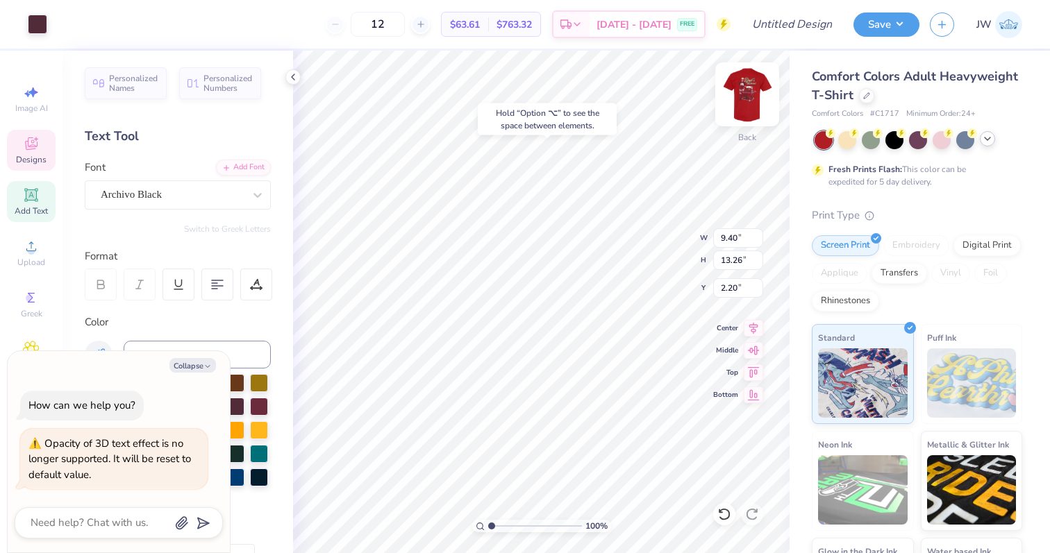
type textarea "x"
type input "7.03"
type input "11.42"
type input "2.85"
type textarea "x"
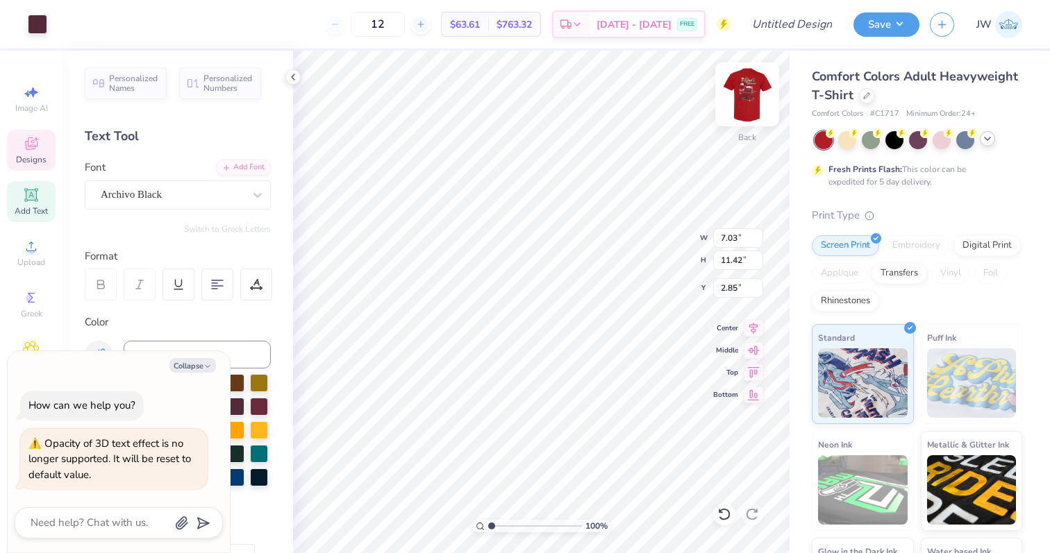
type input "8.26"
type textarea "x"
type input "11.60"
type textarea "x"
type input "6.24"
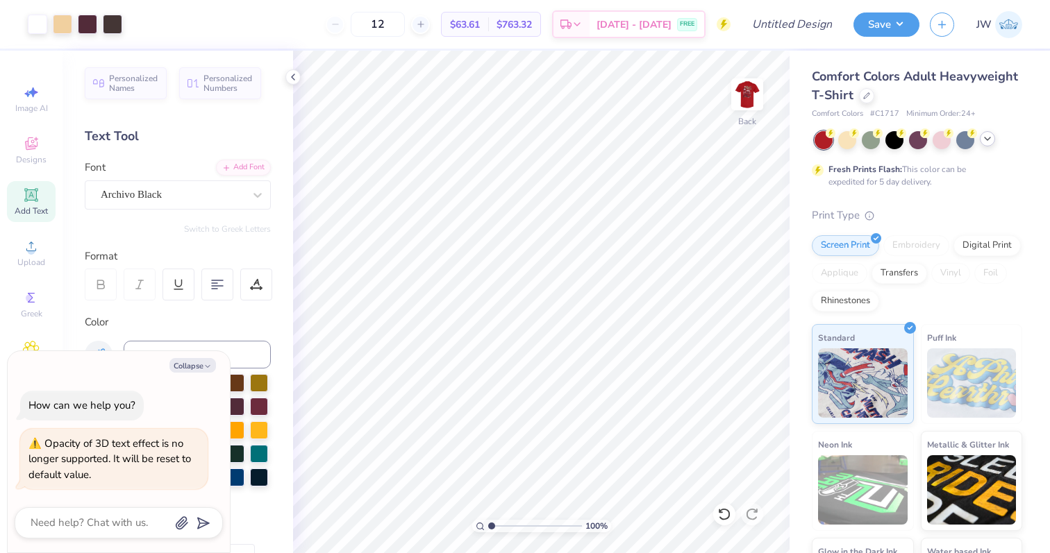
click at [809, 311] on div "Art colors 12 $63.61 Per Item $763.32 Total Est. Delivery Sep 20 - 23 FREE Desi…" at bounding box center [525, 276] width 1050 height 553
type textarea "x"
type input "3.47"
type input "2.32"
type input "2.00"
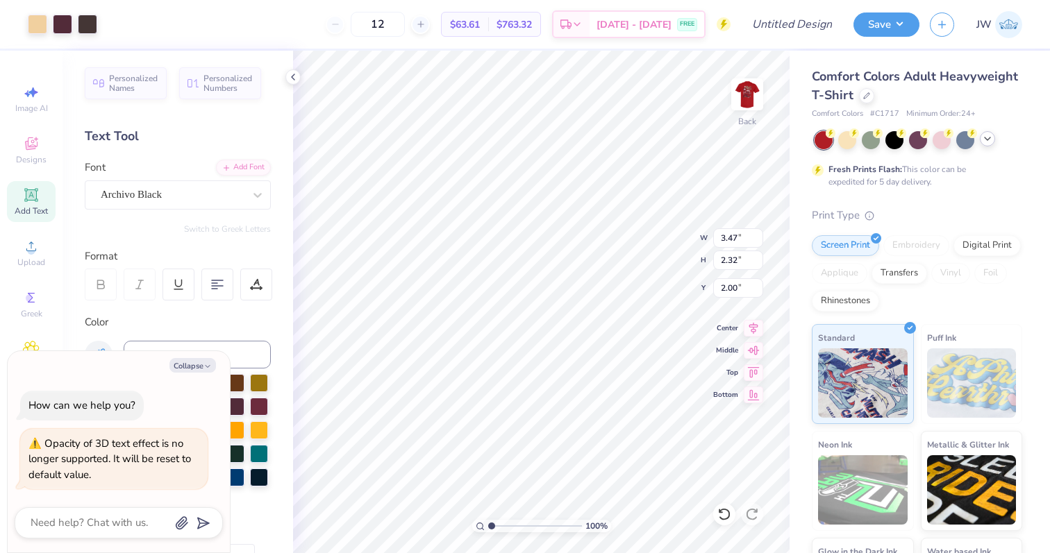
type textarea "x"
type input "3.25"
type textarea "x"
type input "3.95"
type input "2.64"
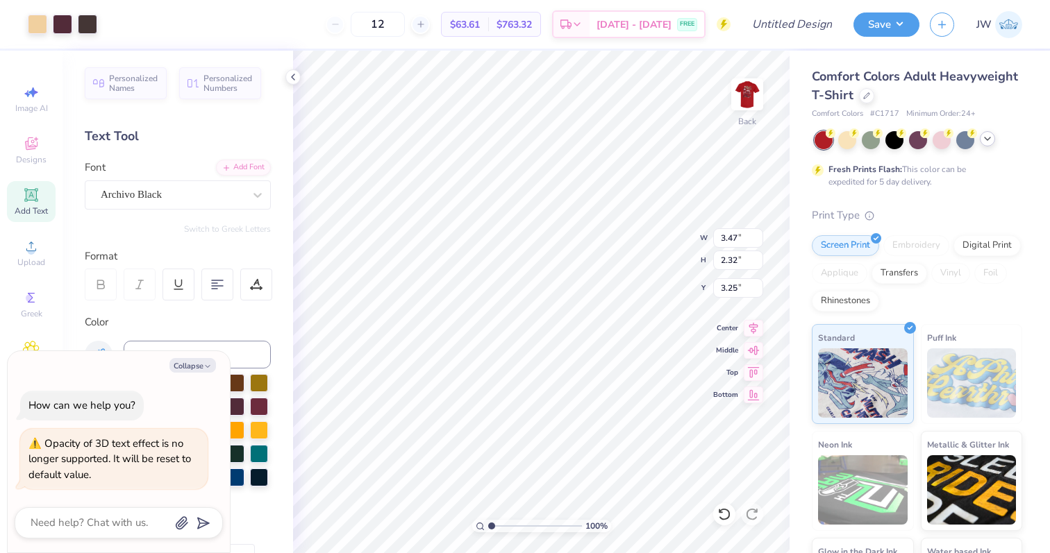
type input "3.28"
type textarea "x"
type input "3.00"
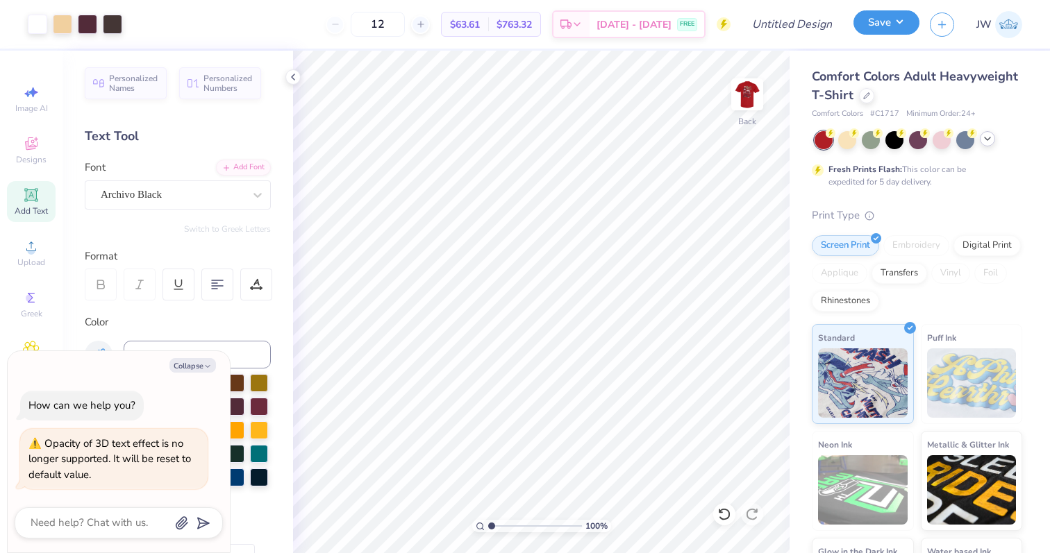
click at [868, 27] on button "Save" at bounding box center [886, 22] width 66 height 24
type textarea "x"
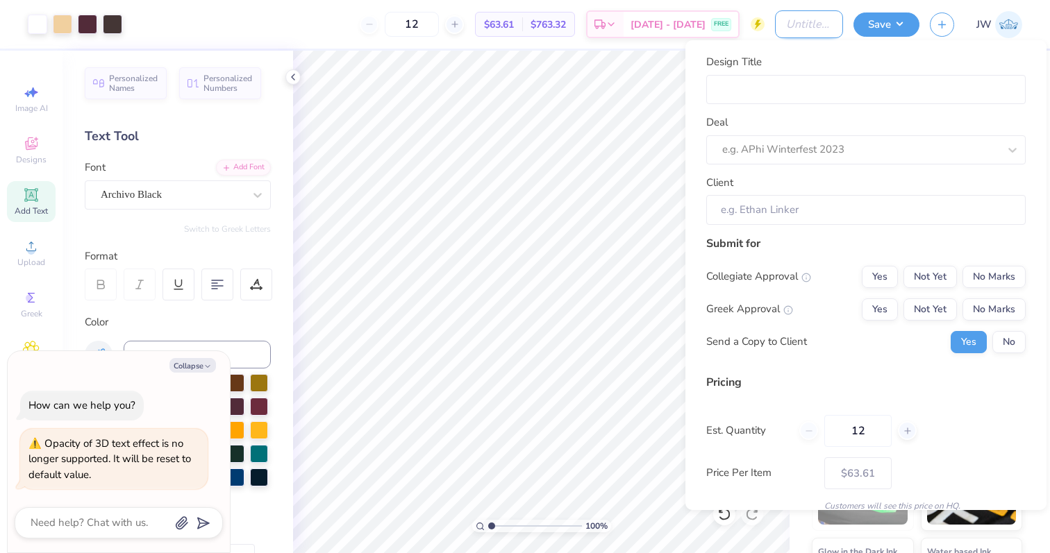
click at [791, 15] on input "Design Title" at bounding box center [809, 24] width 68 height 28
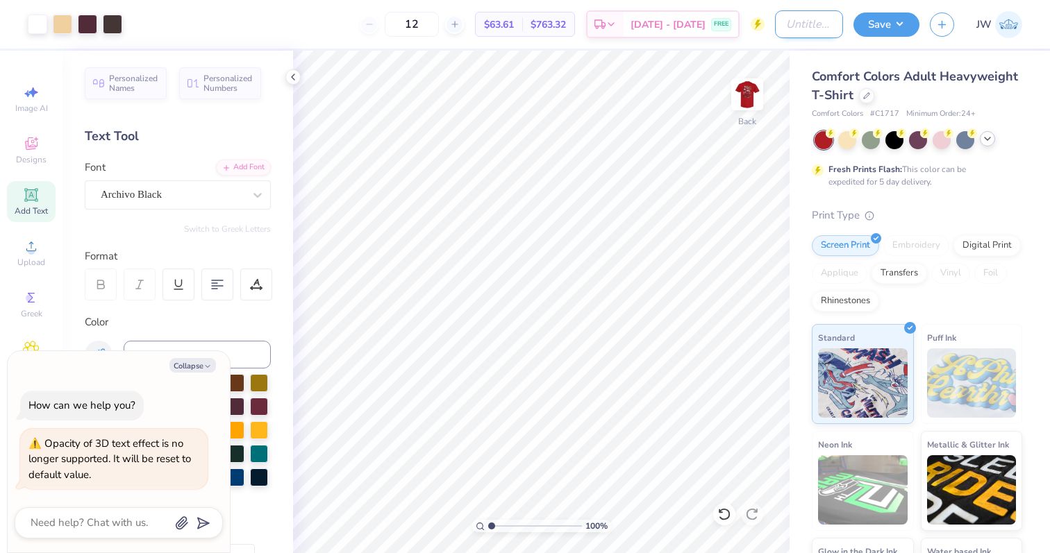
type input "A"
type textarea "x"
type input "AD"
type textarea "x"
type input "ADP"
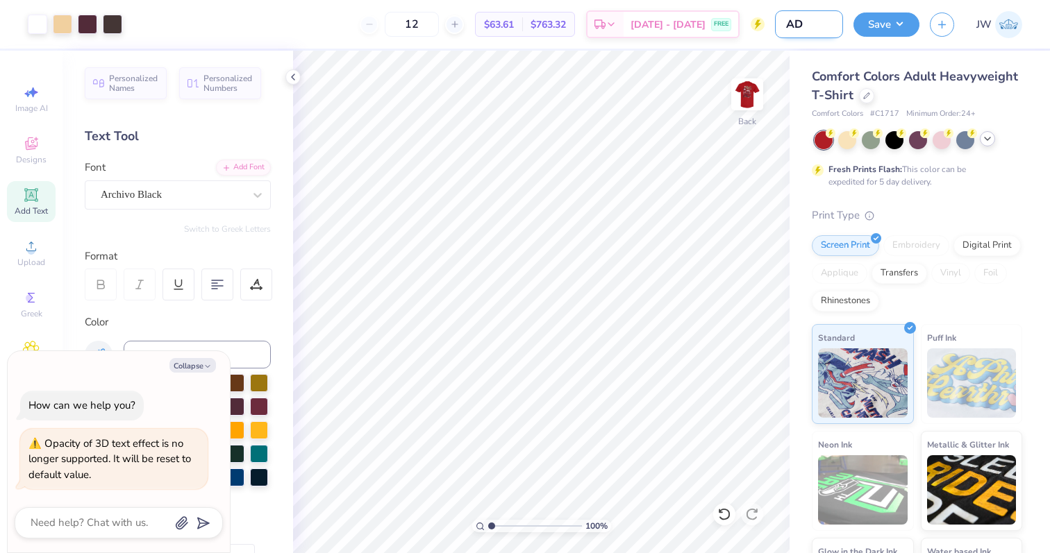
type textarea "x"
type input "ADPi"
type textarea "x"
type input "ADPi"
type textarea "x"
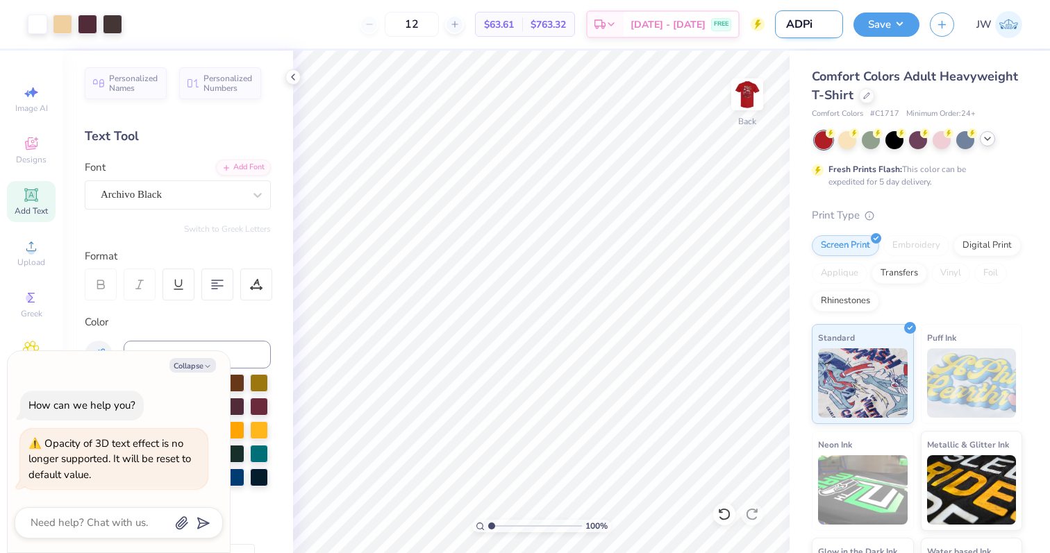
type input "ADPi D"
type textarea "x"
type input "ADPi Da"
type textarea "x"
type input "ADPi Dad"
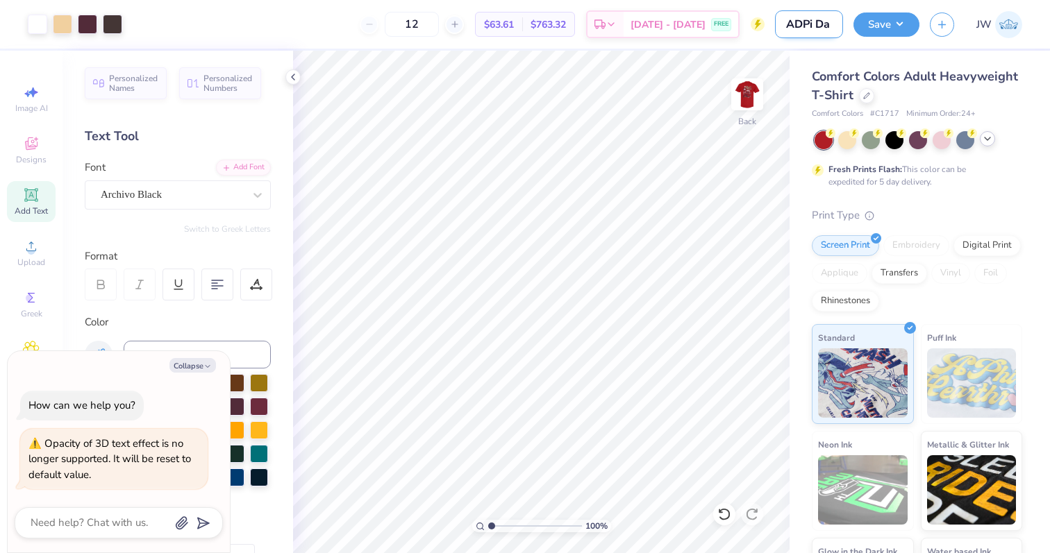
type textarea "x"
type input "ADPi Dads"
type textarea "x"
type input "ADPi Dads"
type textarea "x"
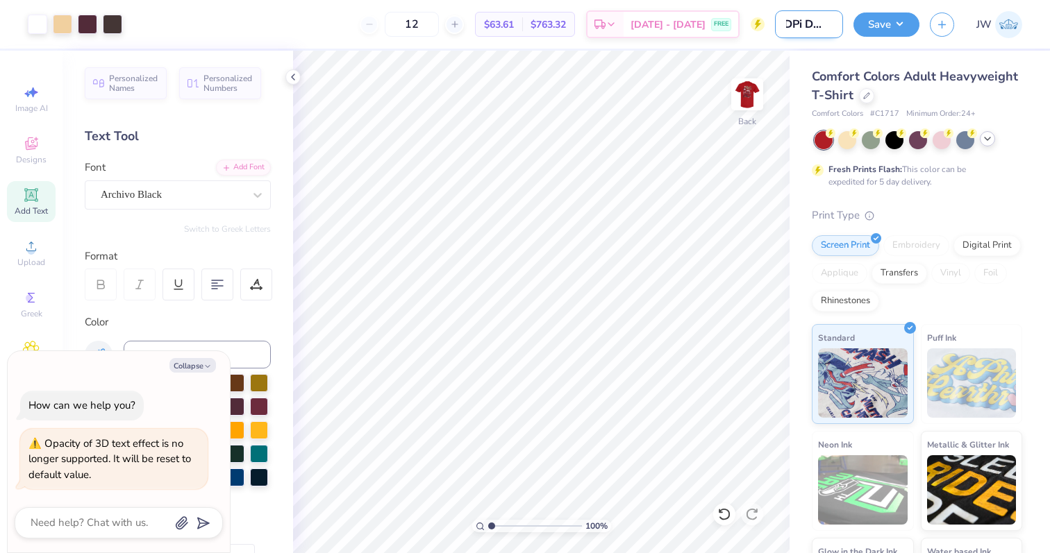
type input "ADPi Dads w"
type textarea "x"
type input "ADPi Dads"
type textarea "x"
type input "ADPi Dads W"
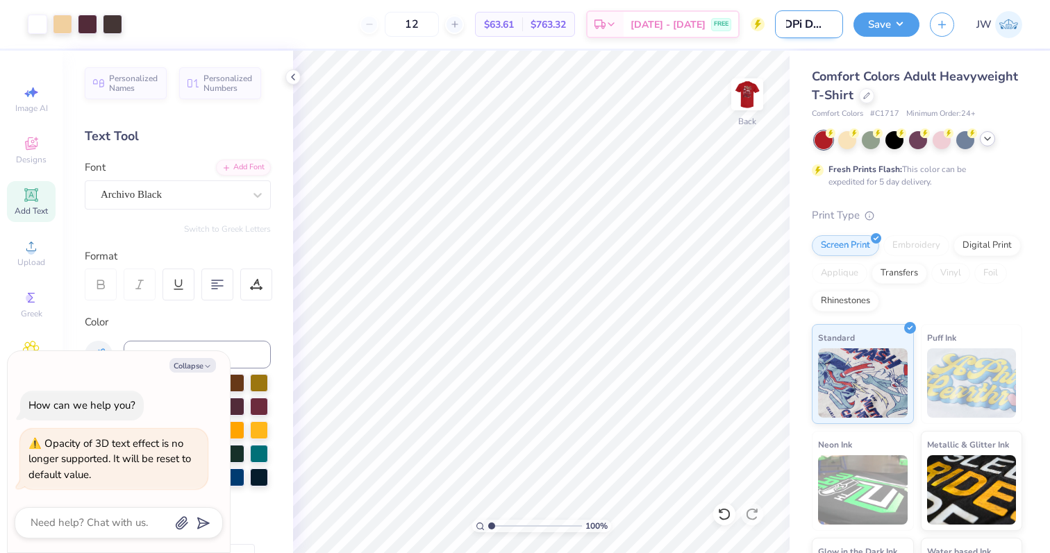
type textarea "x"
type input "ADPi Dads WK"
type textarea "x"
type input "ADPi Dads WKn"
type textarea "x"
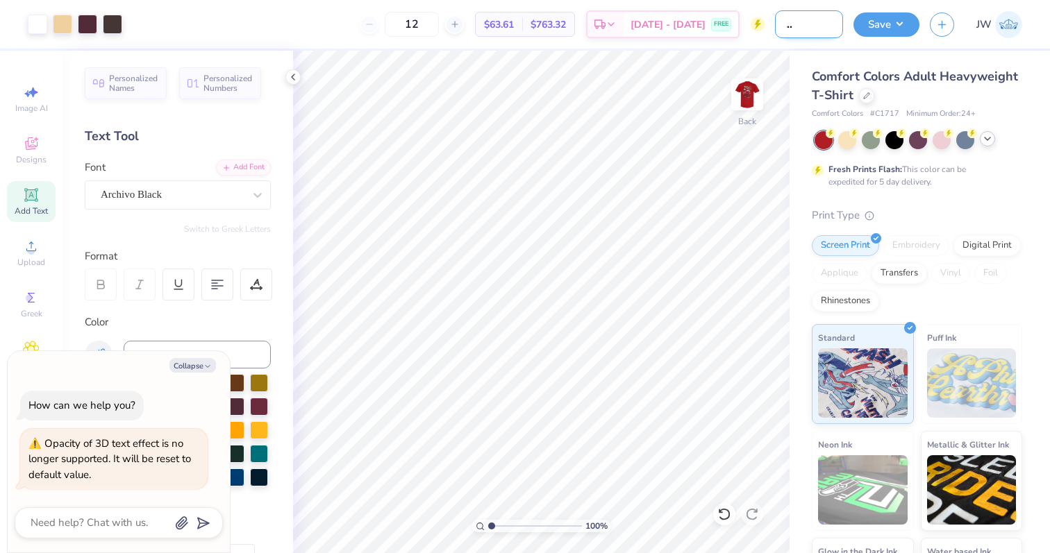
type input "ADPi Dads WKnD"
type textarea "x"
type input "ADPi Dads WKn"
type textarea "x"
type input "ADPi Dads WK"
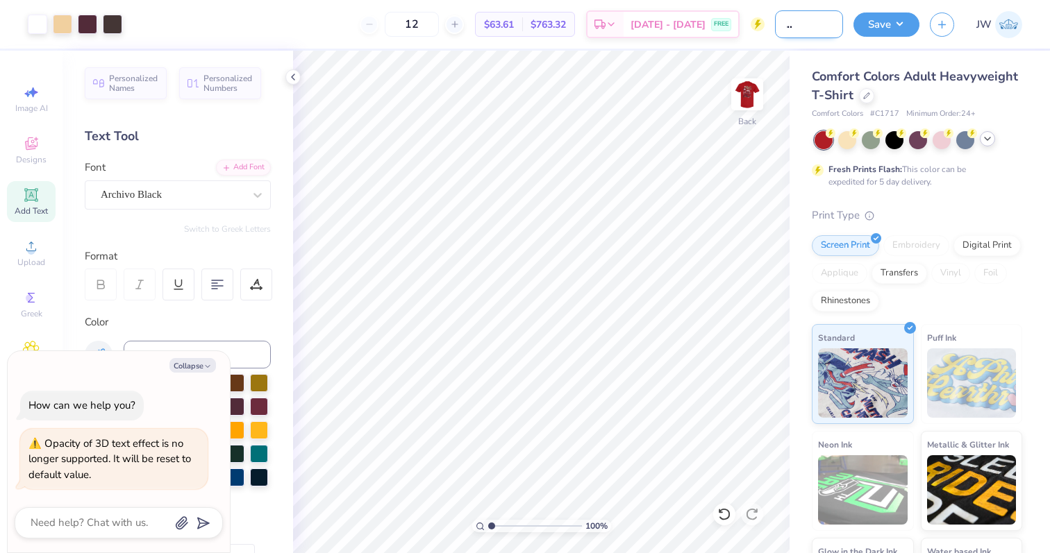
type textarea "x"
type input "ADPi Dads WKN"
type textarea "x"
type input "ADPi Dads WKND"
type textarea "x"
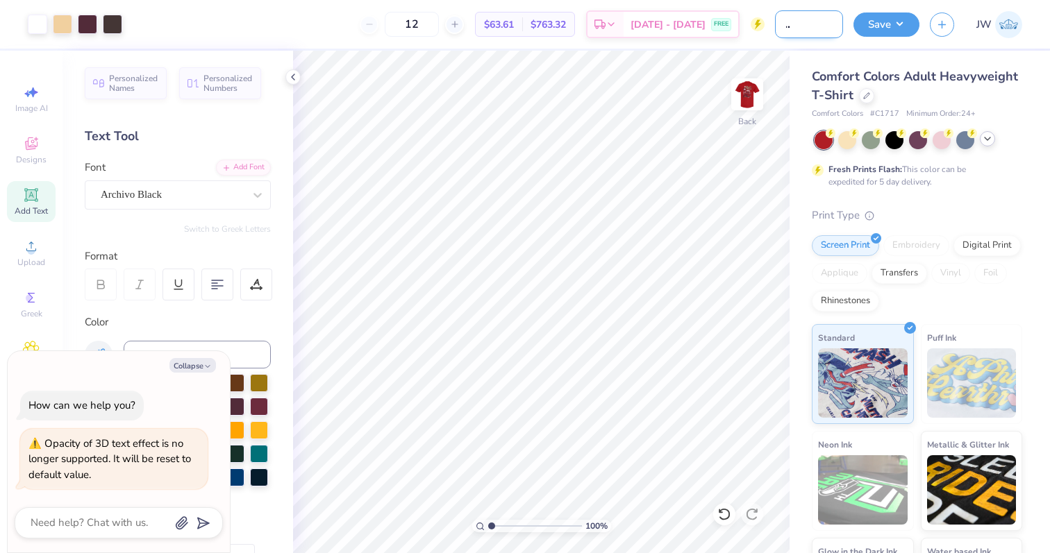
scroll to position [0, 50]
type input "ADPi Dads WKND"
click at [878, 27] on button "Save" at bounding box center [886, 22] width 66 height 24
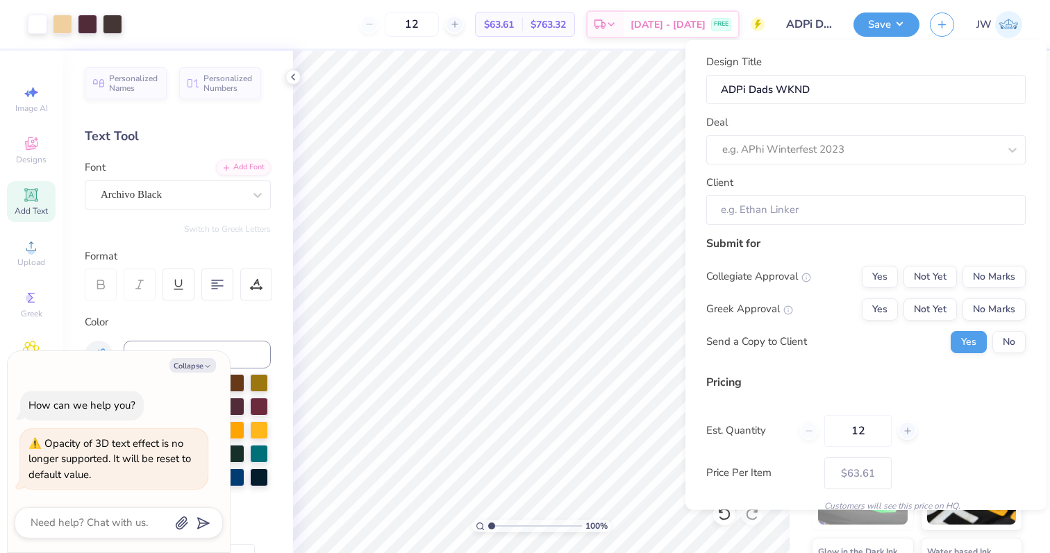
click at [1005, 322] on div "Collegiate Approval Yes Not Yet No Marks Greek Approval Yes Not Yet No Marks Se…" at bounding box center [865, 308] width 319 height 87
click at [1004, 336] on button "No" at bounding box center [1008, 341] width 33 height 22
type textarea "x"
click at [872, 297] on div "Collegiate Approval Yes Not Yet No Marks Greek Approval Yes Not Yet No Marks Se…" at bounding box center [865, 308] width 319 height 87
click at [880, 310] on button "Yes" at bounding box center [880, 309] width 36 height 22
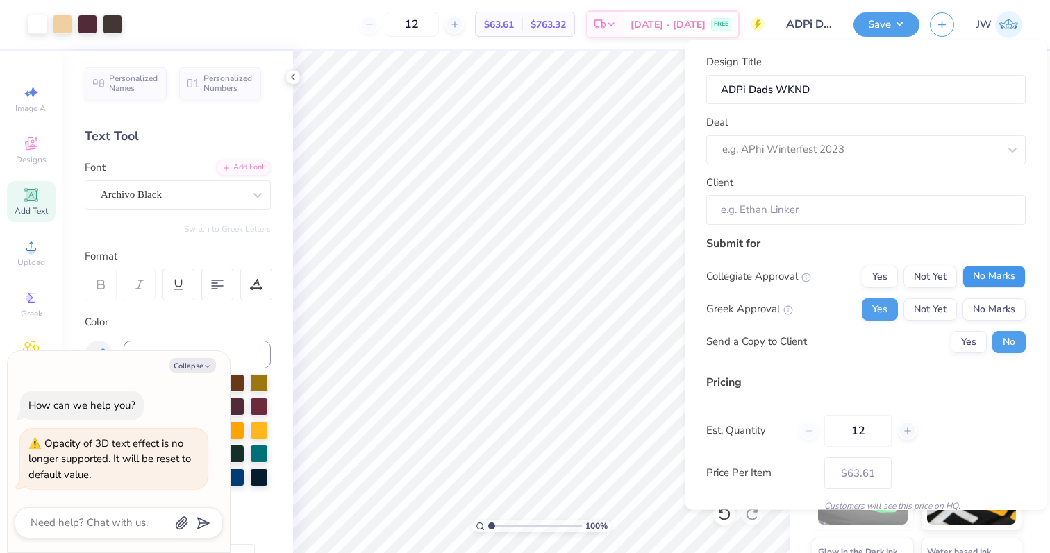
click at [987, 276] on button "No Marks" at bounding box center [993, 276] width 63 height 22
type input "$63.61"
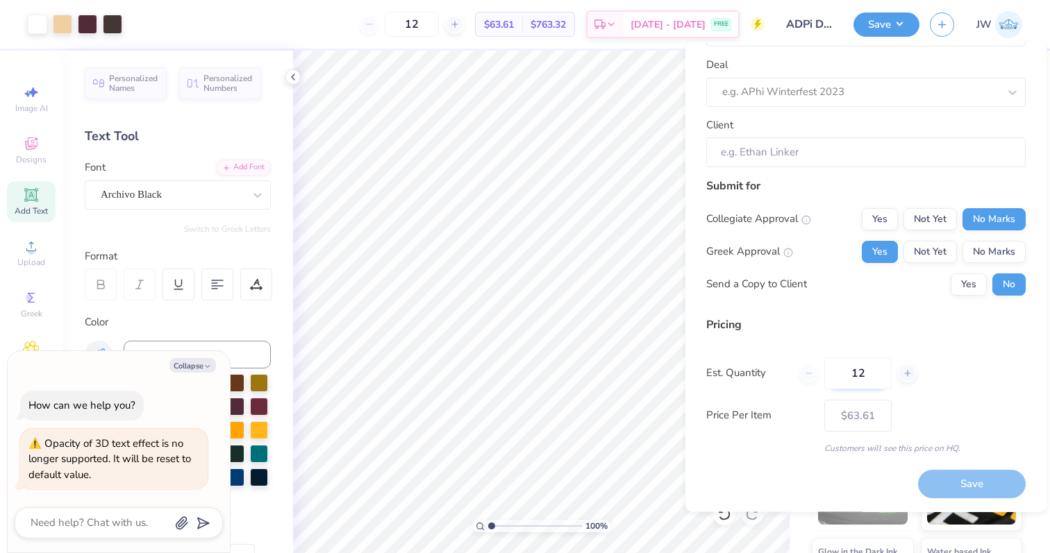
click at [855, 379] on input "12" at bounding box center [857, 374] width 67 height 32
type input "50"
type input "$27.88"
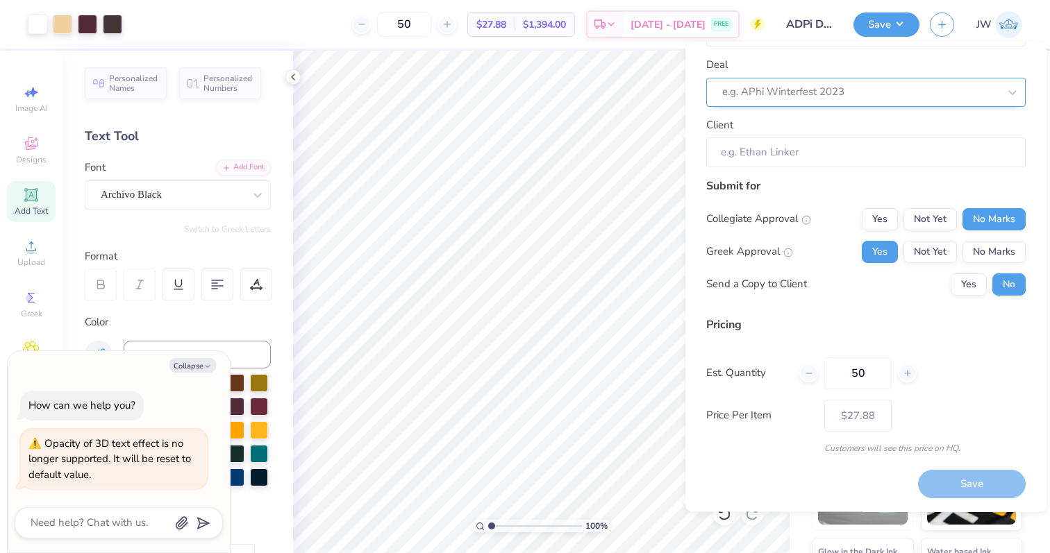
type input "50"
click at [850, 106] on div "e.g. APhi Winterfest 2023" at bounding box center [865, 92] width 319 height 29
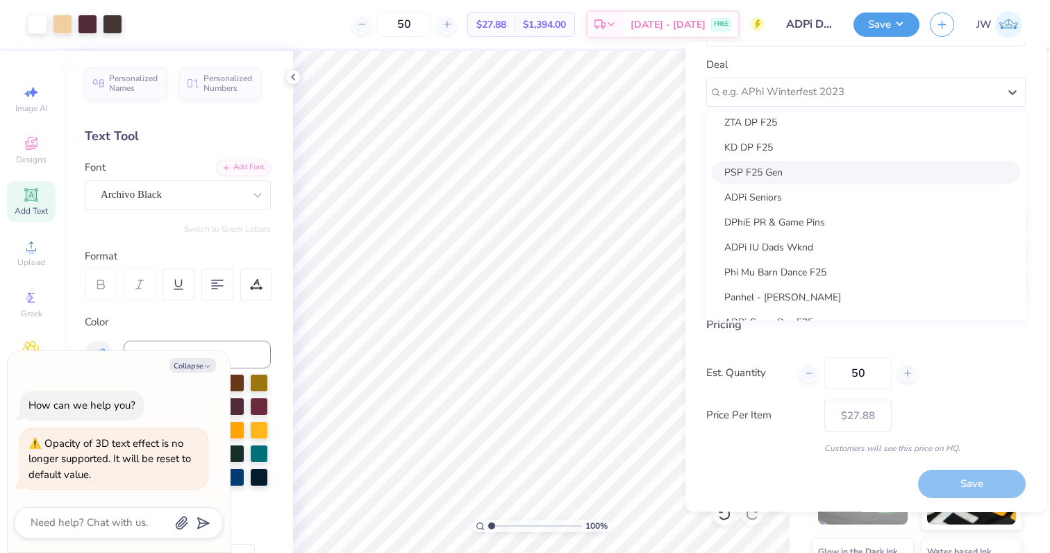
scroll to position [64, 0]
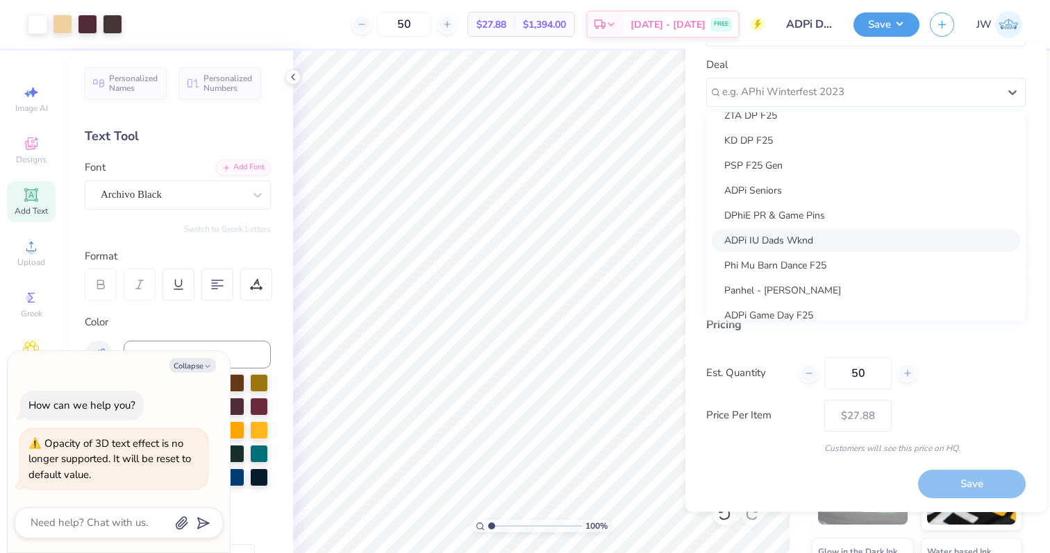
click at [816, 237] on div "ADPi IU Dads Wknd" at bounding box center [866, 240] width 308 height 23
type textarea "x"
type input "[PERSON_NAME]"
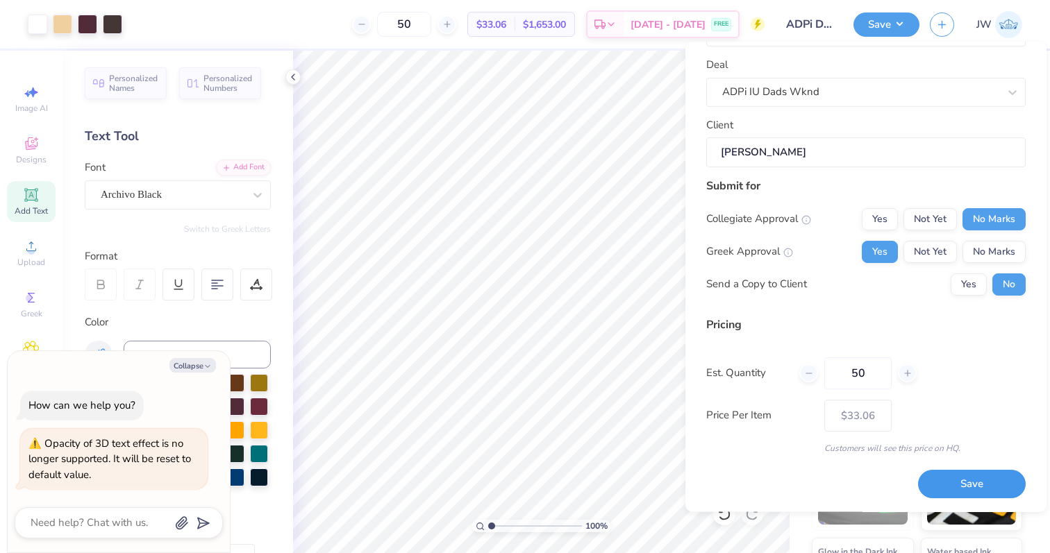
click at [978, 477] on button "Save" at bounding box center [972, 485] width 108 height 28
type input "$33.06"
type textarea "x"
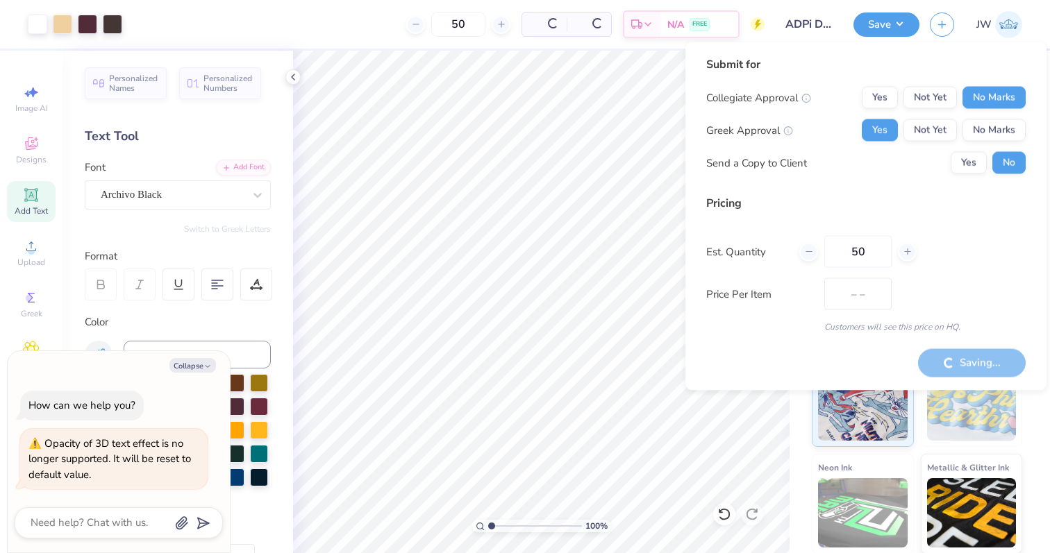
type input "$27.88"
type textarea "x"
type input "$33.06"
